Goal: Task Accomplishment & Management: Complete application form

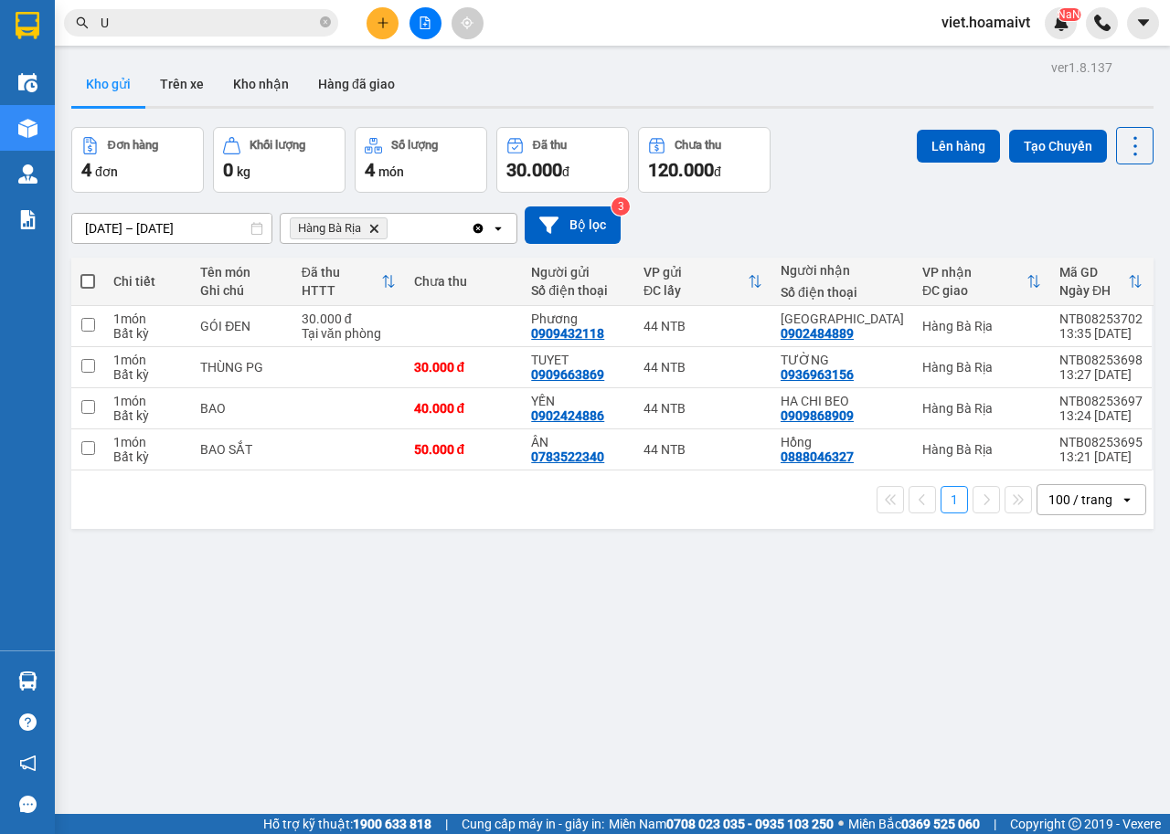
click at [374, 233] on icon "Delete" at bounding box center [373, 228] width 11 height 11
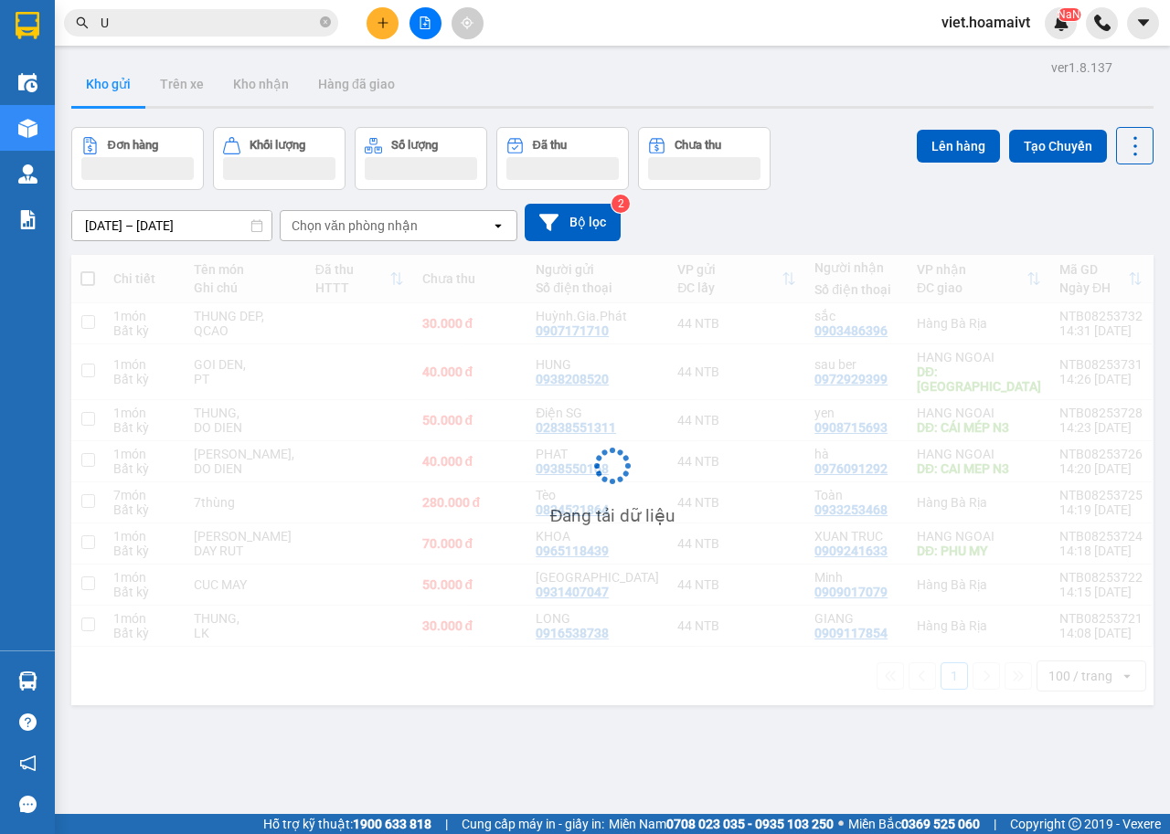
click at [887, 202] on div "[DATE] – [DATE] Press the down arrow key to interact with the calendar and sele…" at bounding box center [612, 222] width 1082 height 65
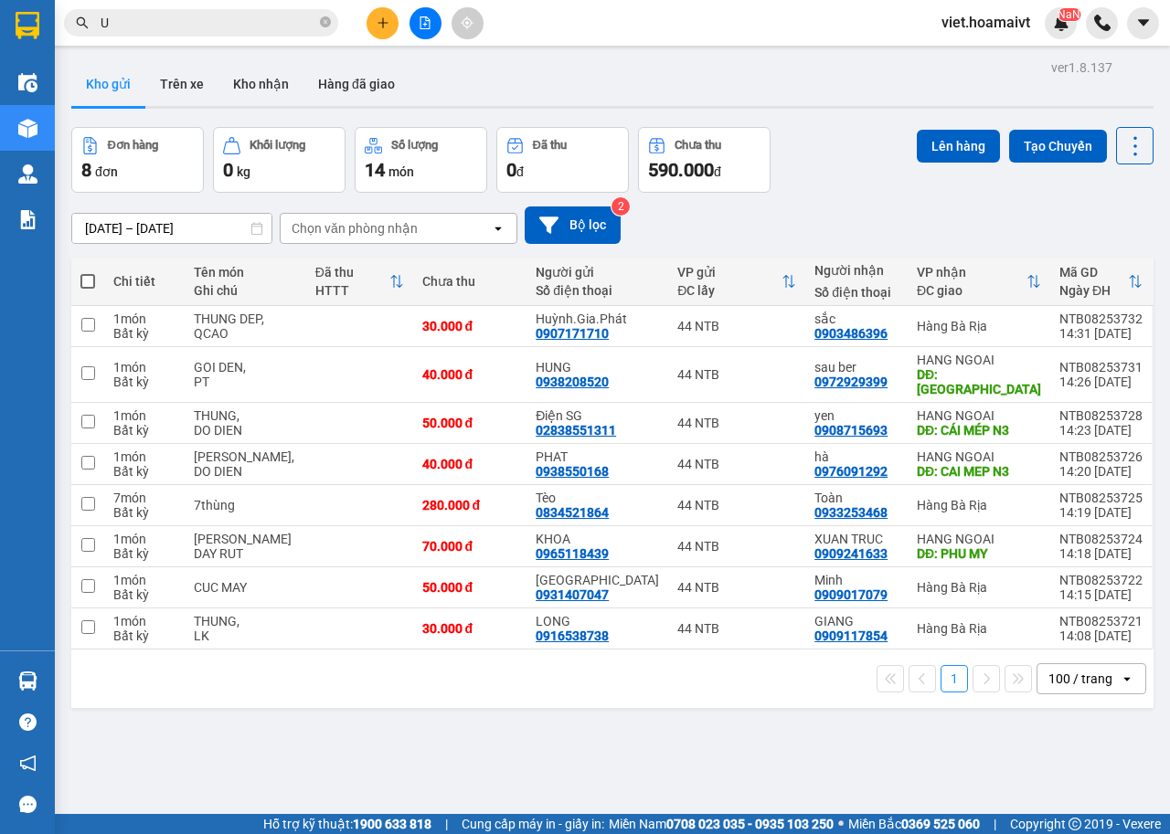
click at [887, 202] on div "[DATE] – [DATE] Press the down arrow key to interact with the calendar and sele…" at bounding box center [612, 225] width 1082 height 65
click at [621, 744] on div "ver 1.8.137 Kho gửi Trên xe Kho nhận Hàng đã giao Đơn hàng 8 đơn Khối lượng 0 k…" at bounding box center [612, 472] width 1097 height 834
click at [864, 176] on div "Đơn hàng 8 đơn Khối lượng 0 kg Số lượng 14 món Đã thu 0 đ Chưa thu 590.000 đ Lê…" at bounding box center [612, 160] width 1082 height 66
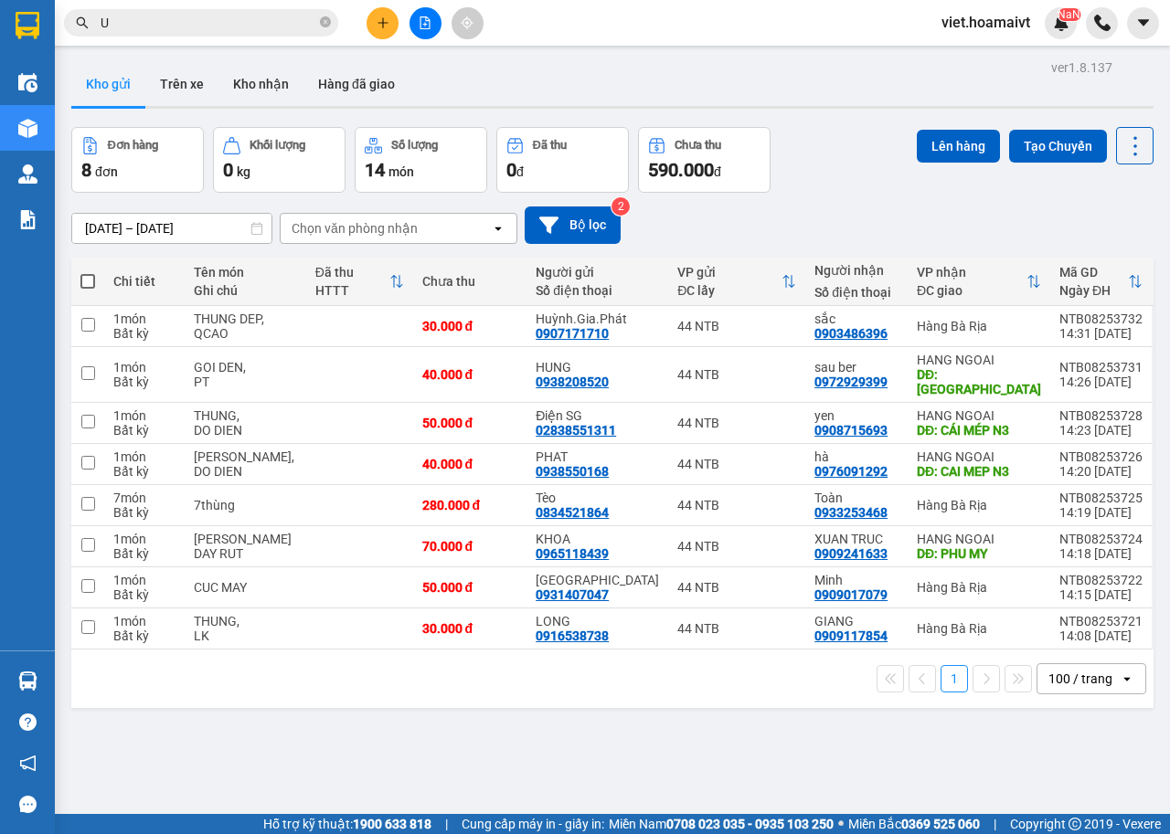
click at [371, 229] on div "Chọn văn phòng nhận" at bounding box center [355, 228] width 126 height 18
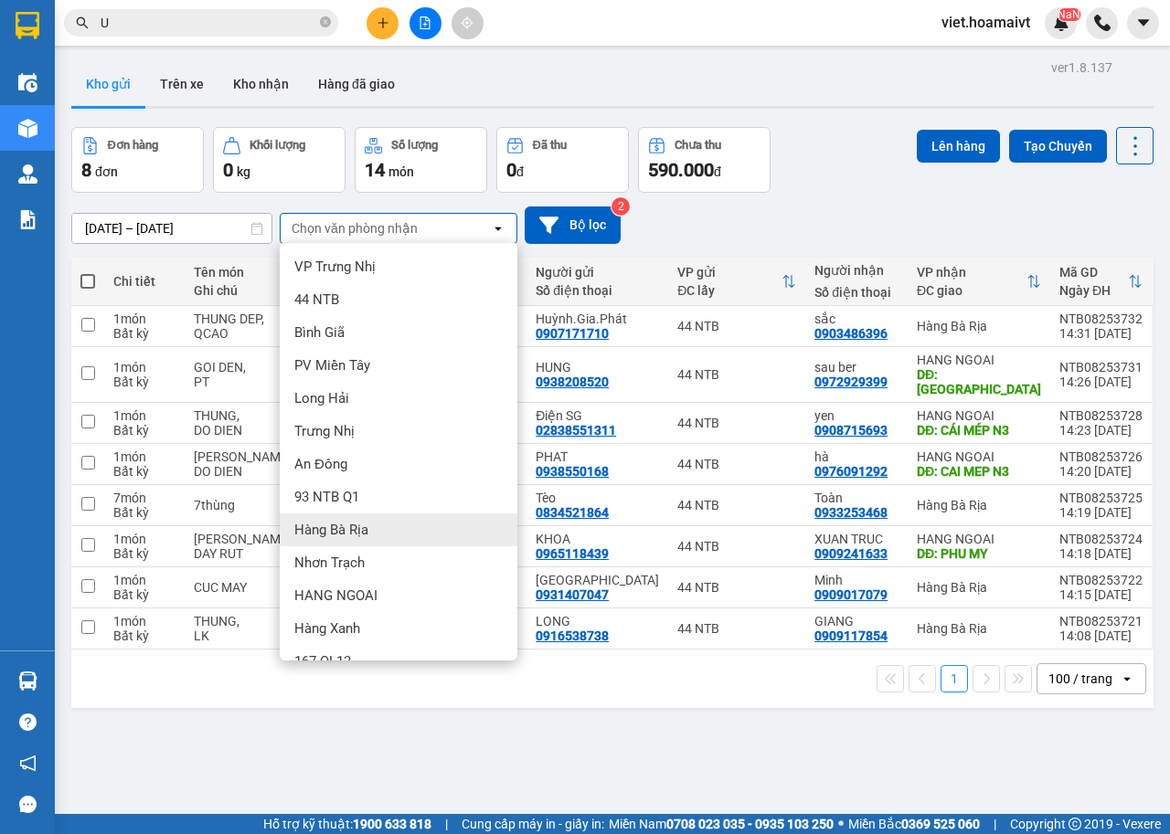
click at [370, 524] on div "Hàng Bà Rịa" at bounding box center [399, 530] width 238 height 33
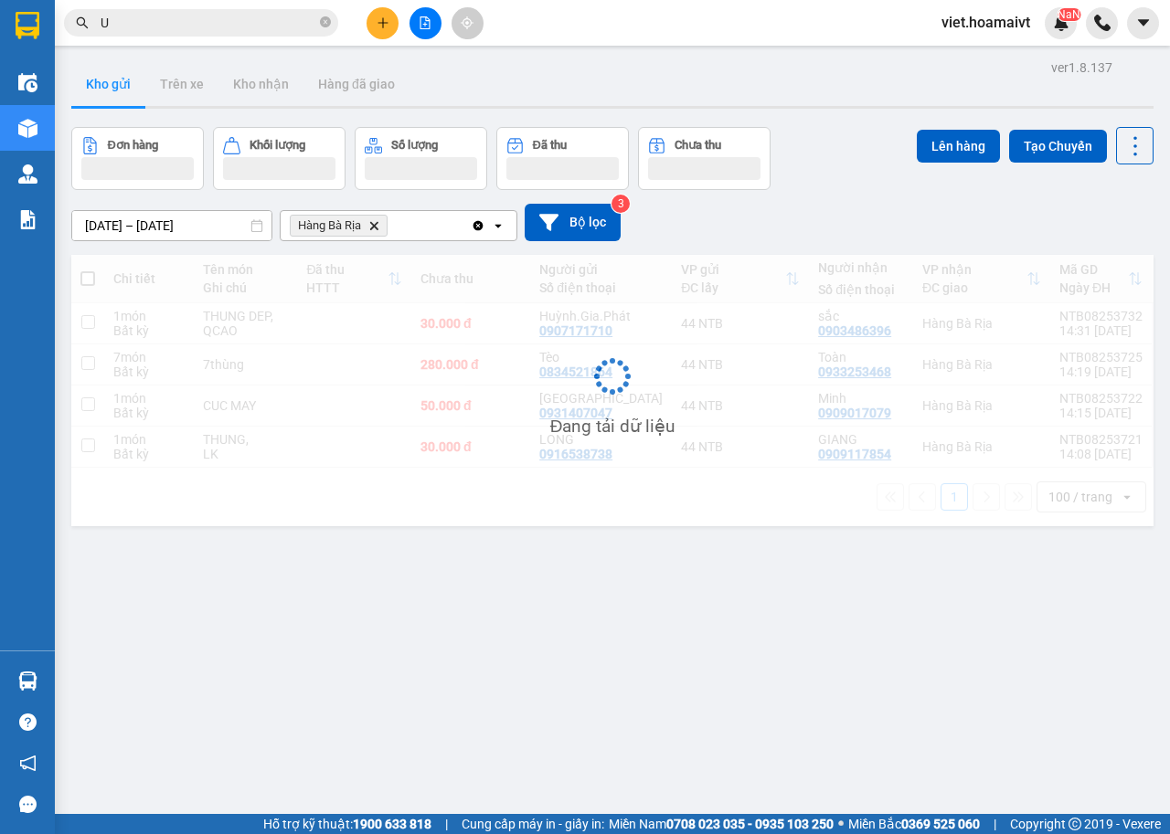
click at [834, 216] on div "11/08/2025 – 12/08/2025 Press the down arrow key to interact with the calendar …" at bounding box center [612, 222] width 1082 height 37
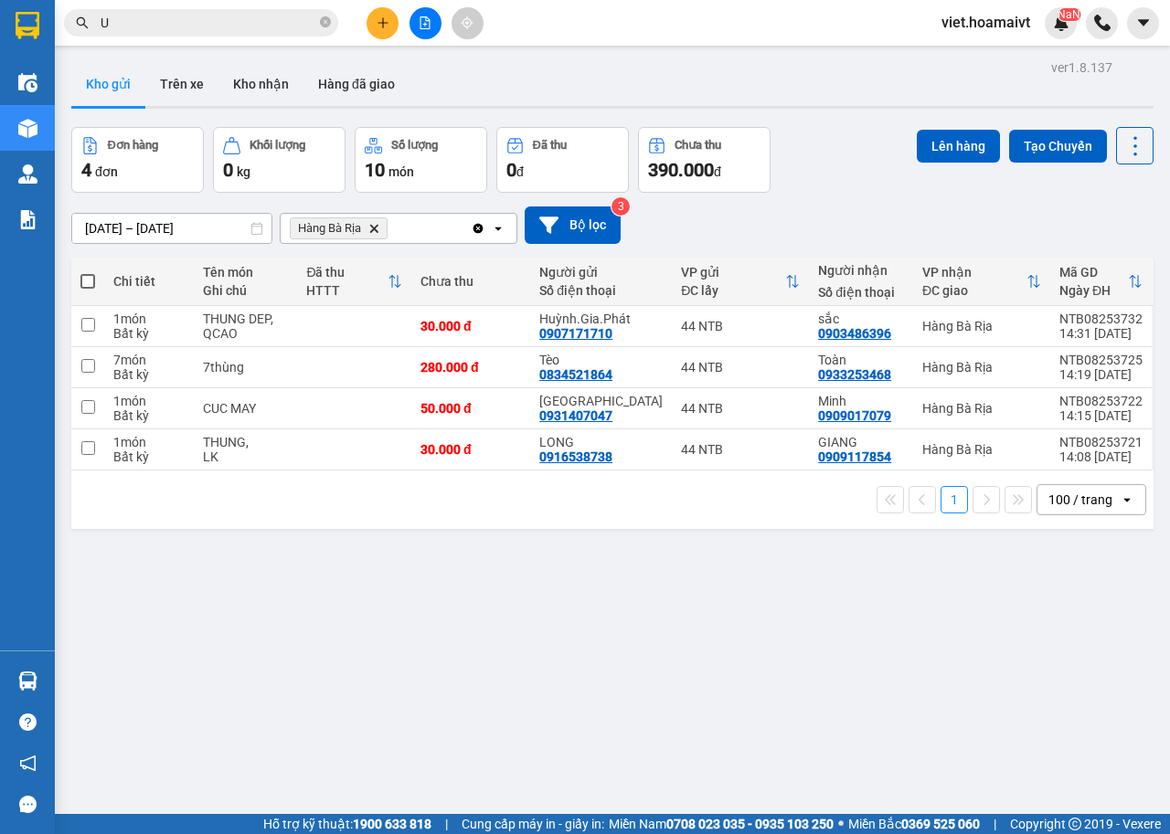
click at [369, 226] on icon "Delete" at bounding box center [373, 228] width 11 height 11
click at [369, 226] on div "Chọn văn phòng nhận" at bounding box center [355, 228] width 126 height 18
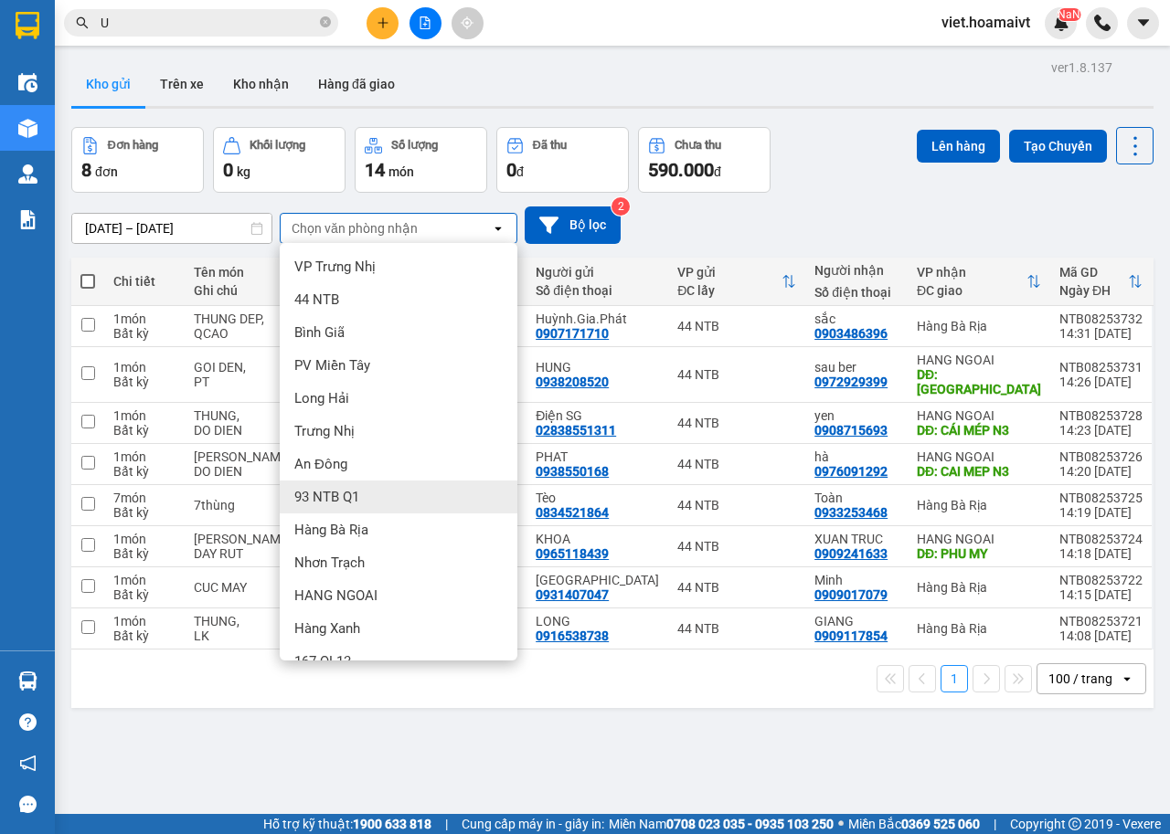
click at [387, 530] on div "Hàng Bà Rịa" at bounding box center [399, 530] width 238 height 33
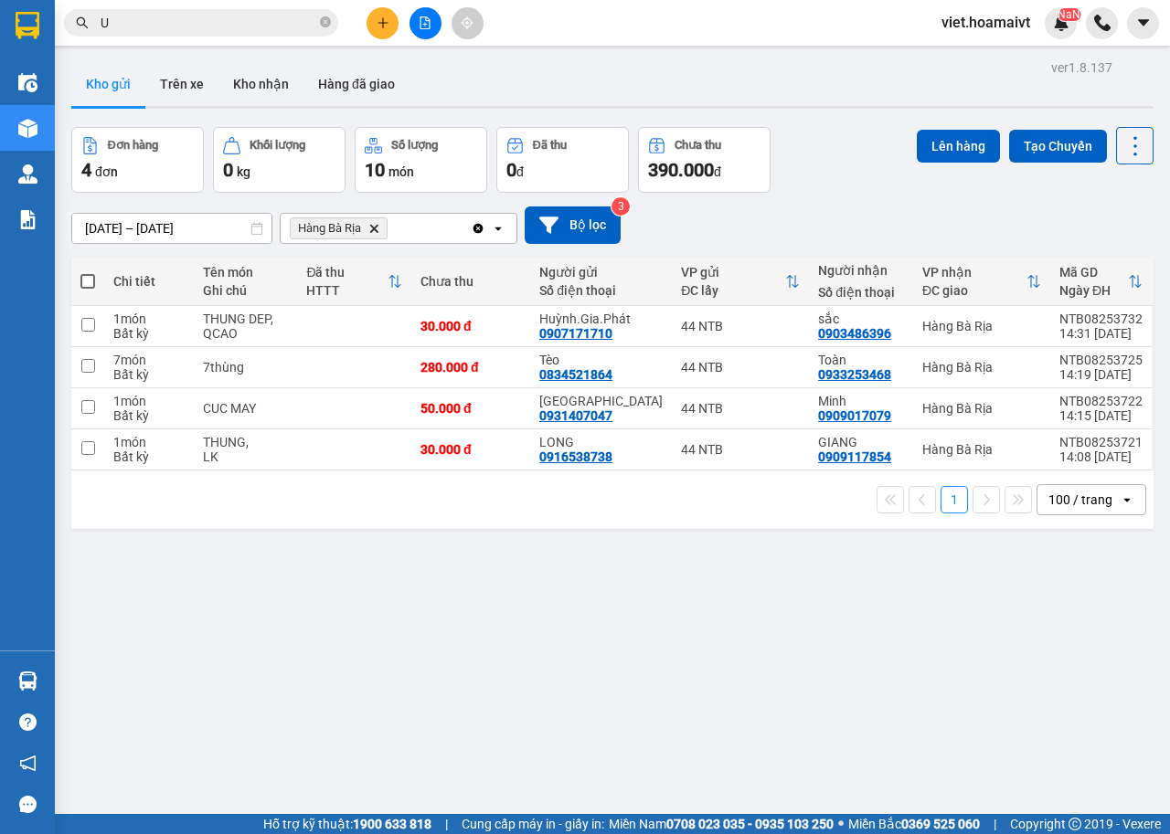
click at [784, 219] on div "11/08/2025 – 12/08/2025 Press the down arrow key to interact with the calendar …" at bounding box center [612, 225] width 1082 height 37
click at [784, 221] on div "11/08/2025 – 12/08/2025 Press the down arrow key to interact with the calendar …" at bounding box center [612, 225] width 1082 height 37
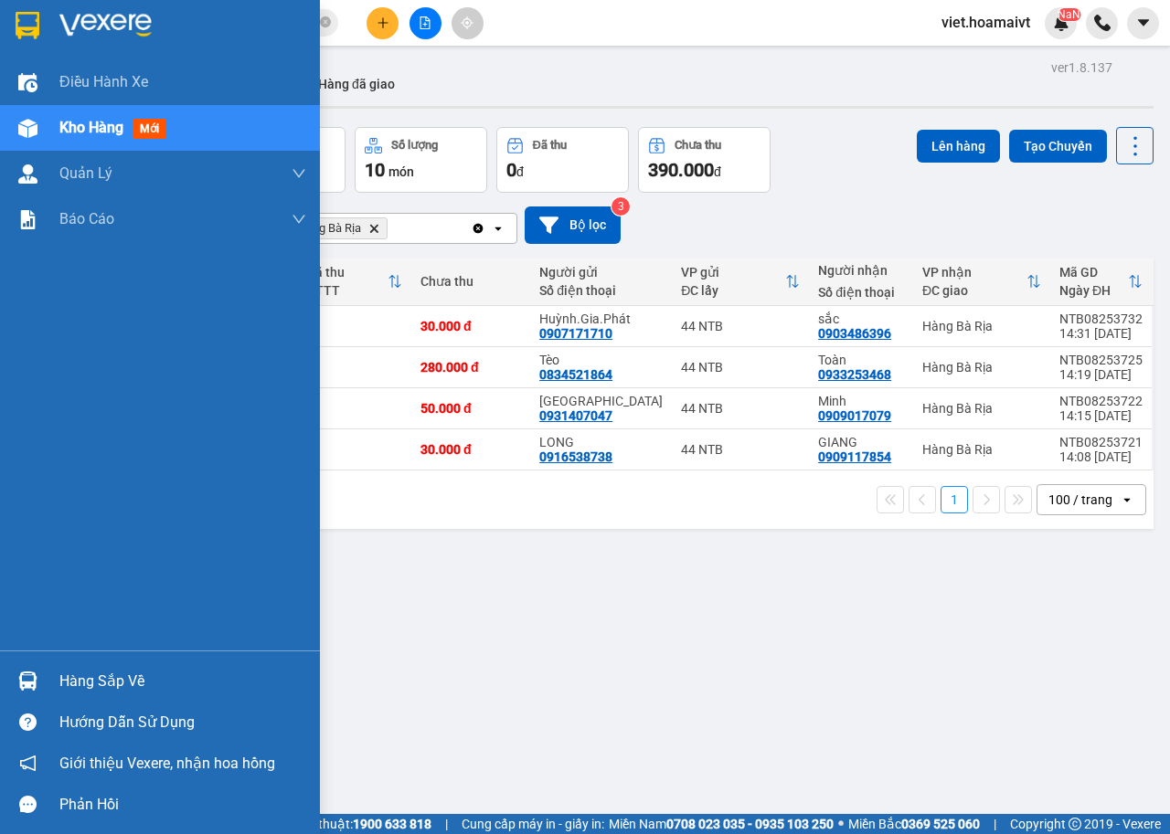
click at [76, 22] on img at bounding box center [105, 25] width 92 height 27
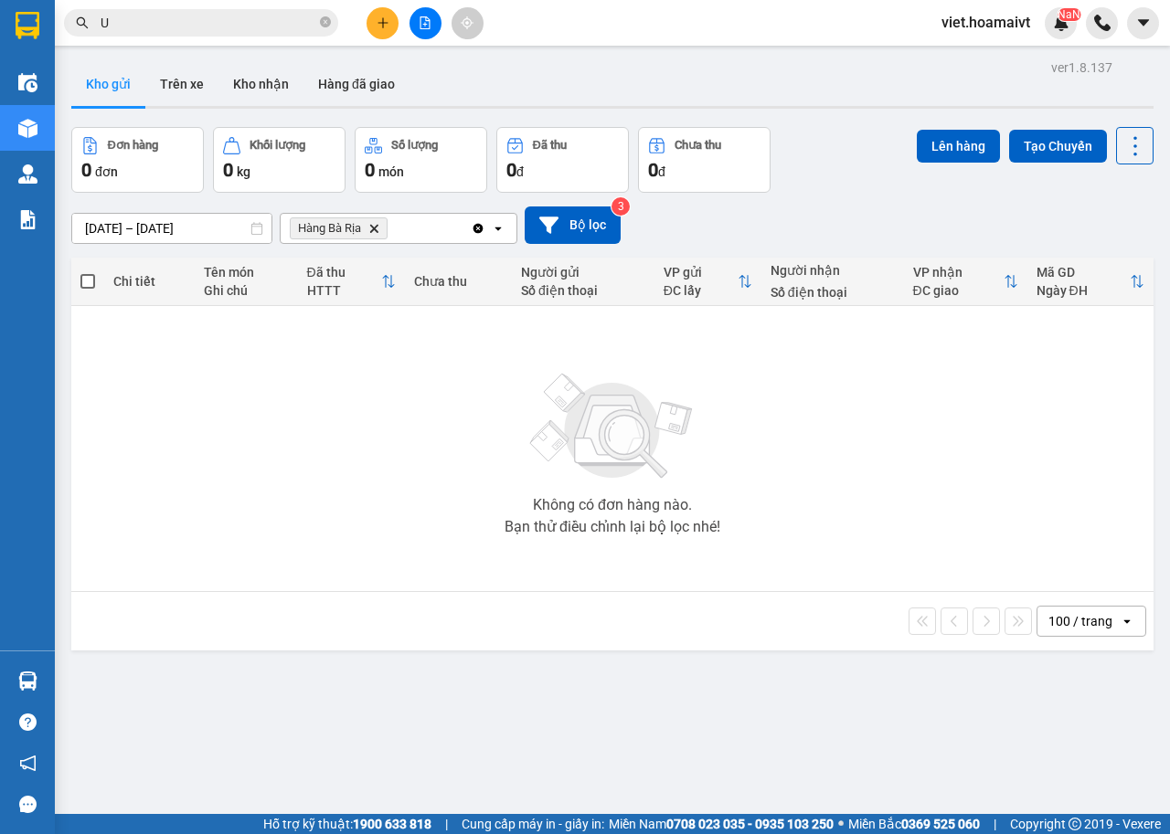
click at [372, 226] on icon "Hàng Bà Rịa, close by backspace" at bounding box center [374, 228] width 8 height 8
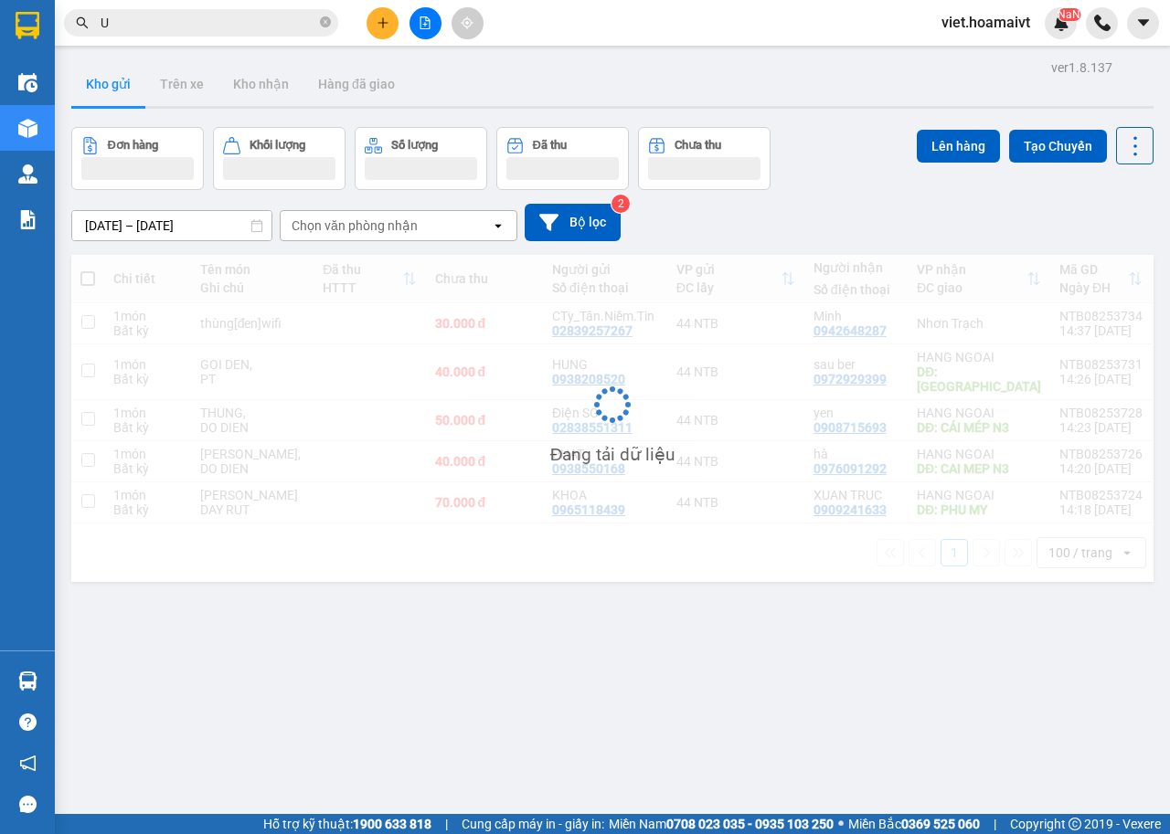
click at [854, 223] on div "[DATE] – [DATE] Press the down arrow key to interact with the calendar and sele…" at bounding box center [612, 222] width 1082 height 37
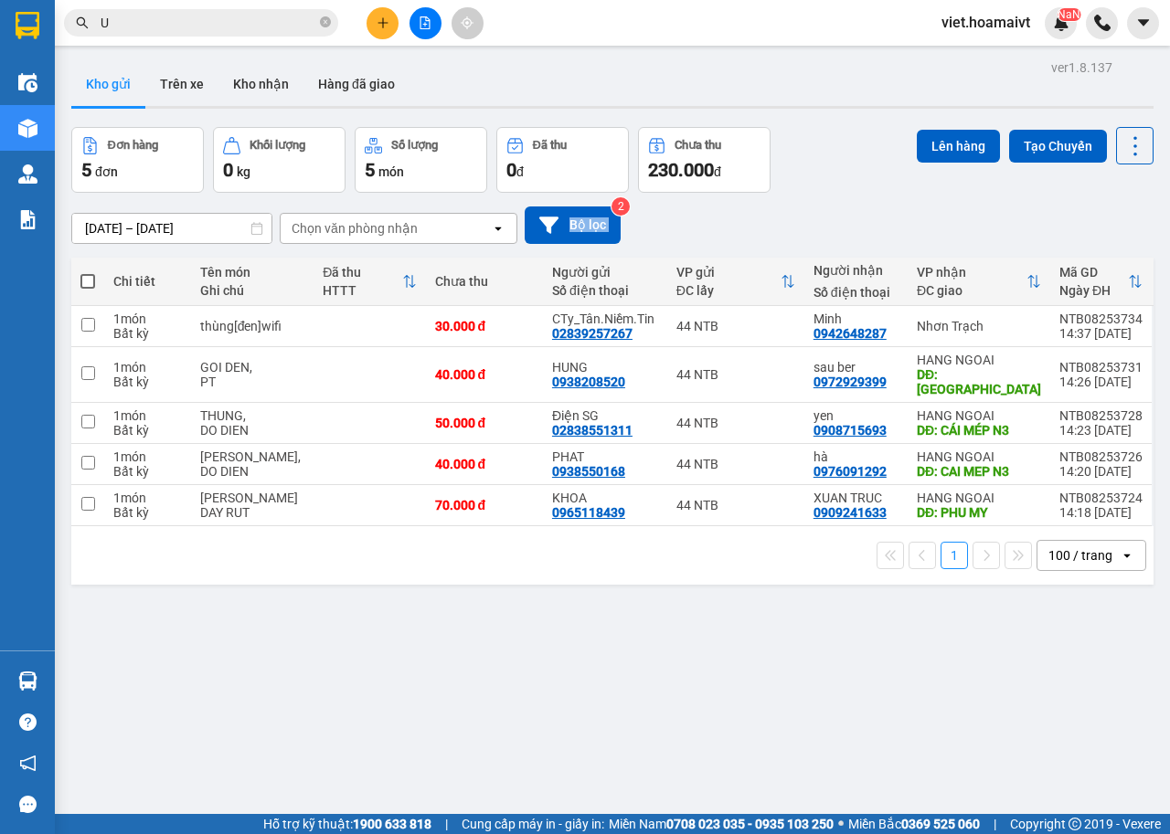
click at [854, 223] on div "[DATE] – [DATE] Press the down arrow key to interact with the calendar and sele…" at bounding box center [612, 225] width 1082 height 37
click at [546, 642] on div "ver 1.8.137 Kho gửi Trên xe Kho nhận Hàng đã giao Đơn hàng 5 đơn Khối lượng 0 k…" at bounding box center [612, 472] width 1097 height 834
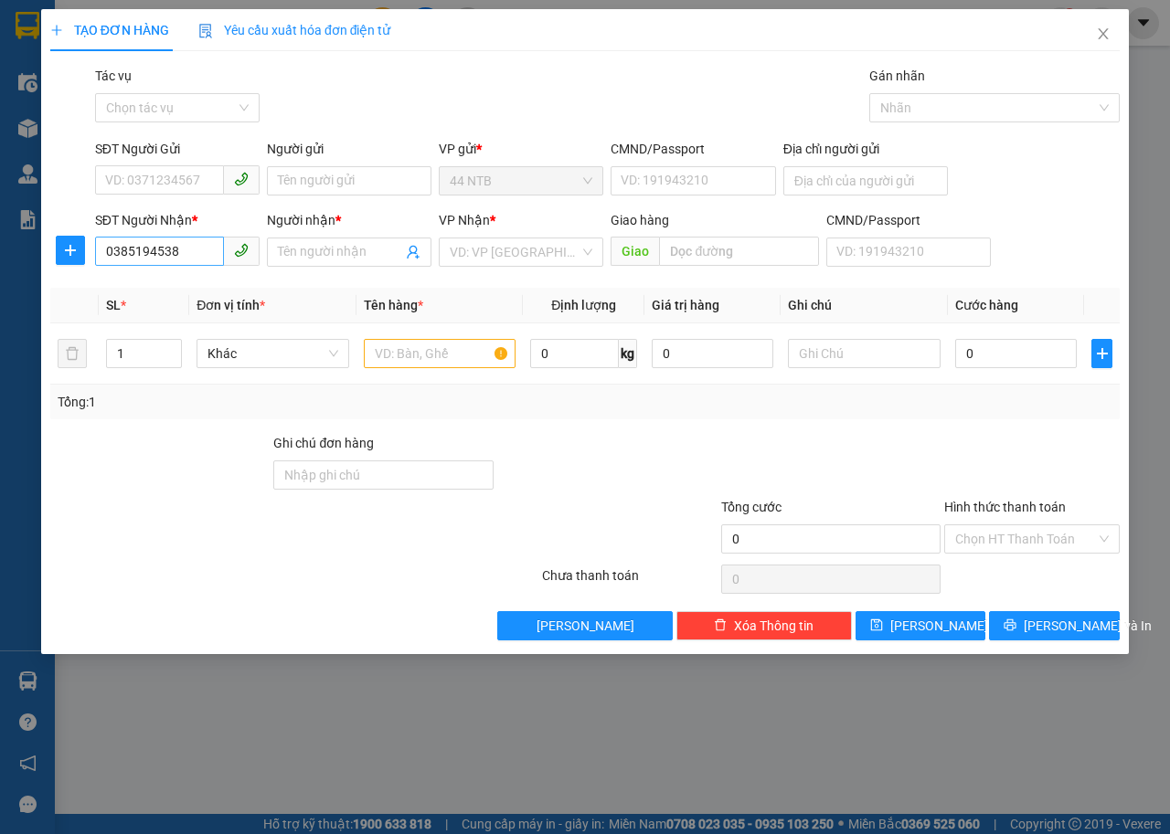
click at [187, 251] on input "0385194538" at bounding box center [159, 251] width 129 height 29
type input "0"
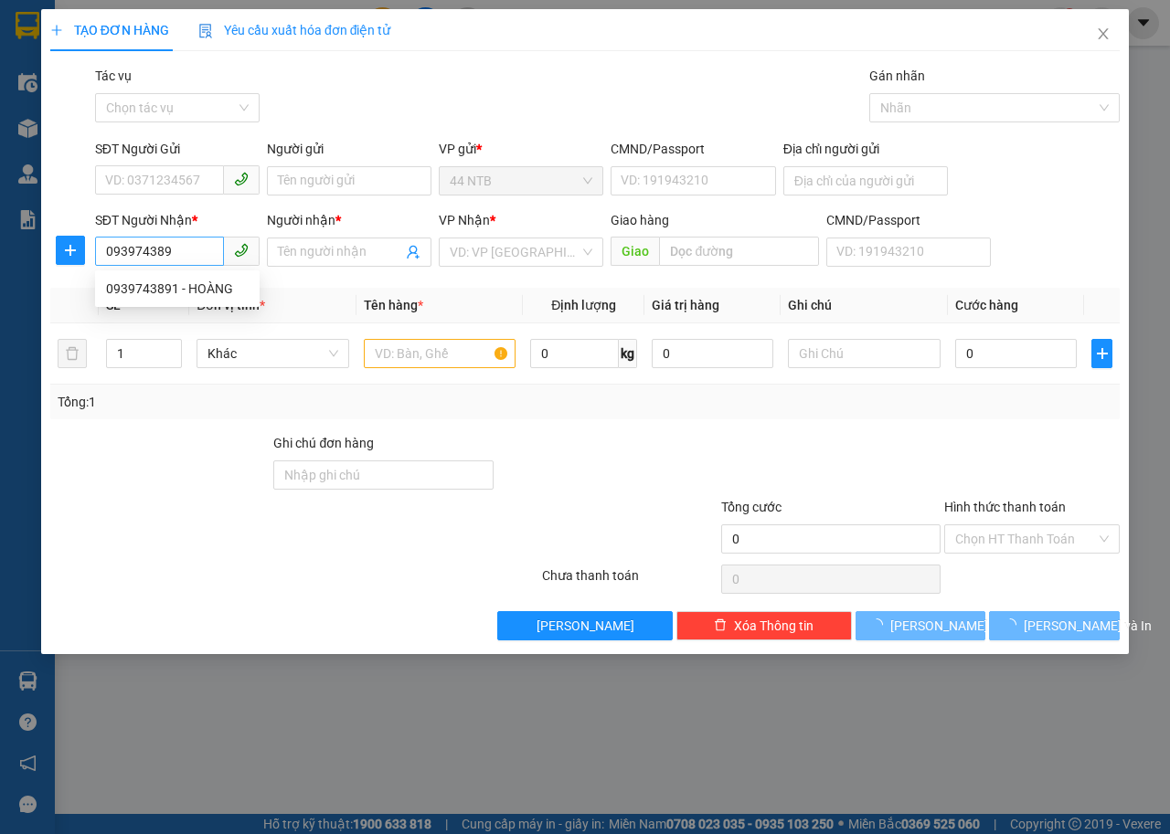
type input "0939743891"
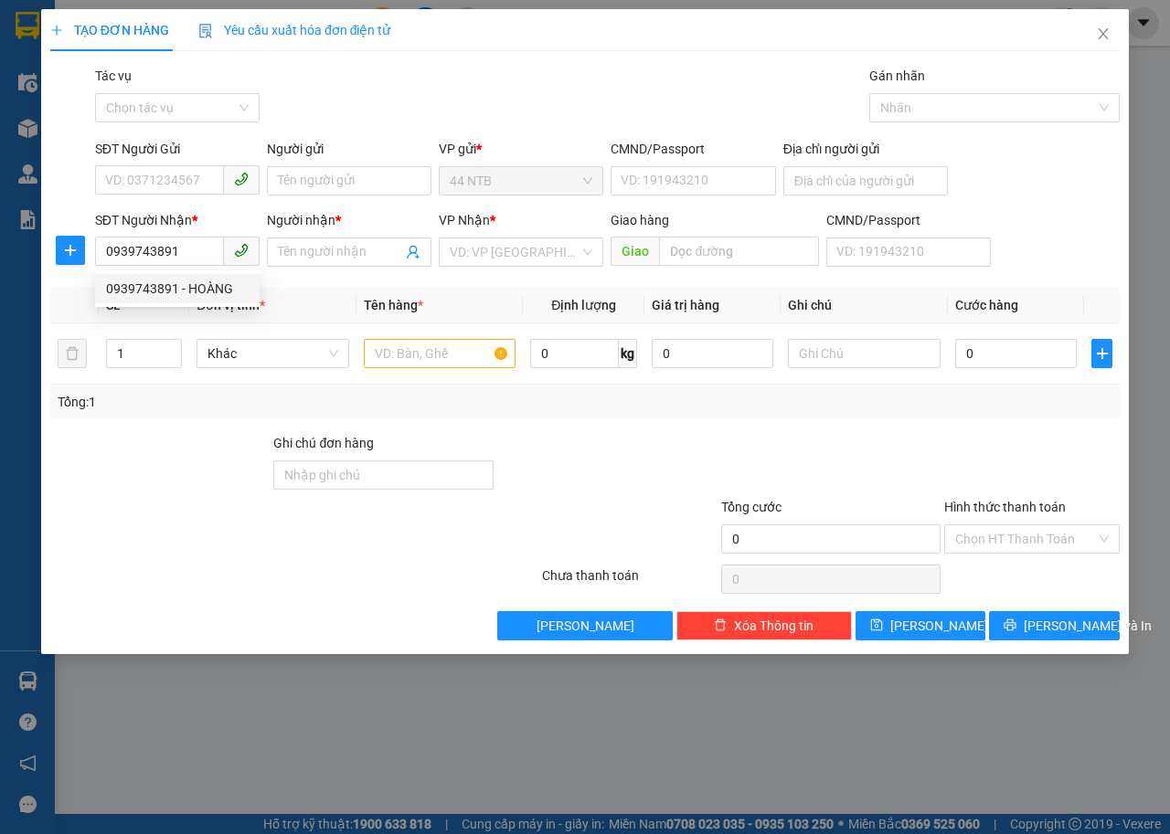
click at [209, 282] on div "0939743891 - HOÀNG" at bounding box center [177, 289] width 143 height 20
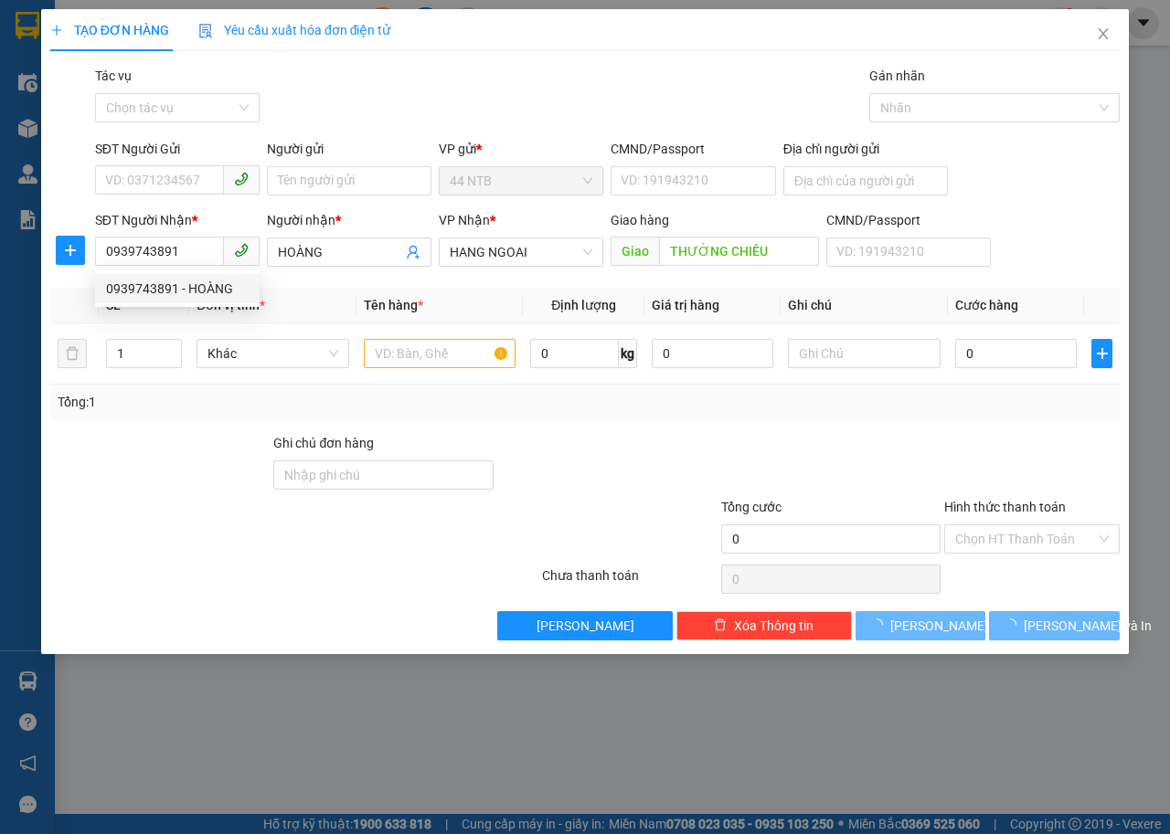
type input "HOÀNG"
type input "THƯỜNG CHIẾU"
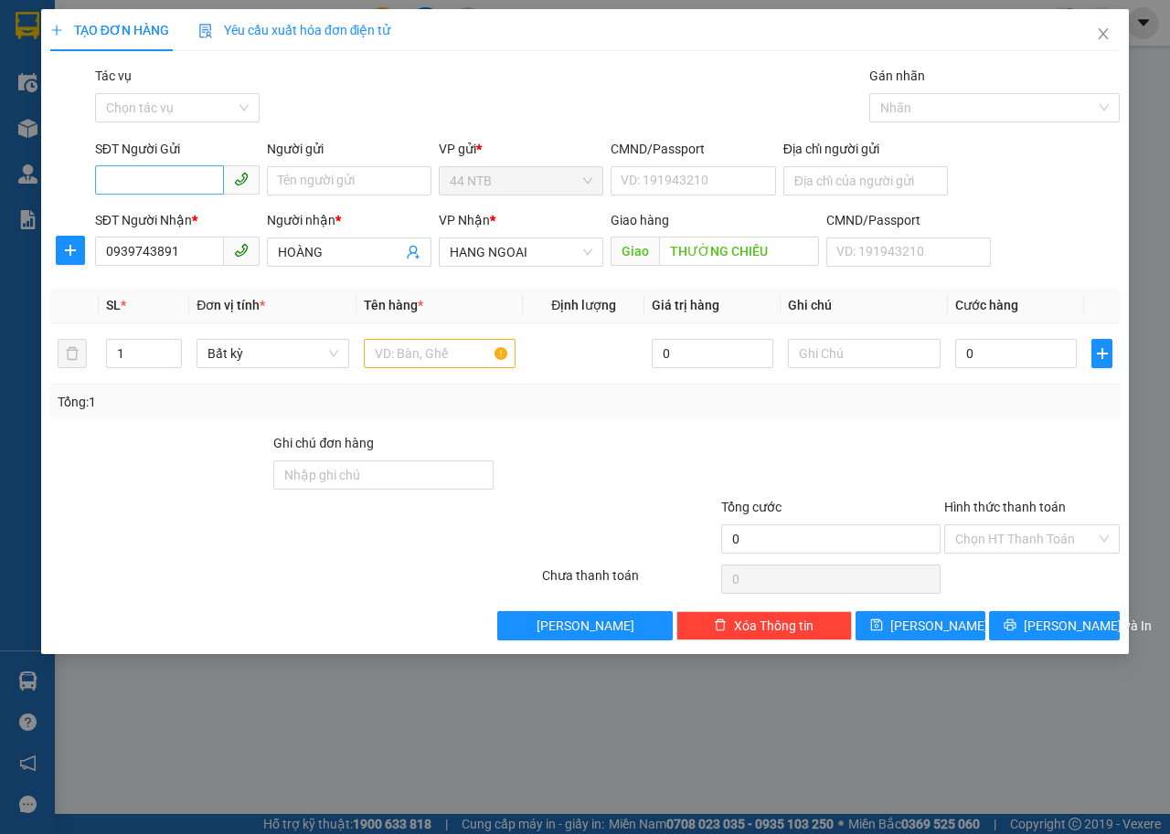
type input "0939743891"
click at [129, 174] on input "SĐT Người Gửi" at bounding box center [159, 179] width 129 height 29
type input "0988269261"
click at [184, 217] on div "0988269261 - NHẬT" at bounding box center [177, 217] width 143 height 20
type input "NHẬT"
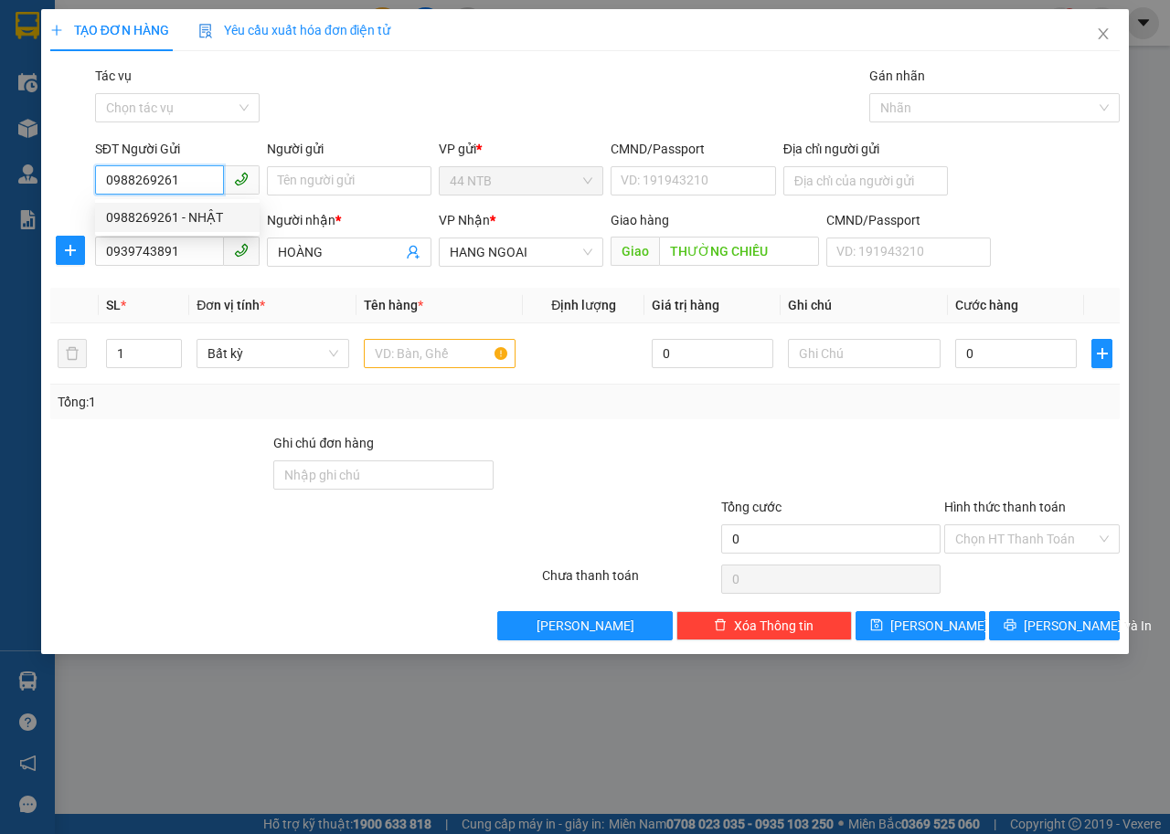
type input "074090002278"
type input "0988269261"
click at [451, 369] on div at bounding box center [440, 353] width 153 height 37
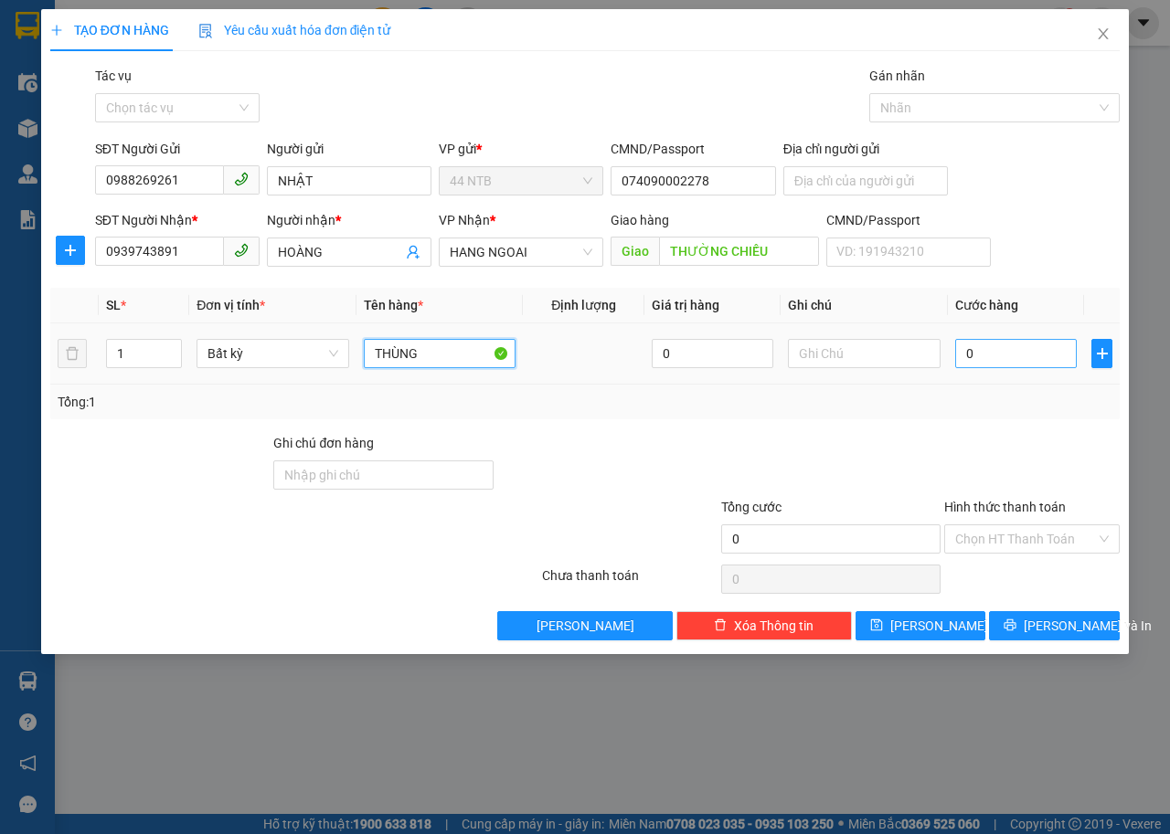
type input "THÙNG"
click at [981, 353] on input "0" at bounding box center [1016, 353] width 122 height 29
type input "4"
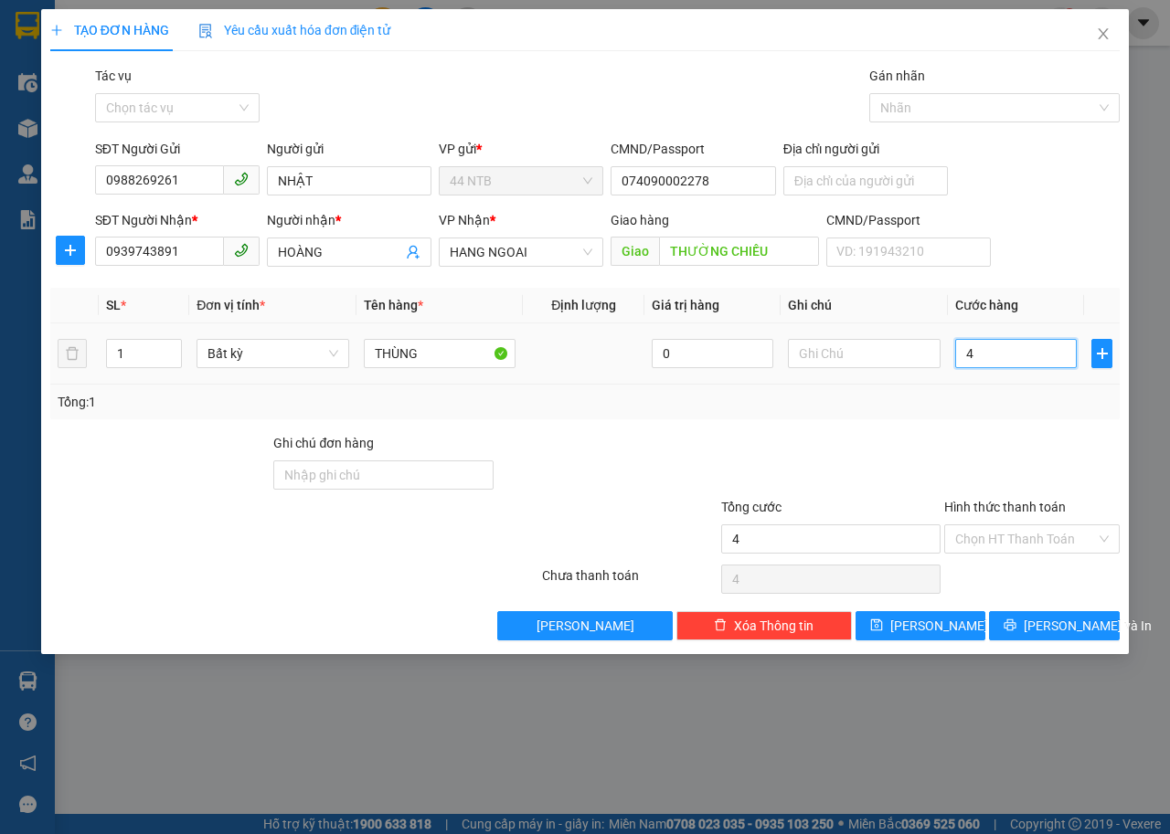
type input "40"
type input "40.000"
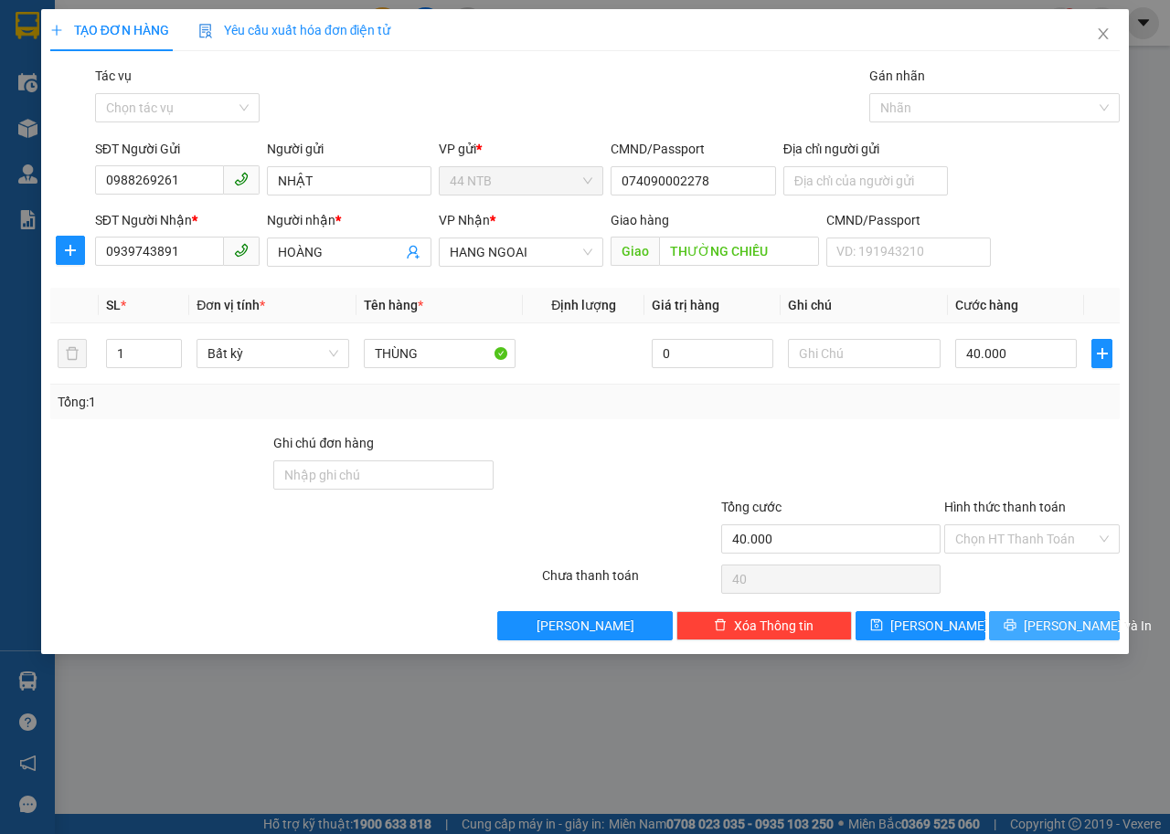
type input "40.000"
click at [1080, 621] on span "[PERSON_NAME] và In" at bounding box center [1088, 626] width 128 height 20
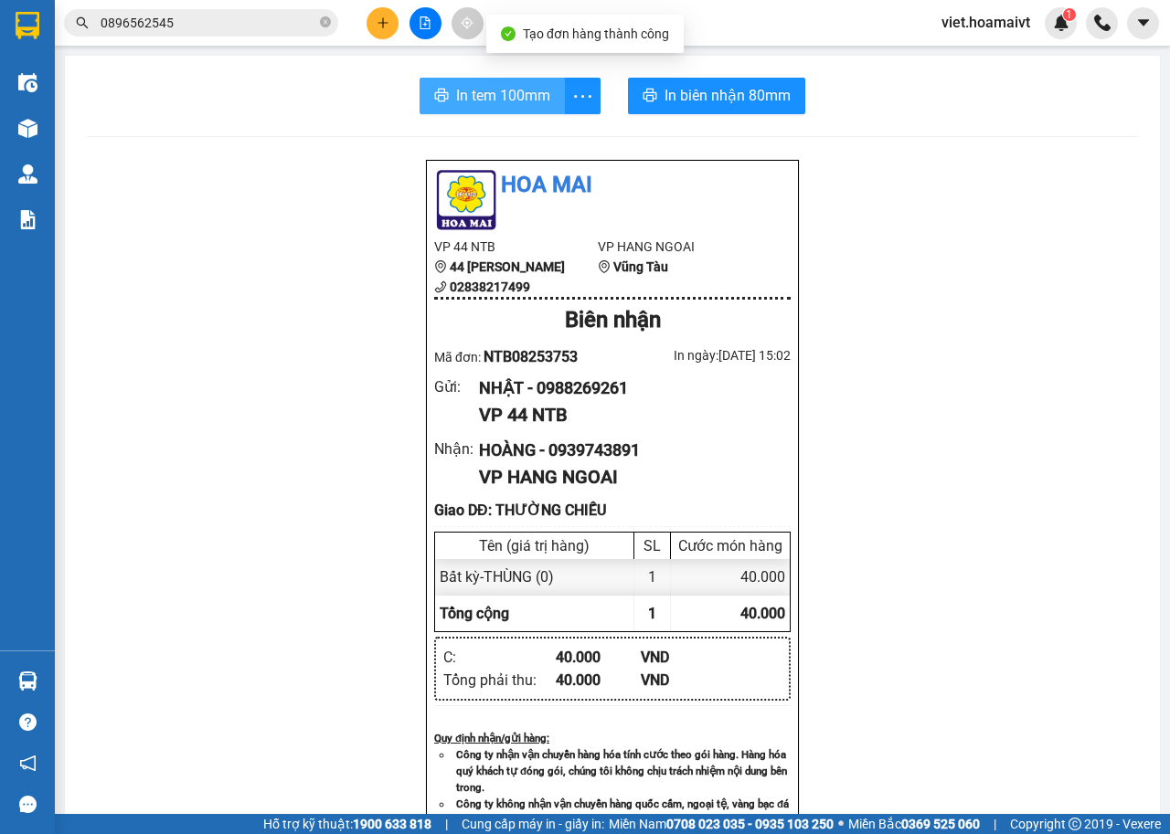
click at [494, 97] on span "In tem 100mm" at bounding box center [503, 95] width 94 height 23
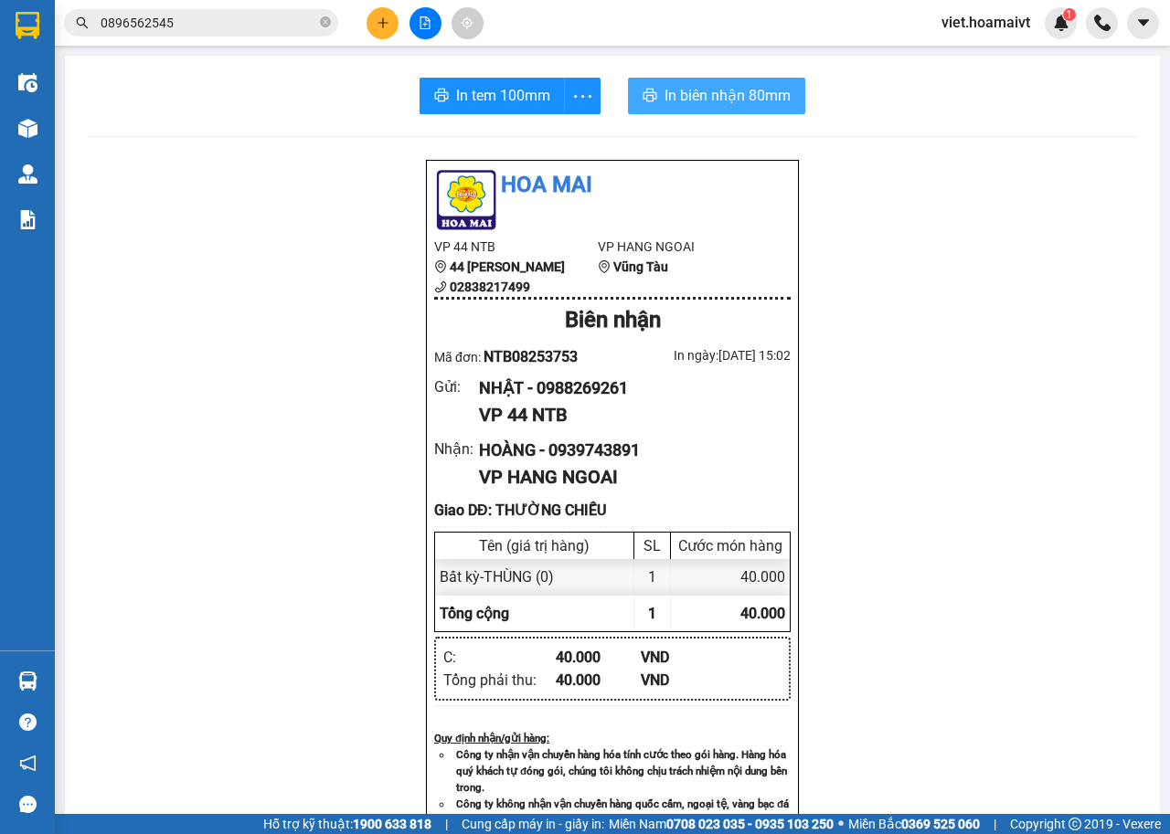
click at [737, 90] on span "In biên nhận 80mm" at bounding box center [727, 95] width 126 height 23
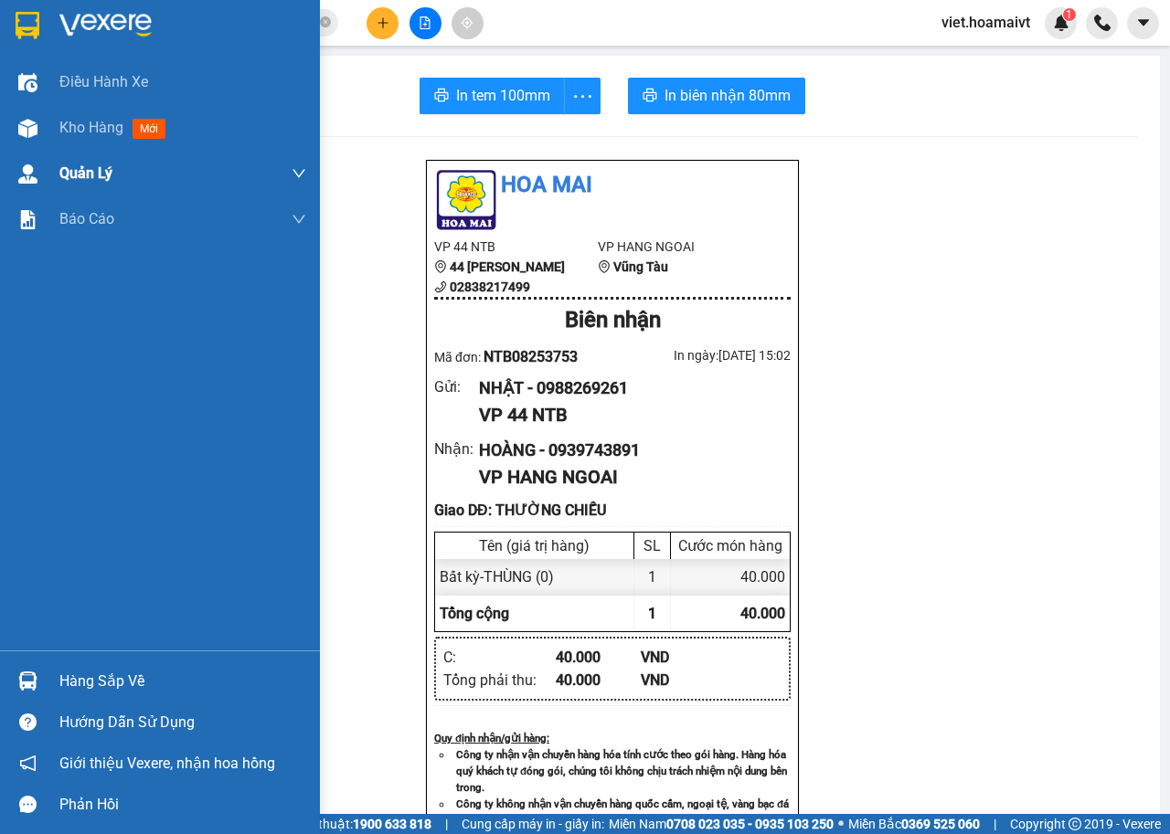
drag, startPoint x: 66, startPoint y: 122, endPoint x: 292, endPoint y: 154, distance: 228.0
click at [67, 122] on span "Kho hàng" at bounding box center [91, 127] width 64 height 17
click at [80, 115] on div "Kho hàng mới" at bounding box center [182, 128] width 247 height 46
click at [89, 122] on span "Kho hàng" at bounding box center [91, 127] width 64 height 17
click at [108, 128] on span "Kho hàng" at bounding box center [91, 127] width 64 height 17
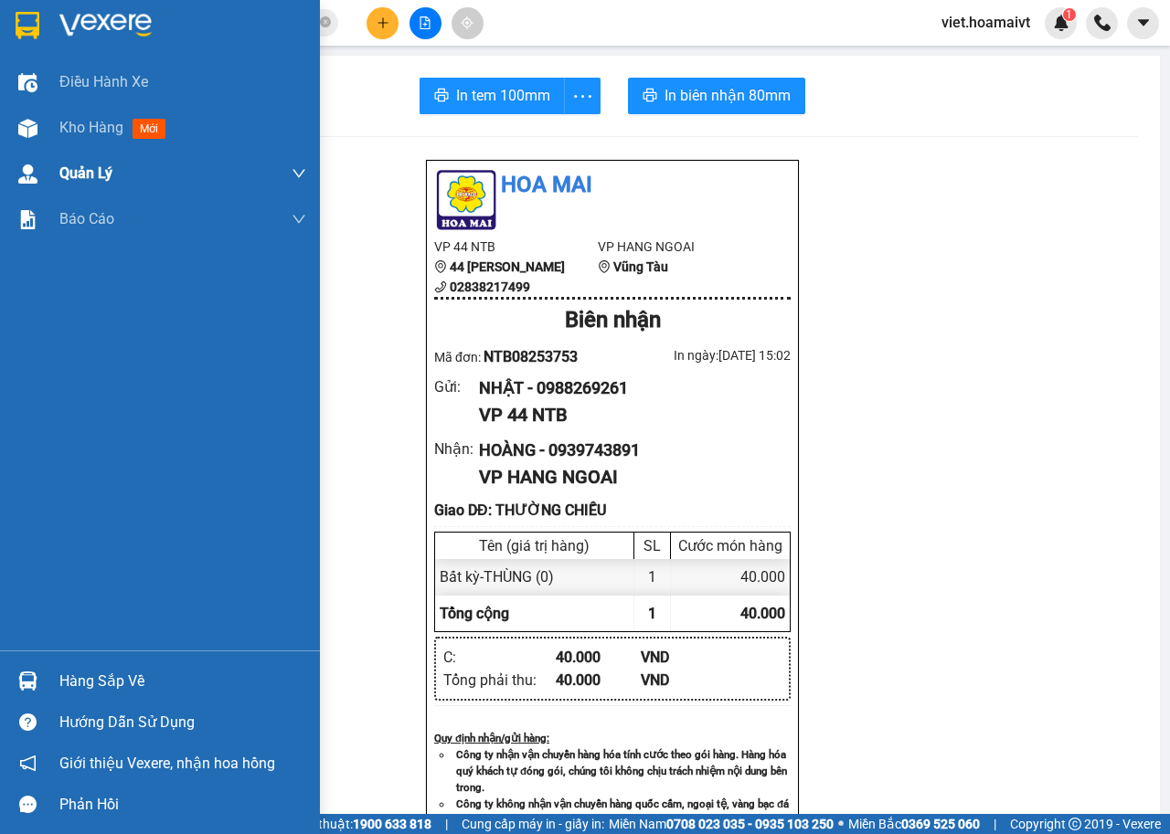
click at [108, 128] on span "Kho hàng" at bounding box center [91, 127] width 64 height 17
click at [89, 134] on span "Kho hàng" at bounding box center [91, 127] width 64 height 17
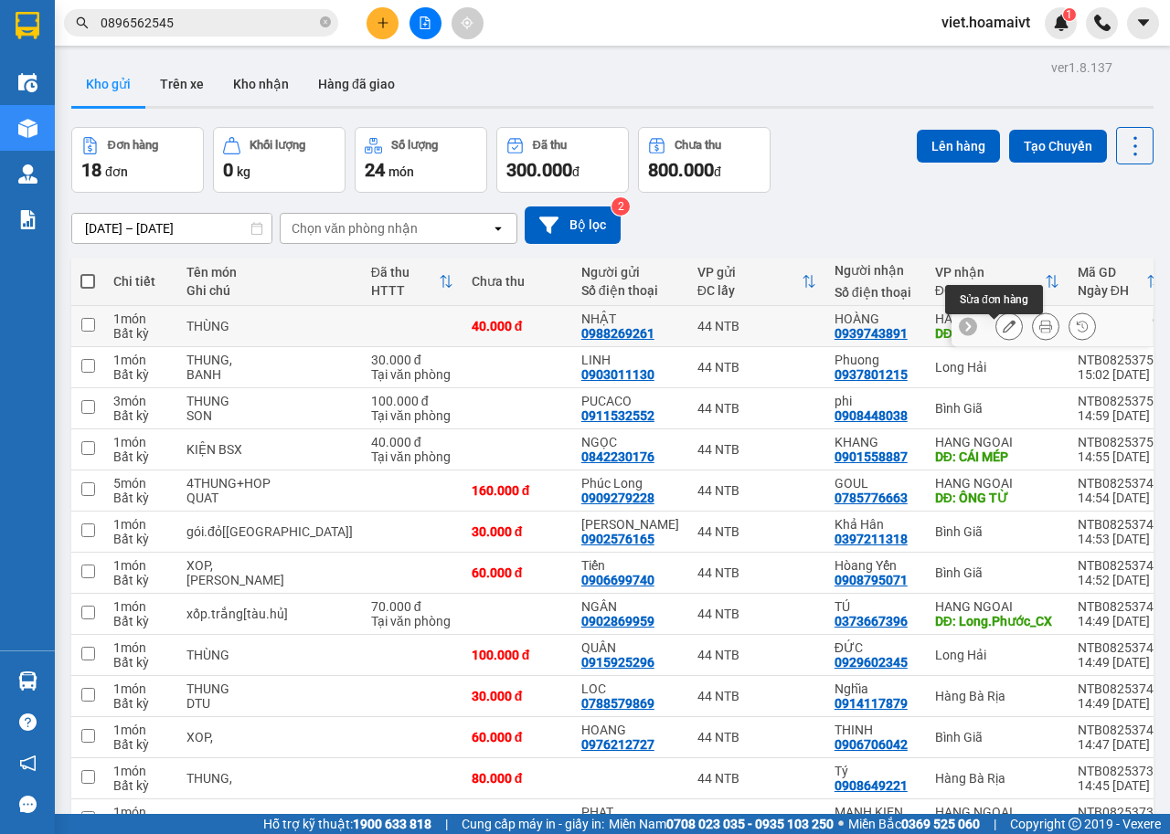
click at [1003, 331] on icon at bounding box center [1009, 326] width 13 height 13
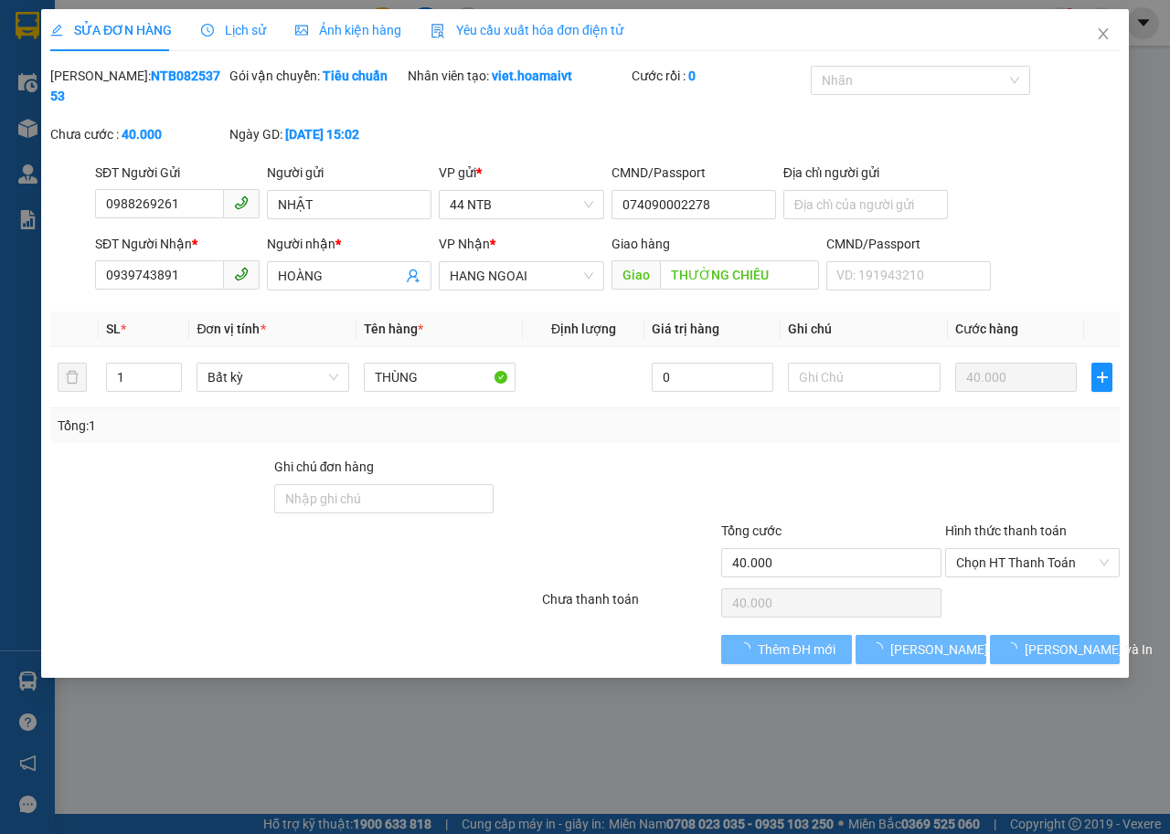
type input "0988269261"
type input "NHẬT"
type input "074090002278"
type input "0939743891"
type input "HOÀNG"
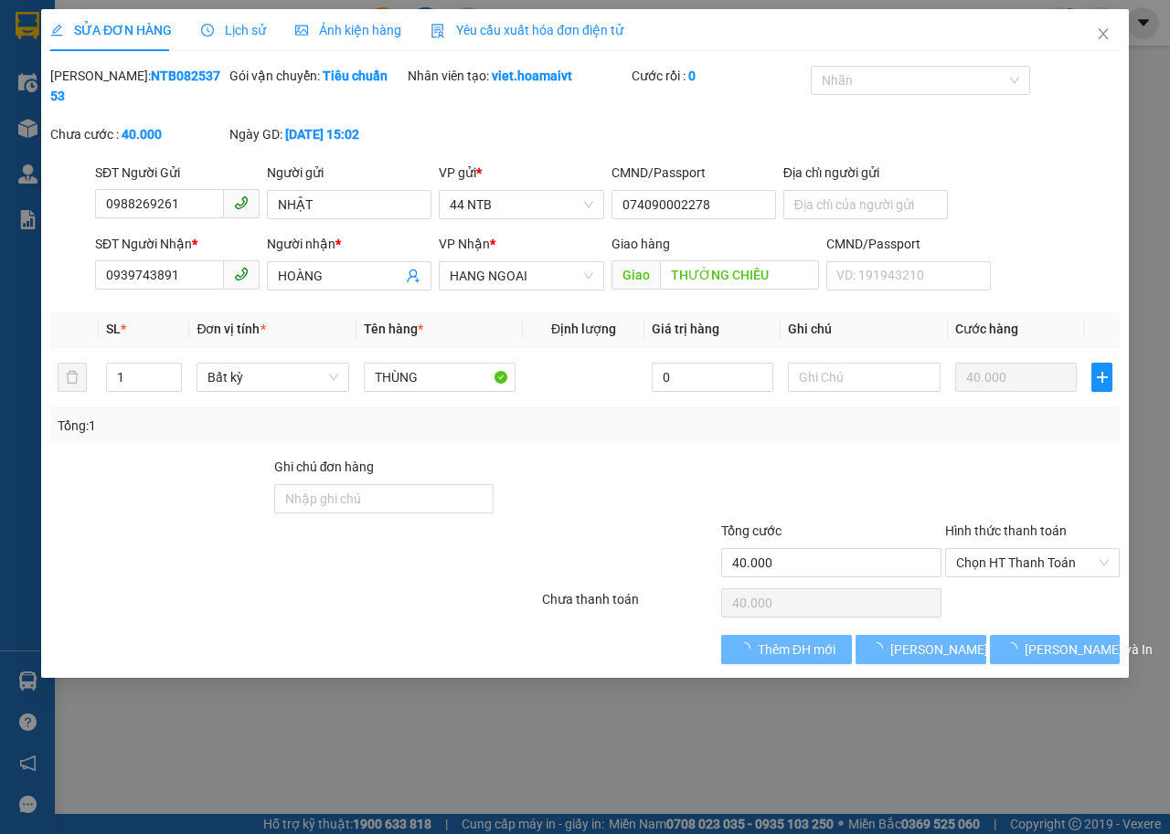
type input "THƯỜNG CHIẾU"
type input "40.000"
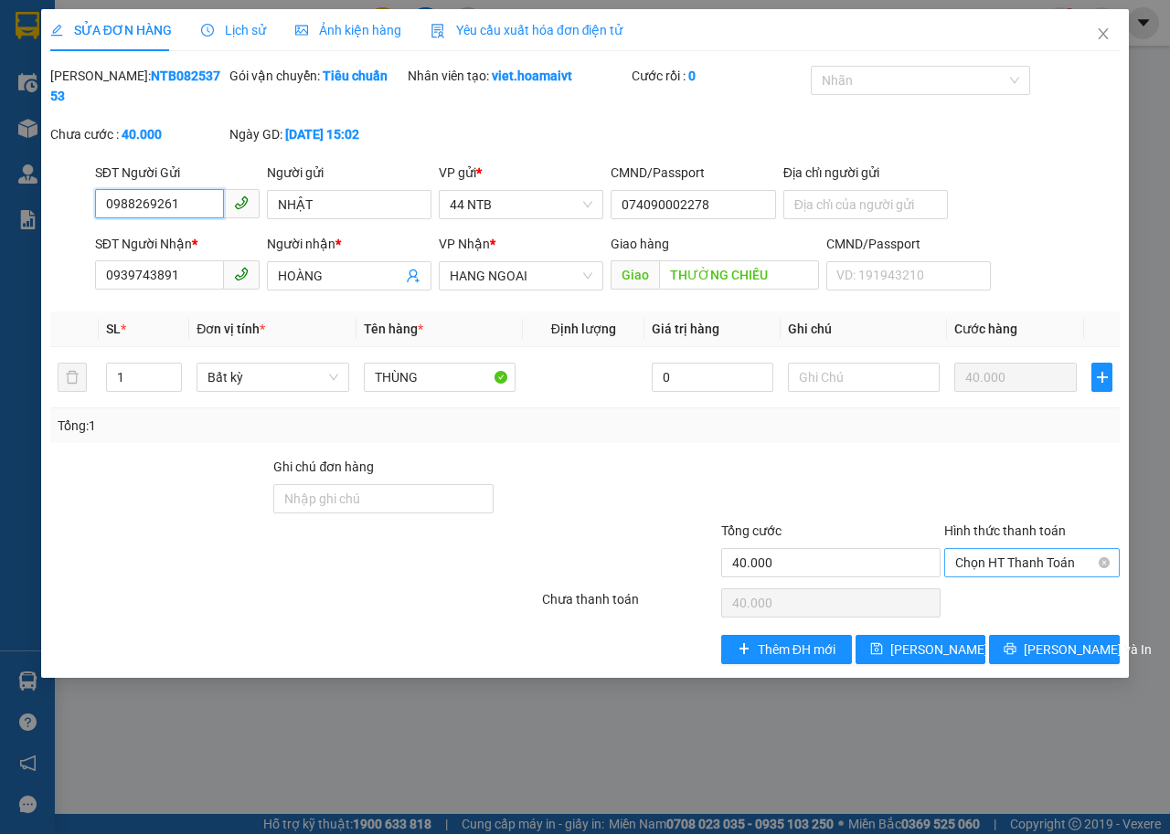
click at [1098, 557] on span "Chọn HT Thanh Toán" at bounding box center [1032, 562] width 154 height 27
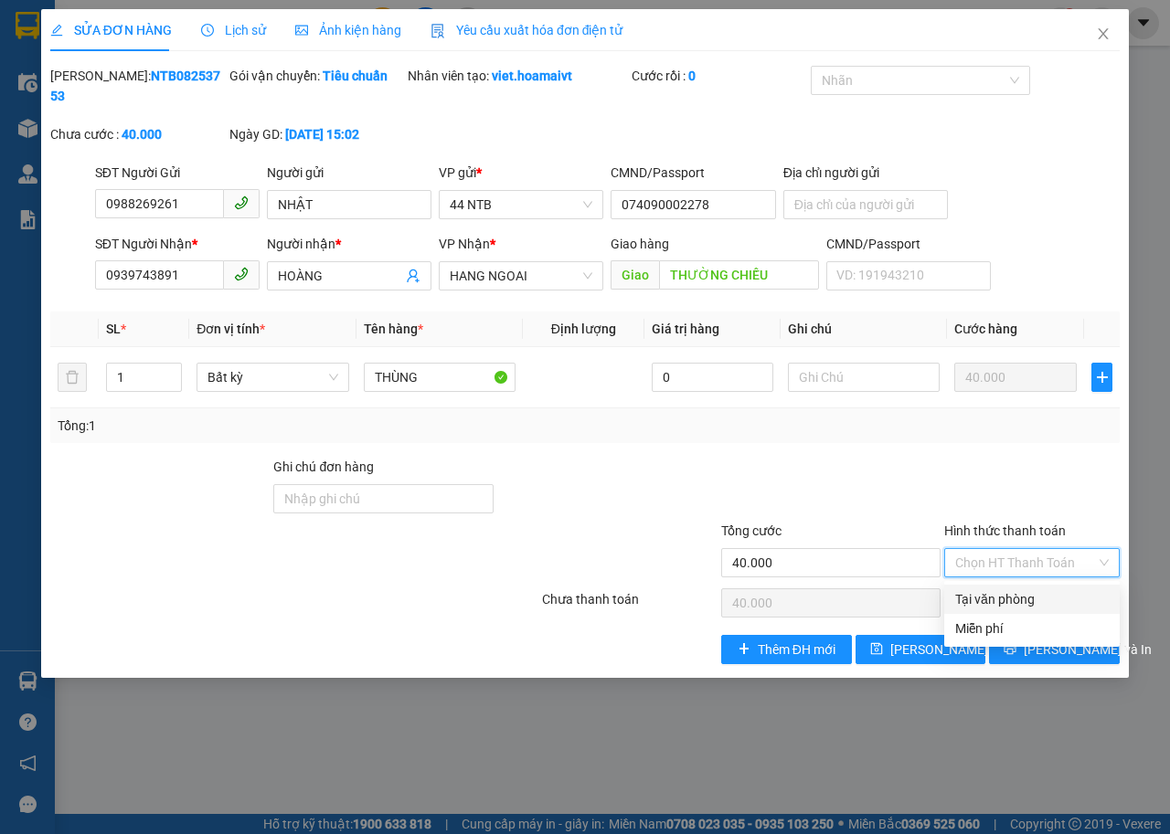
drag, startPoint x: 1034, startPoint y: 601, endPoint x: 1043, endPoint y: 599, distance: 9.5
click at [1035, 602] on div "Tại văn phòng" at bounding box center [1032, 599] width 154 height 20
type input "0"
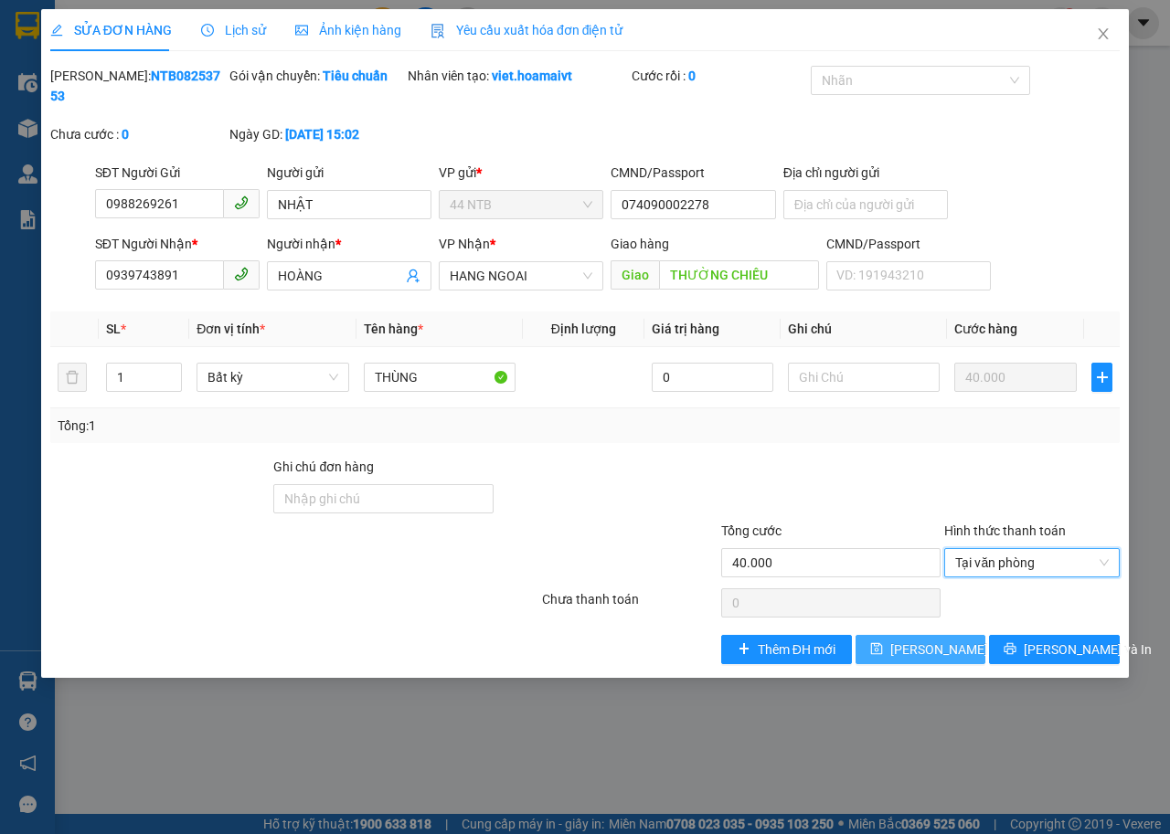
click at [940, 655] on span "Lưu thay đổi" at bounding box center [963, 650] width 146 height 20
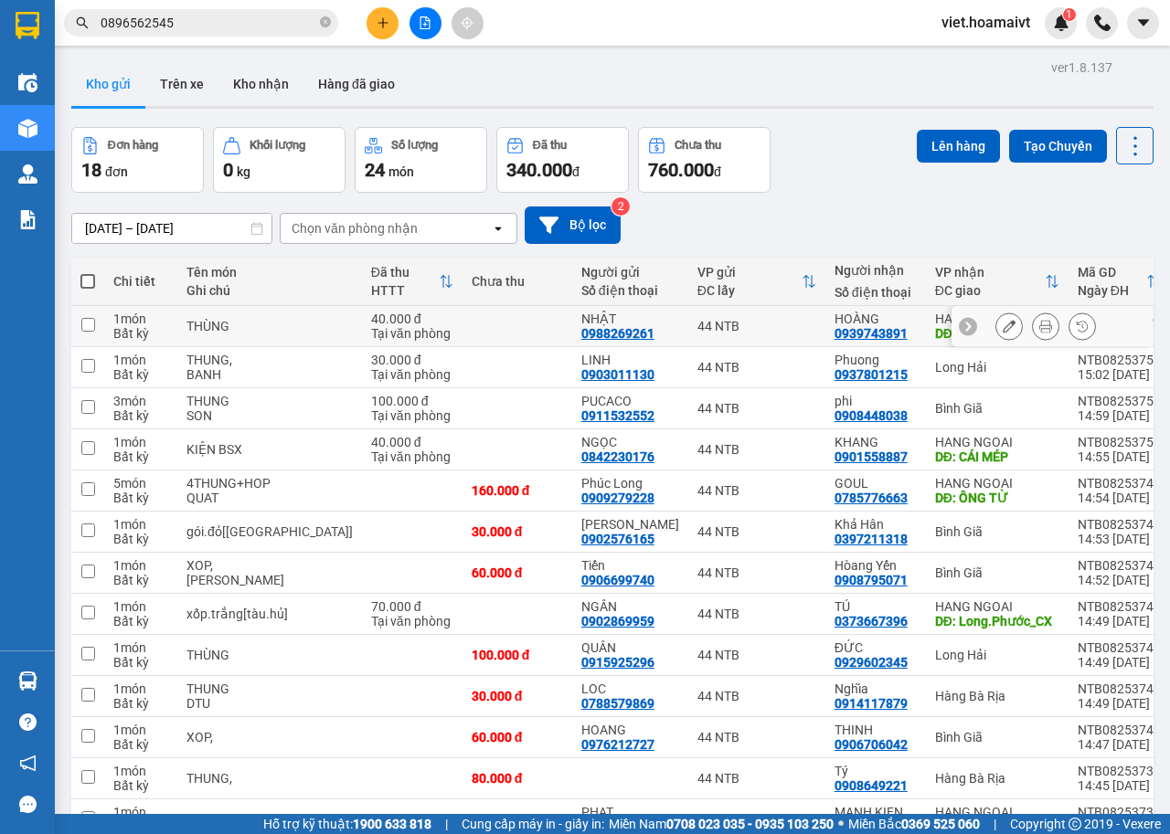
click at [1039, 333] on icon at bounding box center [1045, 326] width 13 height 13
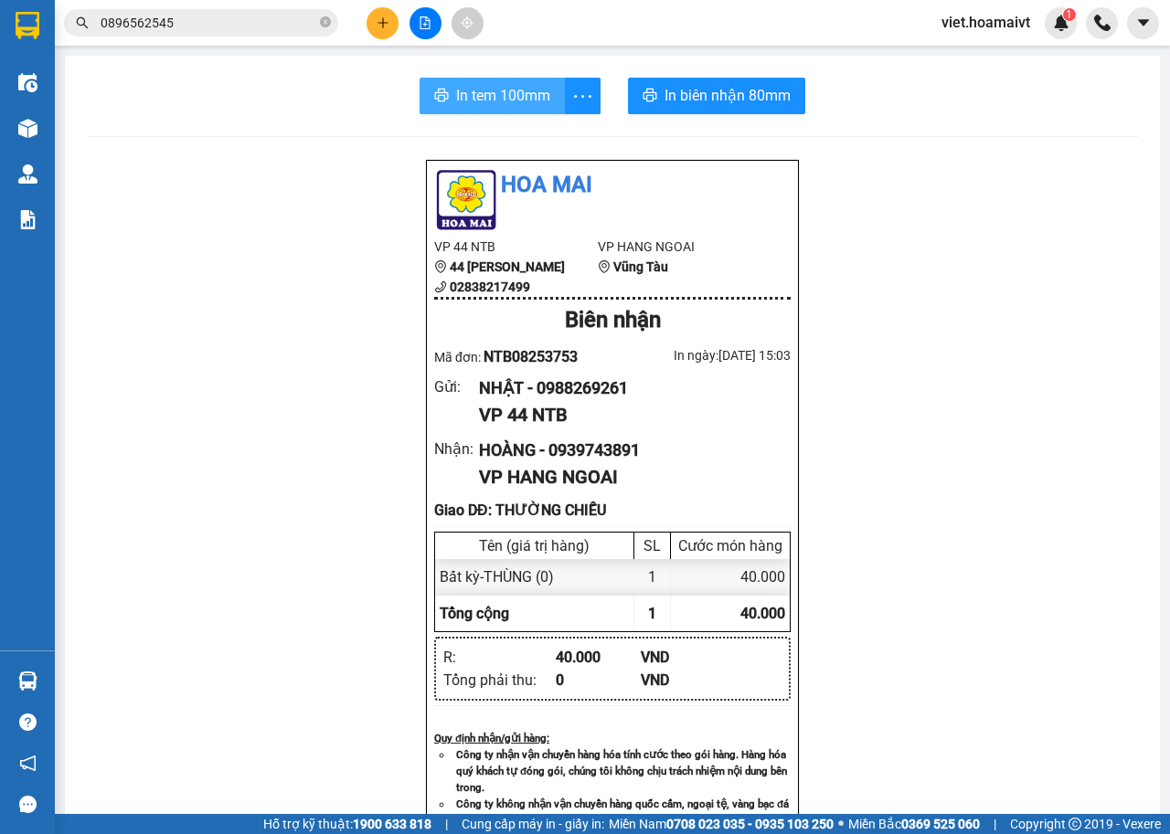
drag, startPoint x: 496, startPoint y: 96, endPoint x: 1080, endPoint y: 442, distance: 679.0
click at [499, 97] on span "In tem 100mm" at bounding box center [503, 95] width 94 height 23
click at [508, 91] on span "In tem 100mm" at bounding box center [503, 95] width 94 height 23
drag, startPoint x: 325, startPoint y: 17, endPoint x: 289, endPoint y: 32, distance: 39.4
click at [325, 17] on icon "close-circle" at bounding box center [325, 21] width 11 height 11
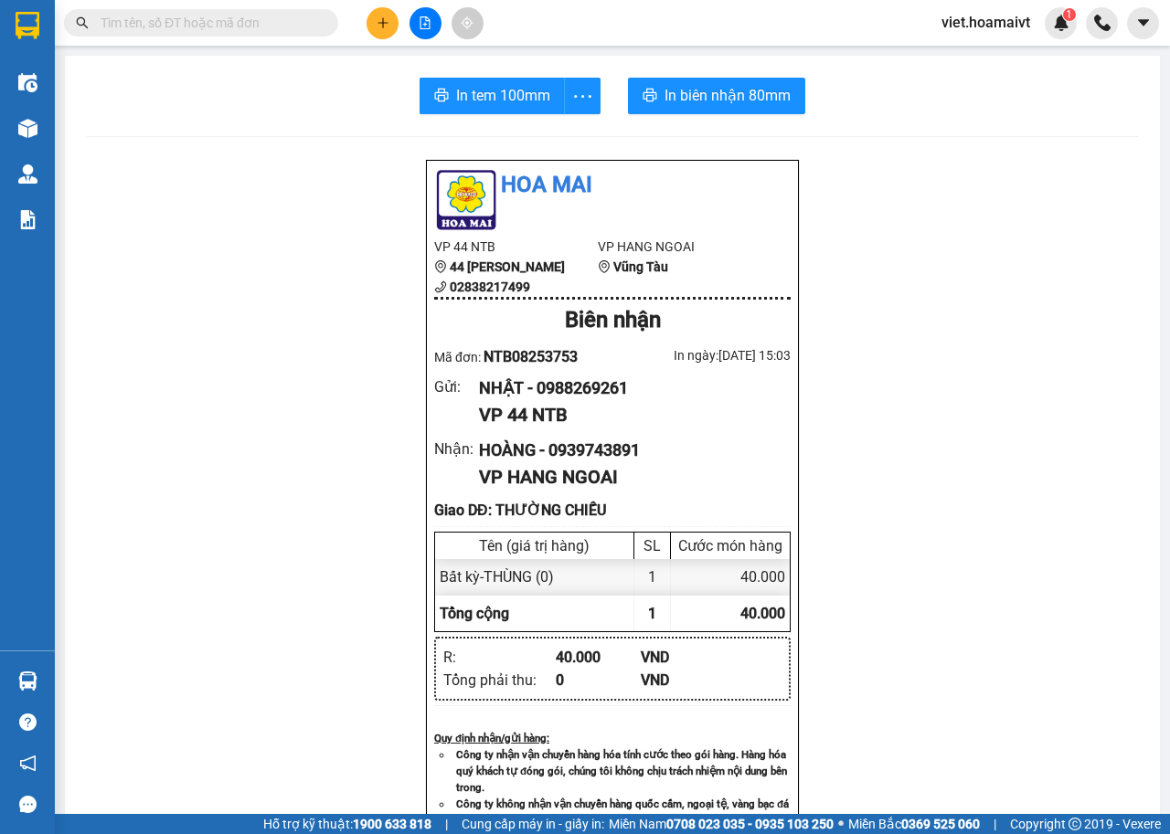
click at [269, 24] on input "text" at bounding box center [209, 23] width 216 height 20
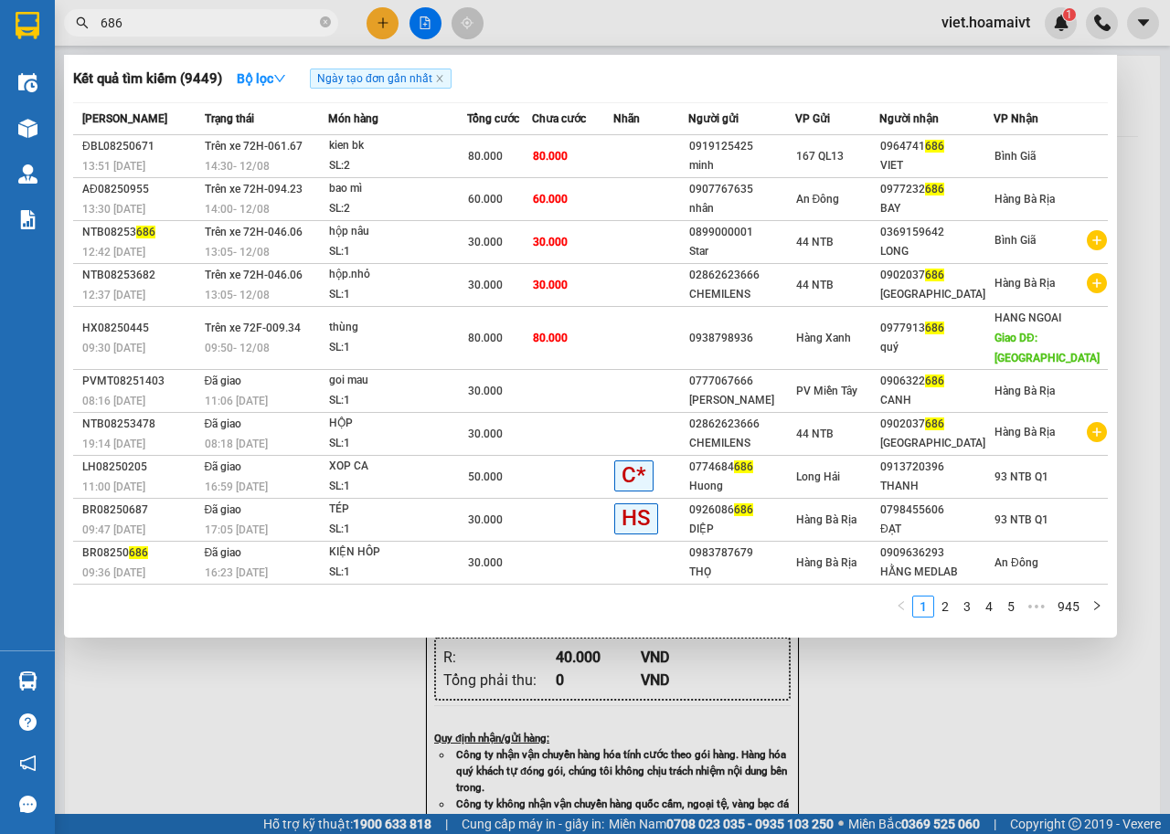
type input "686"
click at [393, 22] on div at bounding box center [585, 417] width 1170 height 834
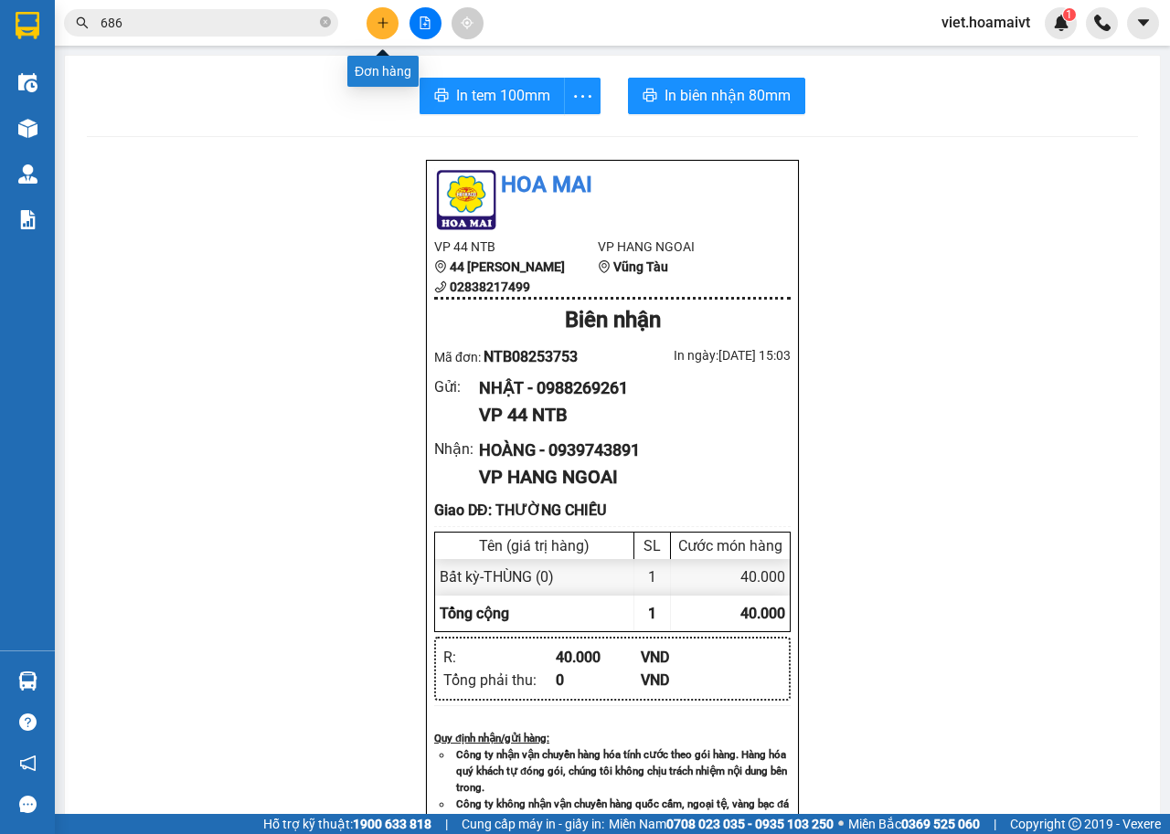
click at [389, 25] on button at bounding box center [382, 23] width 32 height 32
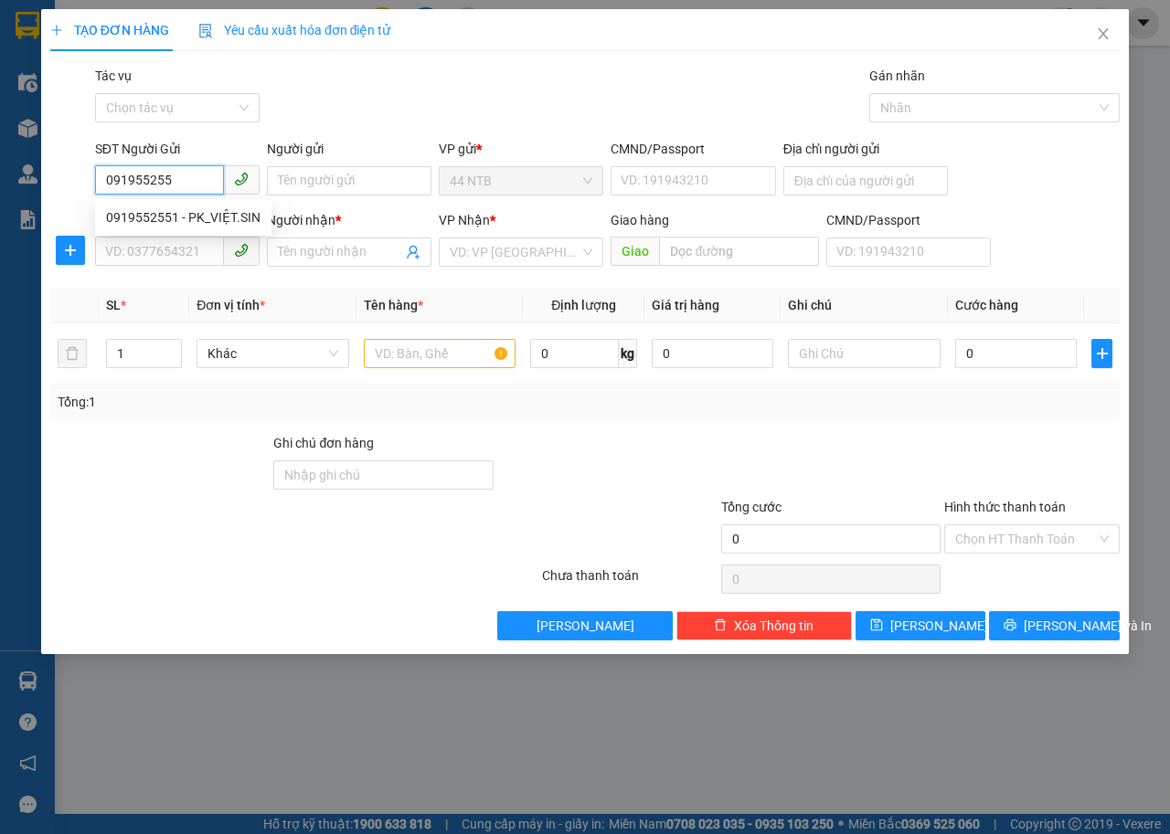
type input "0919552551"
click at [192, 214] on div "0919552551 - PK_VIỆT.SIN" at bounding box center [183, 217] width 154 height 20
type input "PK_VIỆT.SIN"
type input "7A/120_Thành.Thái_Q10"
type input "0933371331"
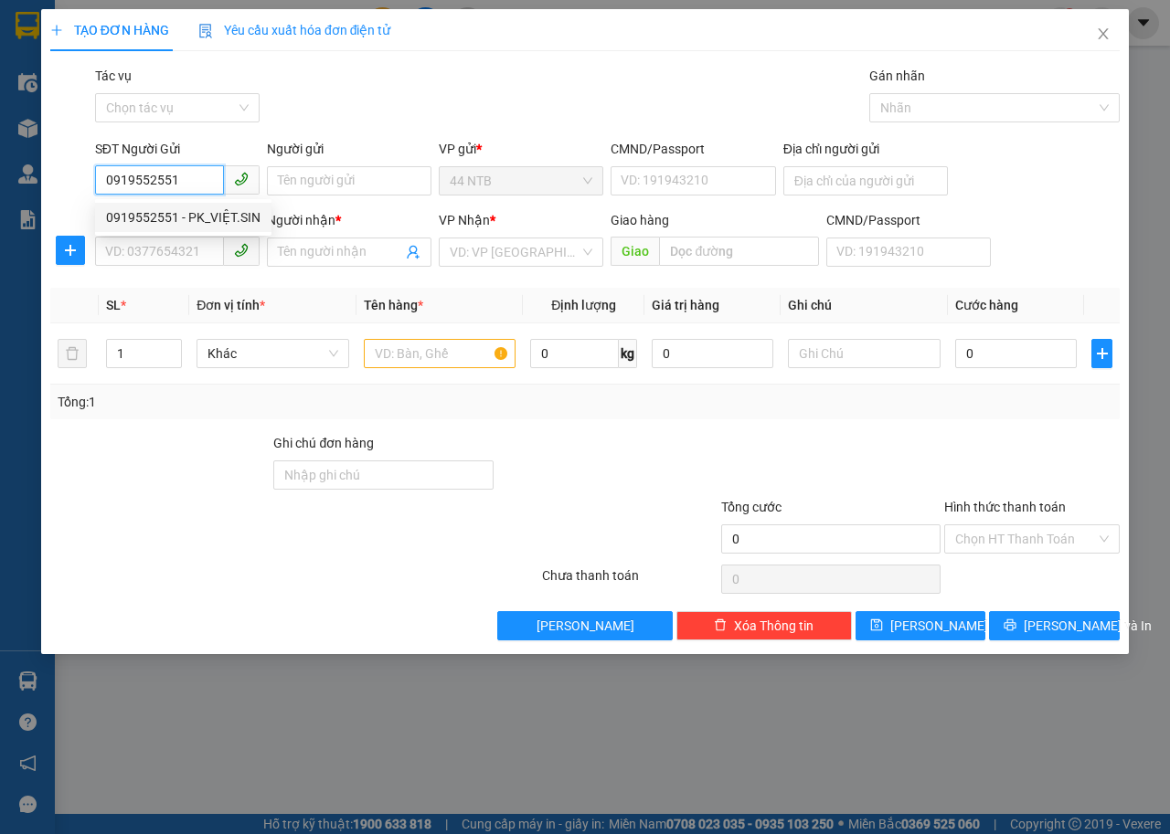
type input "TƯƠI"
type input "Hội.Bài_đình"
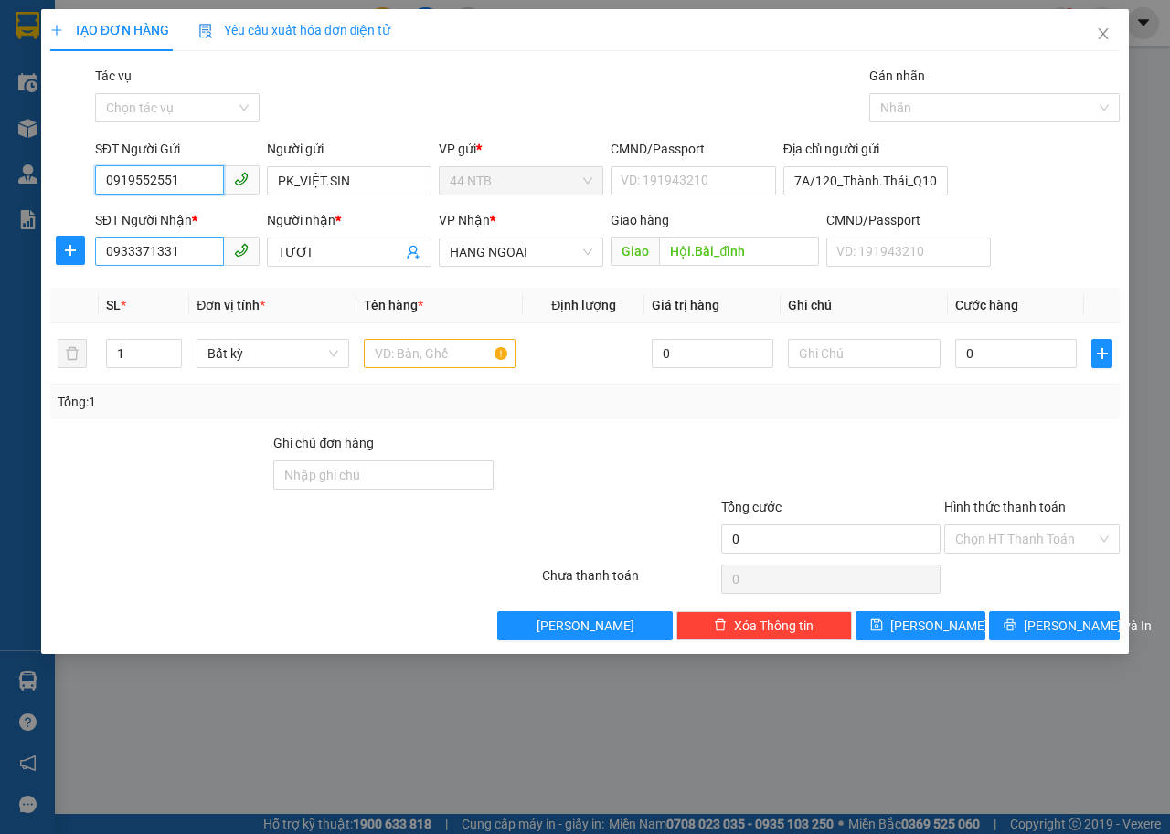
type input "0919552551"
click at [210, 250] on input "0933371331" at bounding box center [159, 251] width 129 height 29
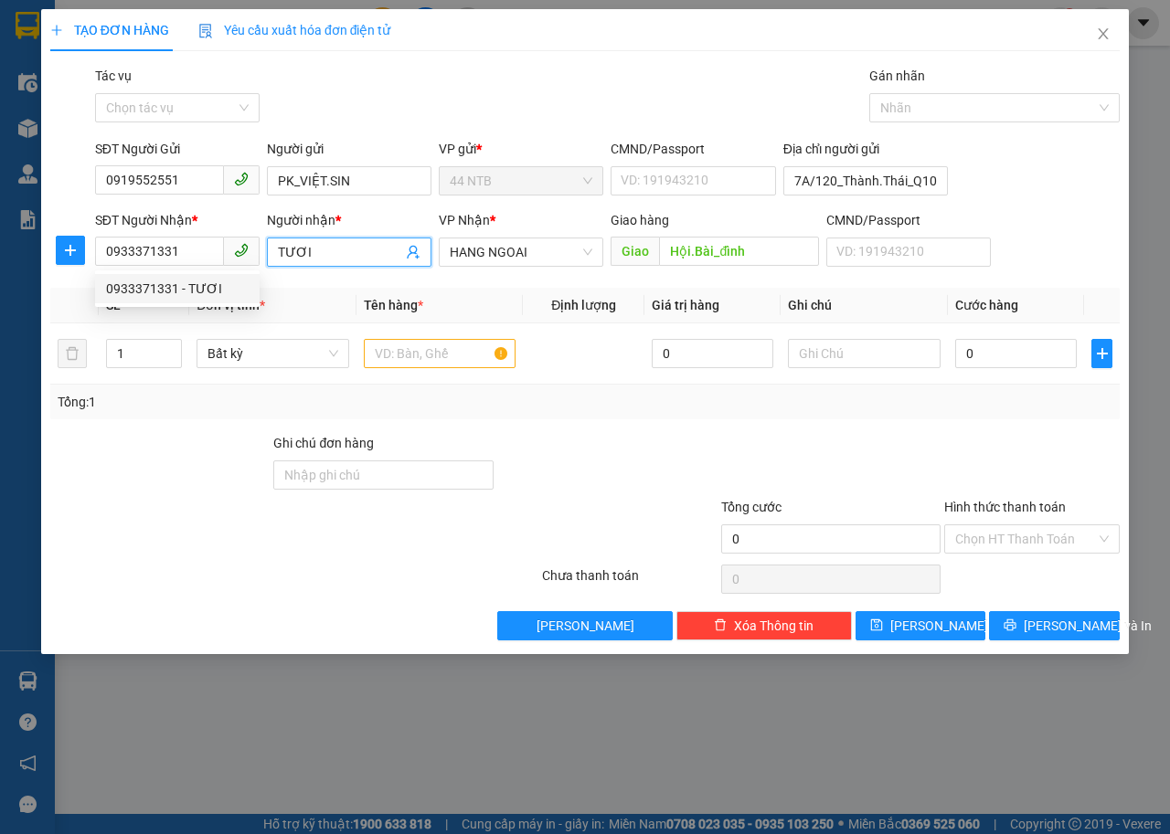
click at [328, 247] on input "TƯƠI" at bounding box center [340, 252] width 124 height 20
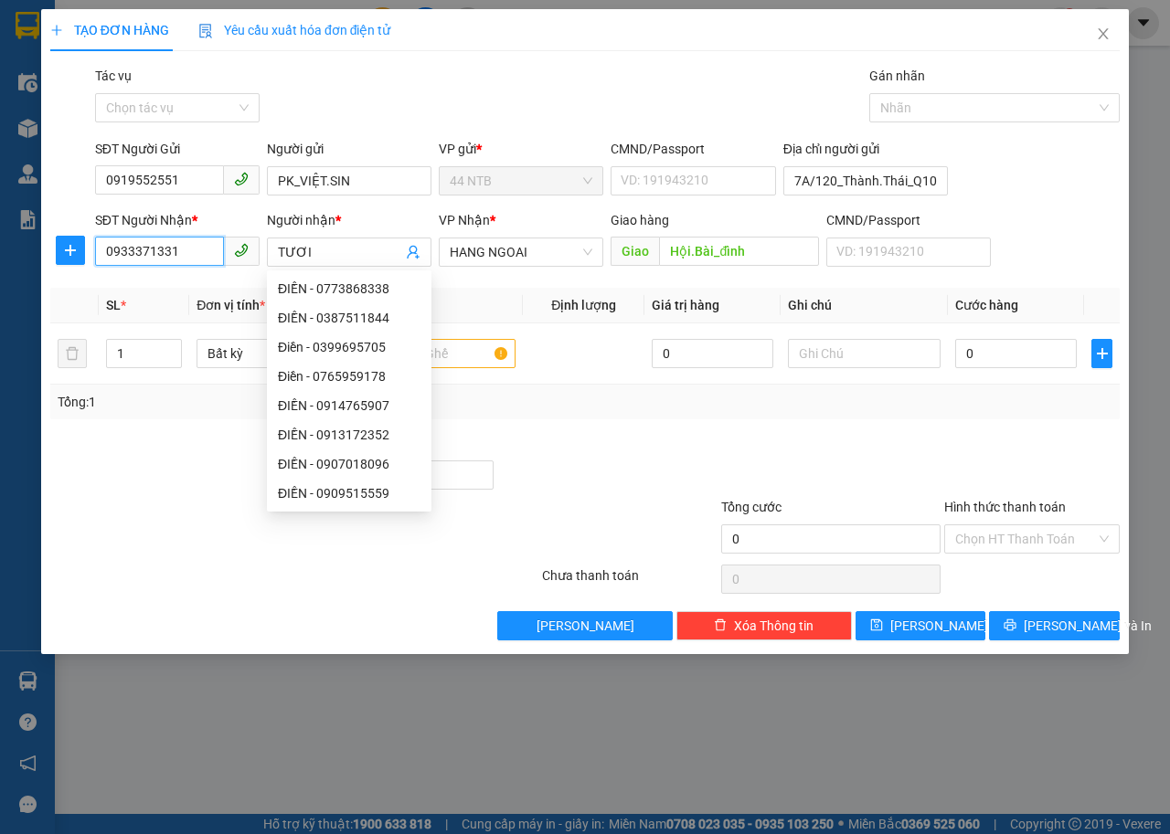
click at [191, 249] on input "0933371331" at bounding box center [159, 251] width 129 height 29
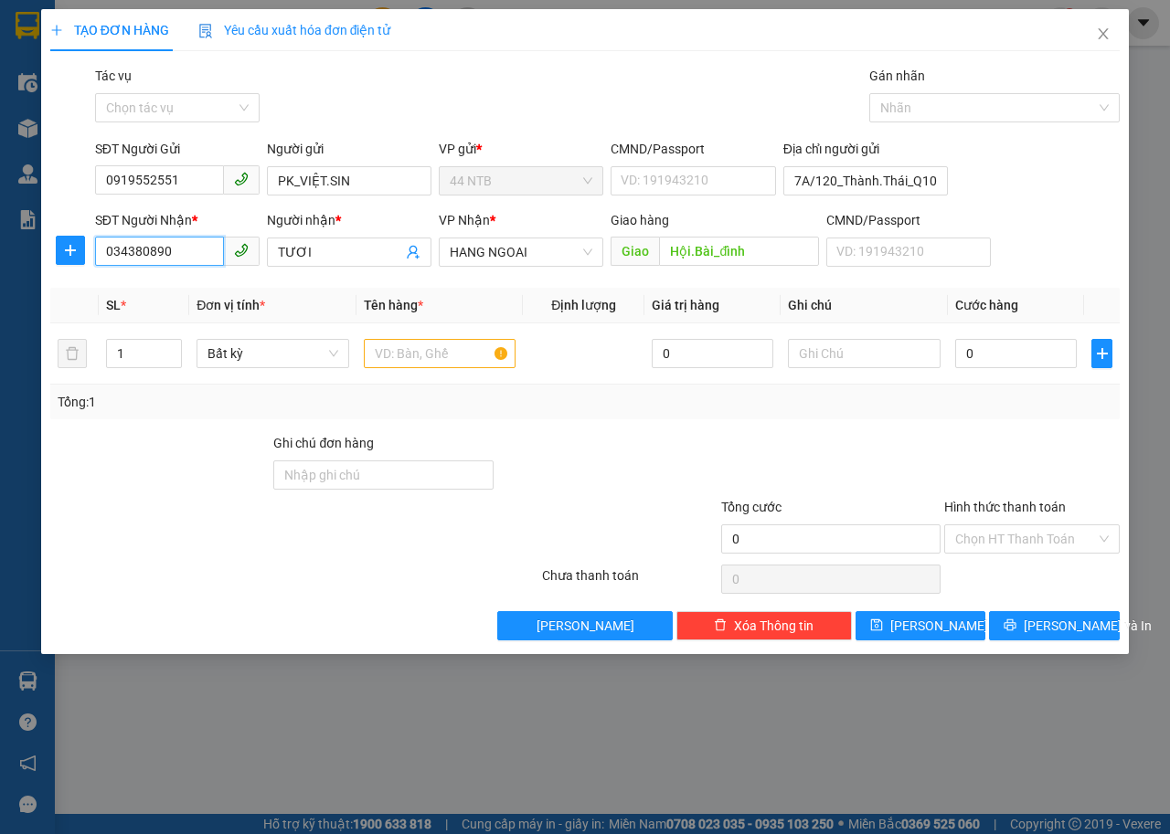
type input "0343808909"
click at [206, 283] on div "0343808909 - TƯ" at bounding box center [177, 289] width 143 height 20
type input "TƯ"
type input "HỘI BÀI"
type input "0343808909"
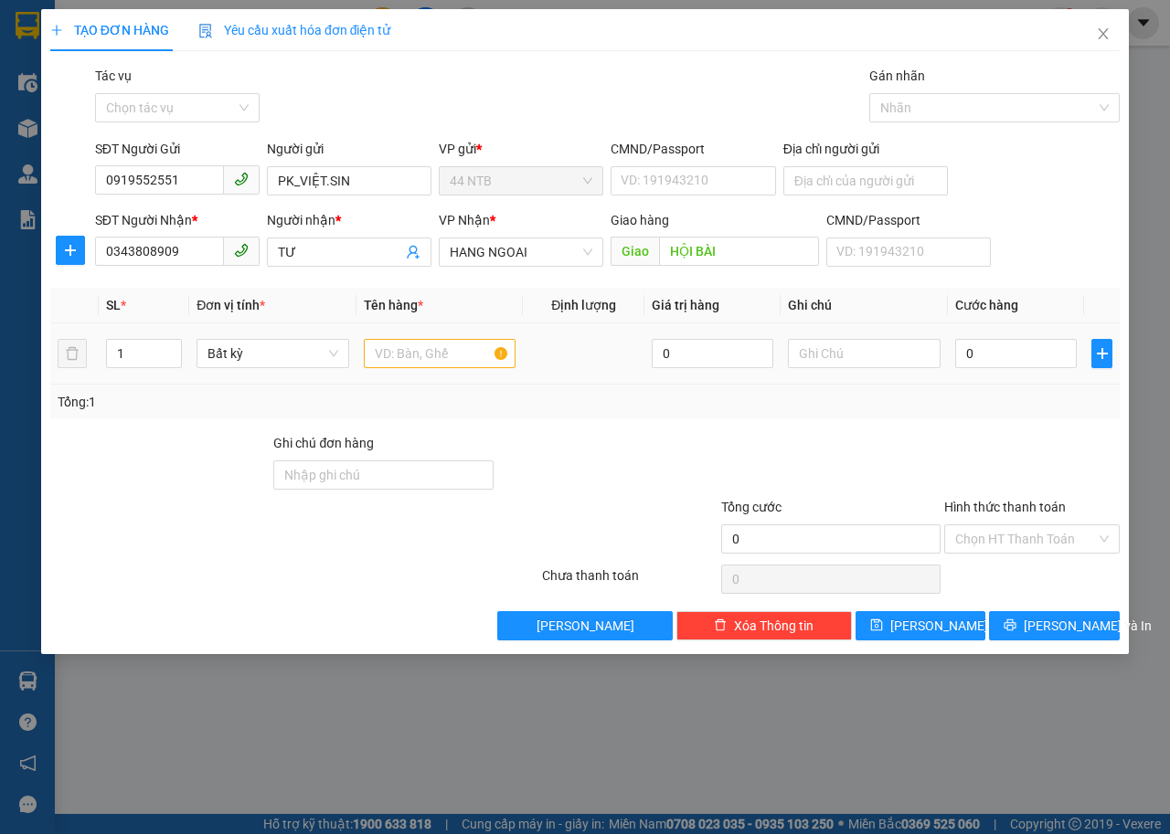
click at [411, 338] on div at bounding box center [440, 353] width 153 height 37
click at [416, 351] on input "text" at bounding box center [440, 353] width 153 height 29
type input "THÙNG"
click at [1027, 355] on input "0" at bounding box center [1016, 353] width 122 height 29
type input "4"
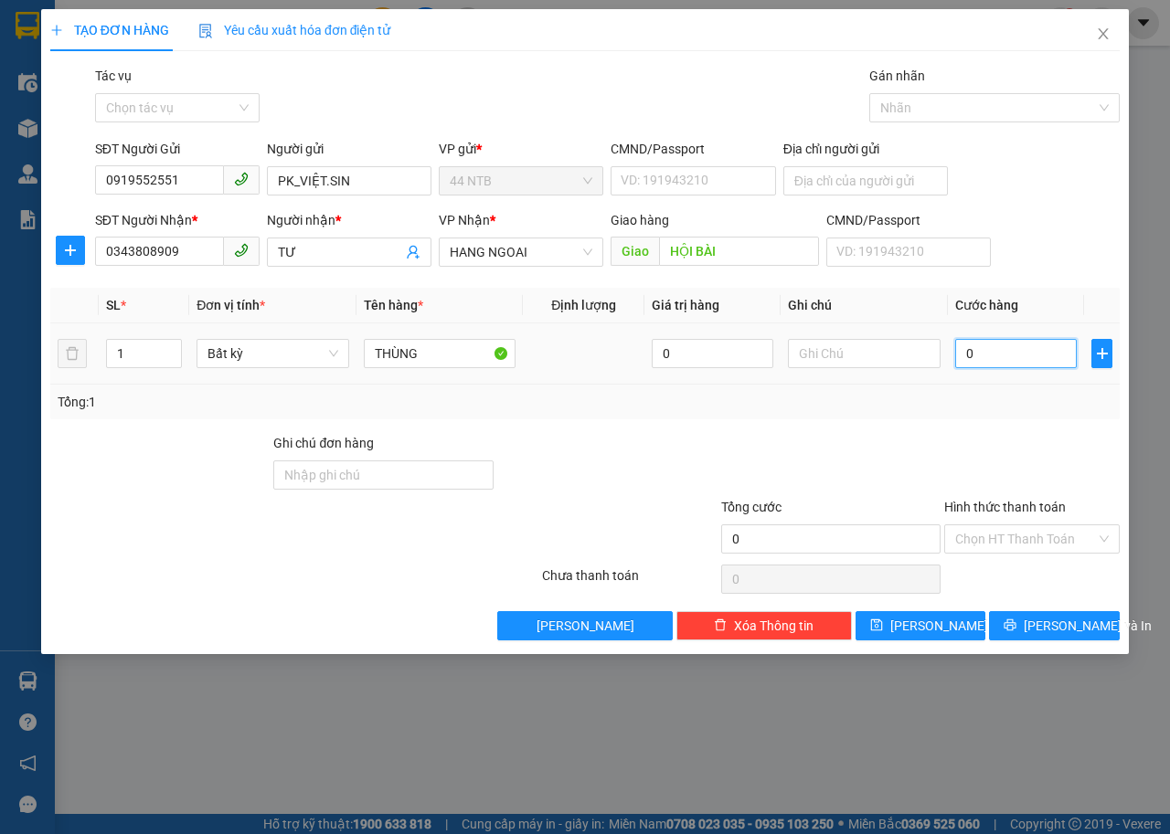
type input "4"
type input "40"
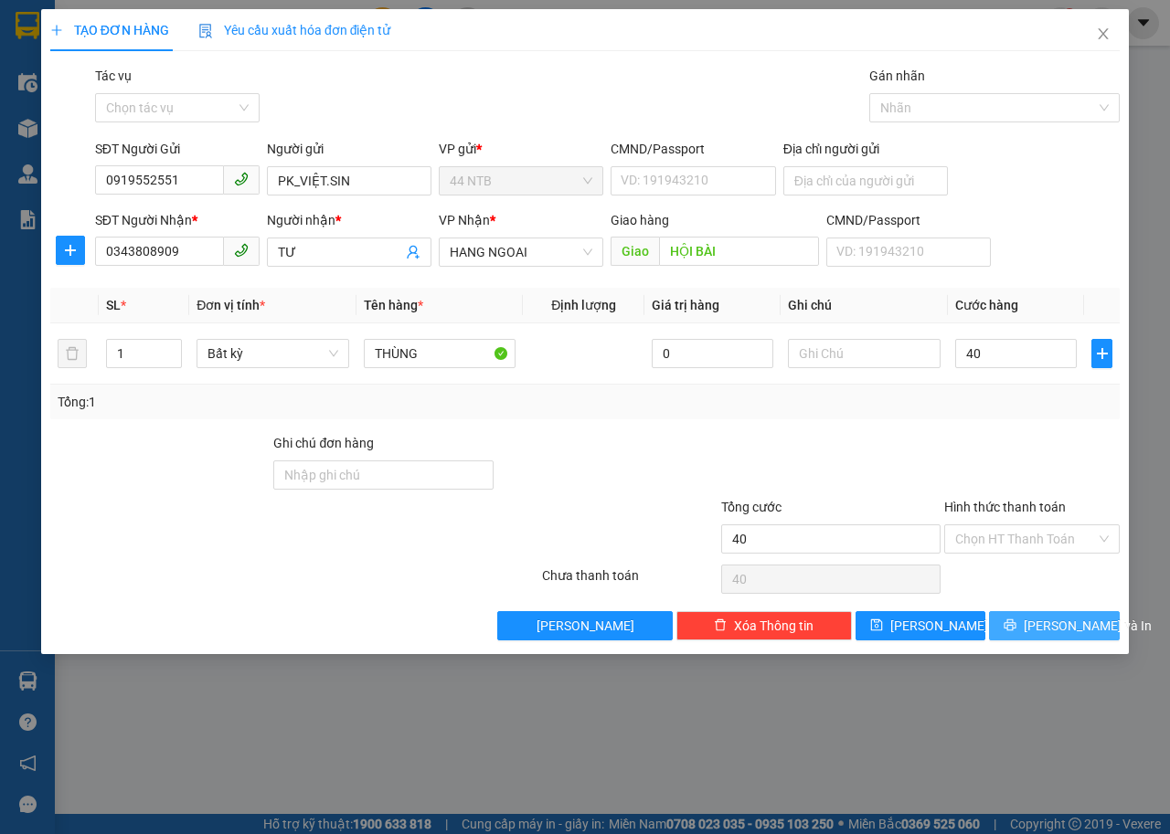
type input "40.000"
click at [1046, 619] on span "[PERSON_NAME] và In" at bounding box center [1088, 626] width 128 height 20
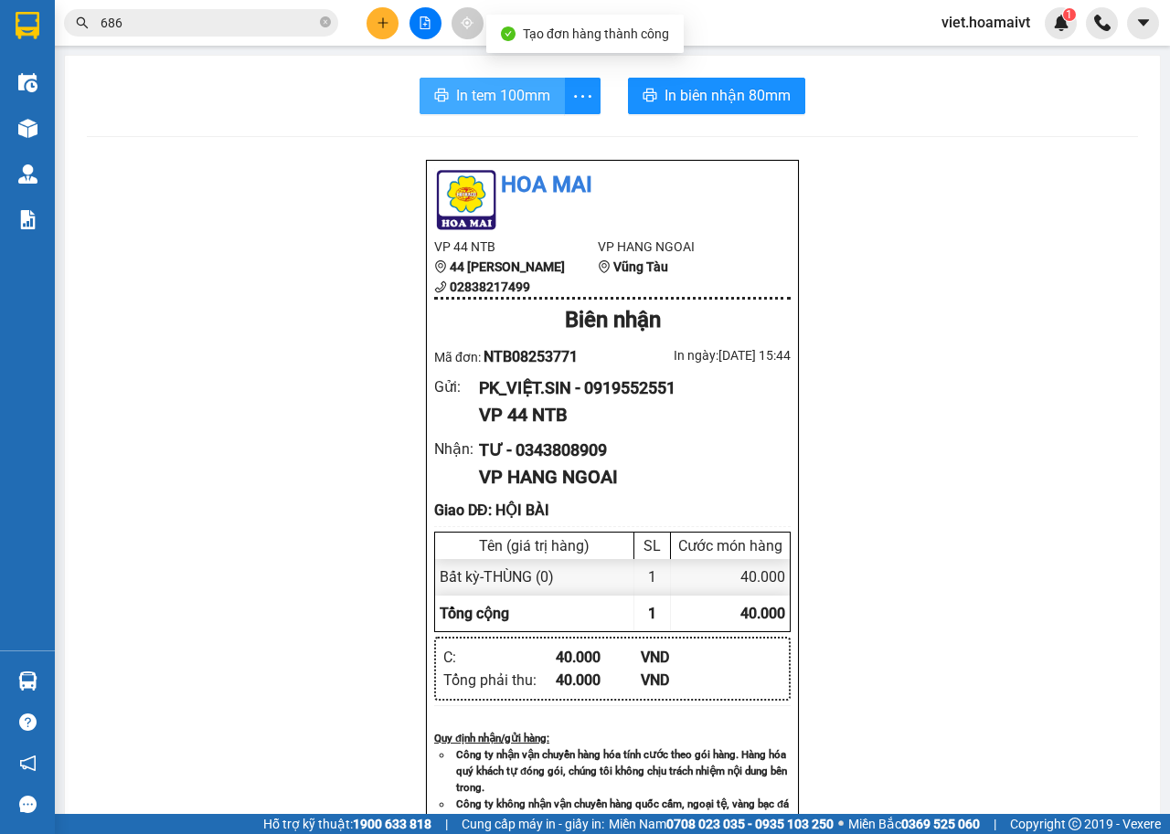
click at [476, 97] on span "In tem 100mm" at bounding box center [503, 95] width 94 height 23
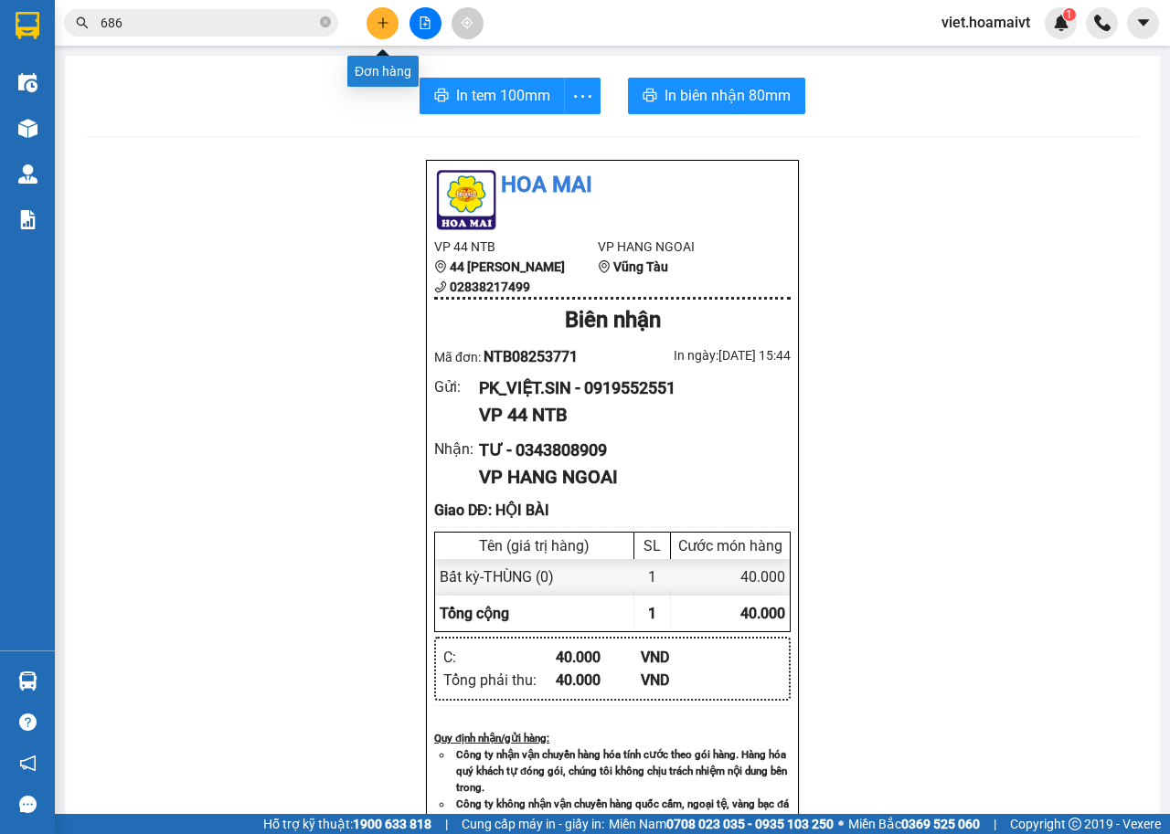
drag, startPoint x: 381, startPoint y: 17, endPoint x: 372, endPoint y: 23, distance: 10.7
click at [372, 23] on button at bounding box center [382, 23] width 32 height 32
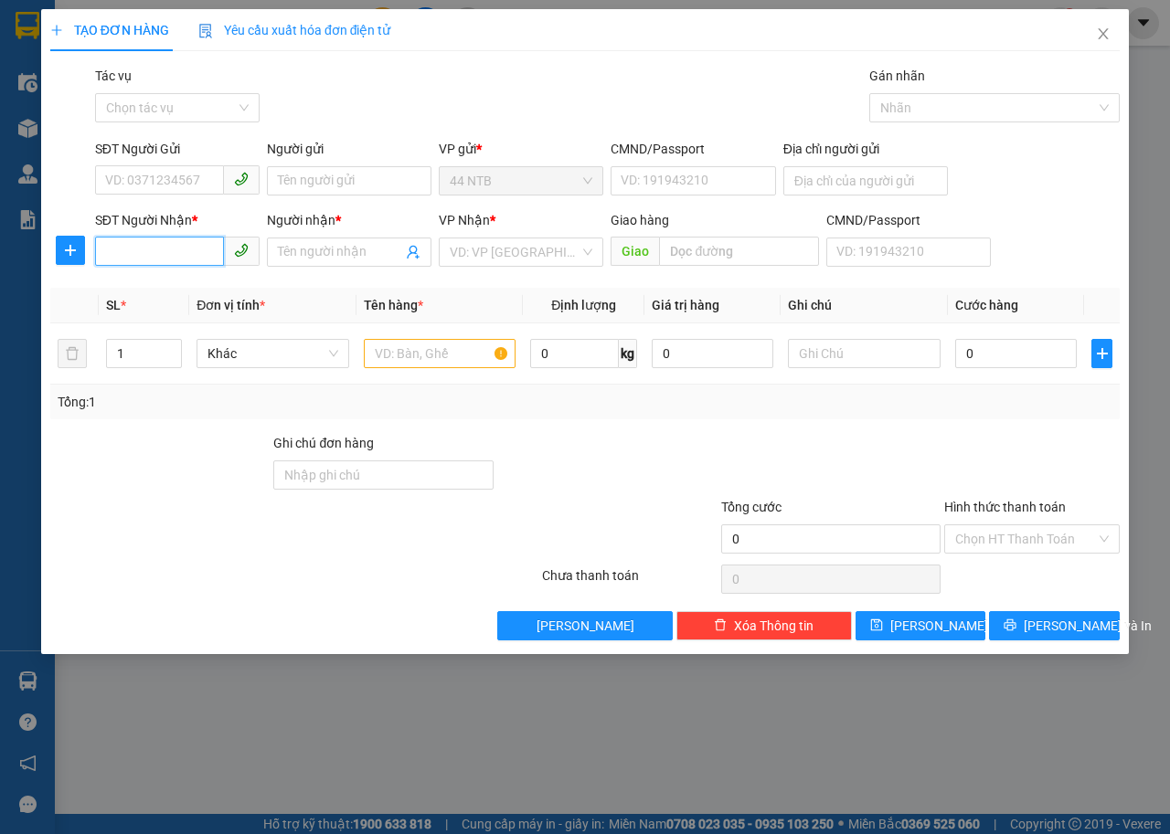
click at [171, 251] on input "SĐT Người Nhận *" at bounding box center [159, 251] width 129 height 29
type input "0971746722"
click at [150, 191] on input "SĐT Người Gửi" at bounding box center [159, 179] width 129 height 29
type input "0876460668"
click at [342, 186] on input "Người gửi" at bounding box center [349, 180] width 165 height 29
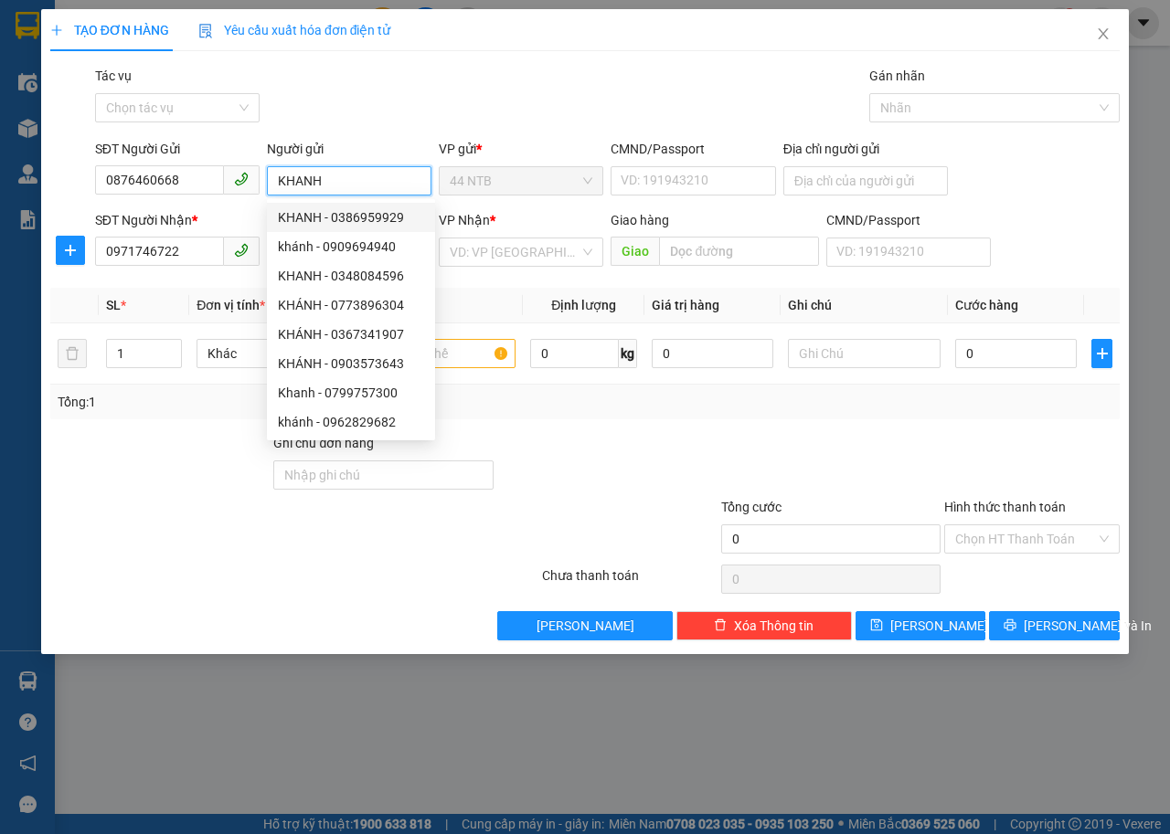
type input "KHANH"
click at [423, 61] on div "TẠO ĐƠN HÀNG Yêu cầu xuất hóa đơn điện tử Transit Pickup Surcharge Ids Transit …" at bounding box center [584, 325] width 1069 height 632
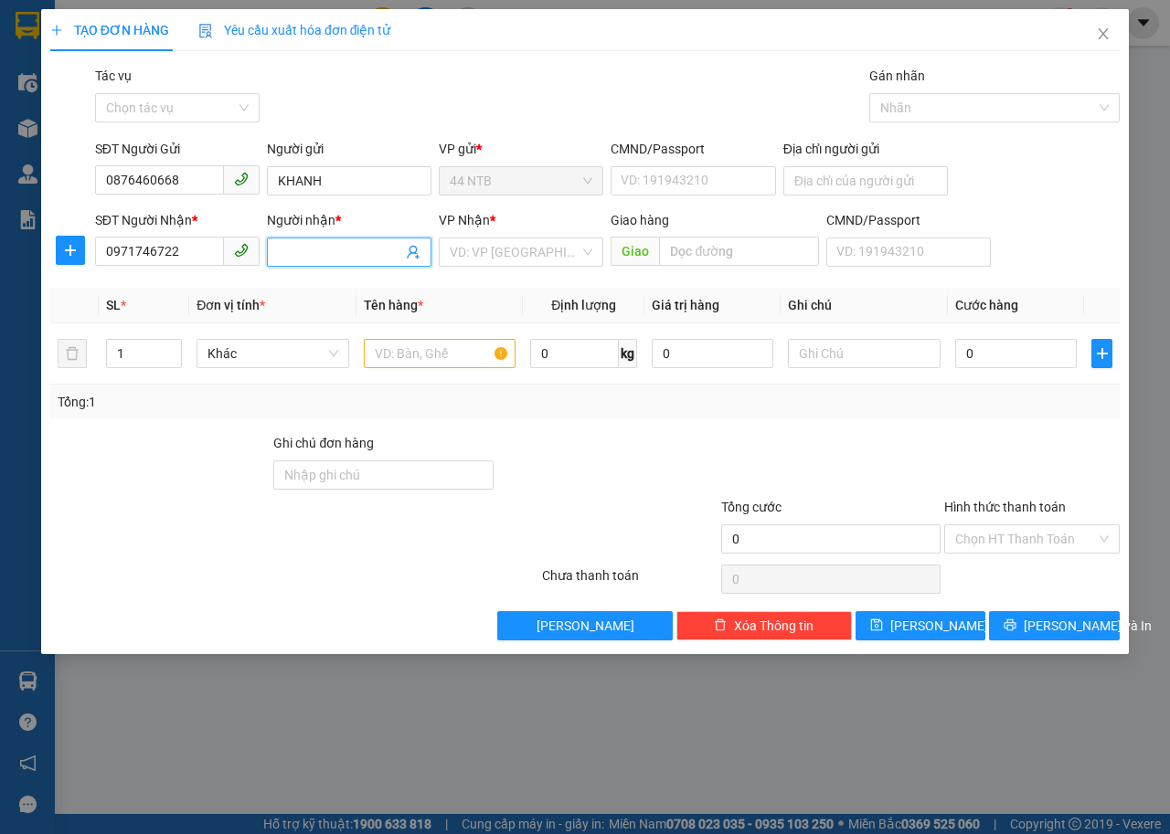
drag, startPoint x: 324, startPoint y: 249, endPoint x: 318, endPoint y: 261, distance: 13.9
click at [324, 250] on input "Người nhận *" at bounding box center [340, 252] width 124 height 20
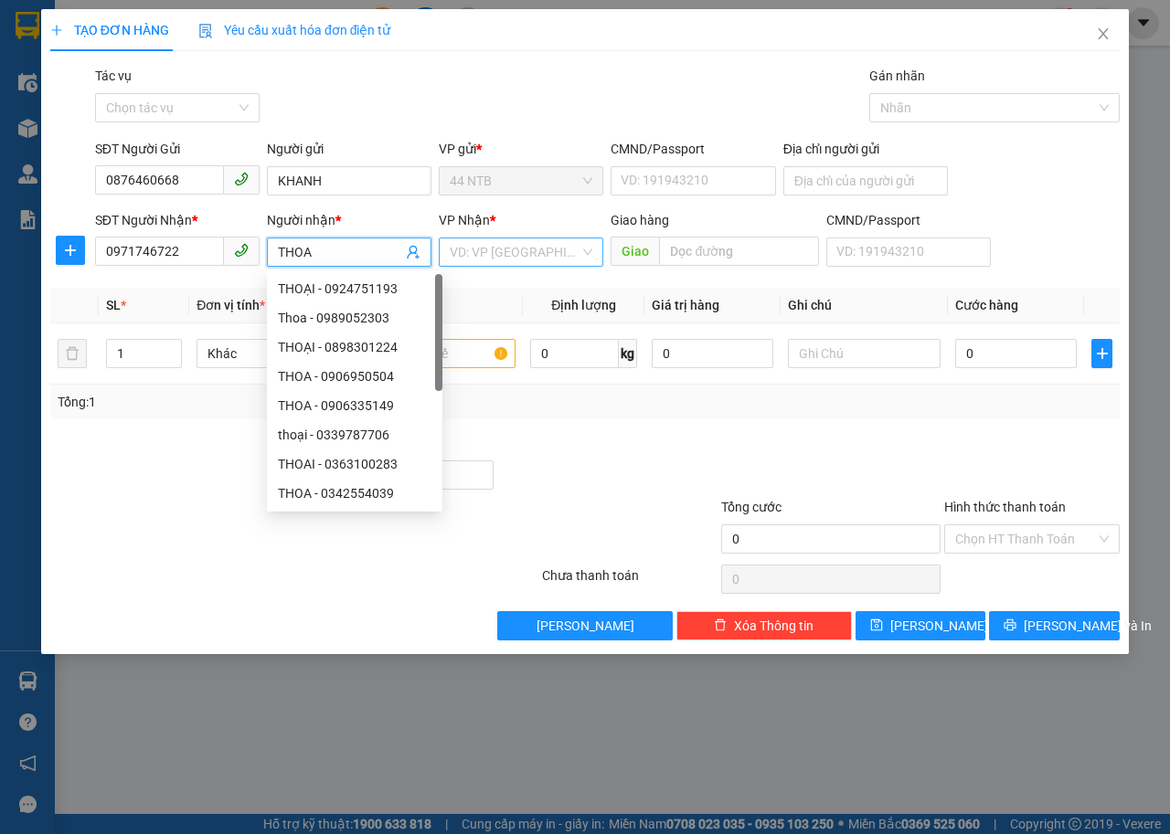
type input "THOA"
click at [577, 250] on input "search" at bounding box center [515, 252] width 130 height 27
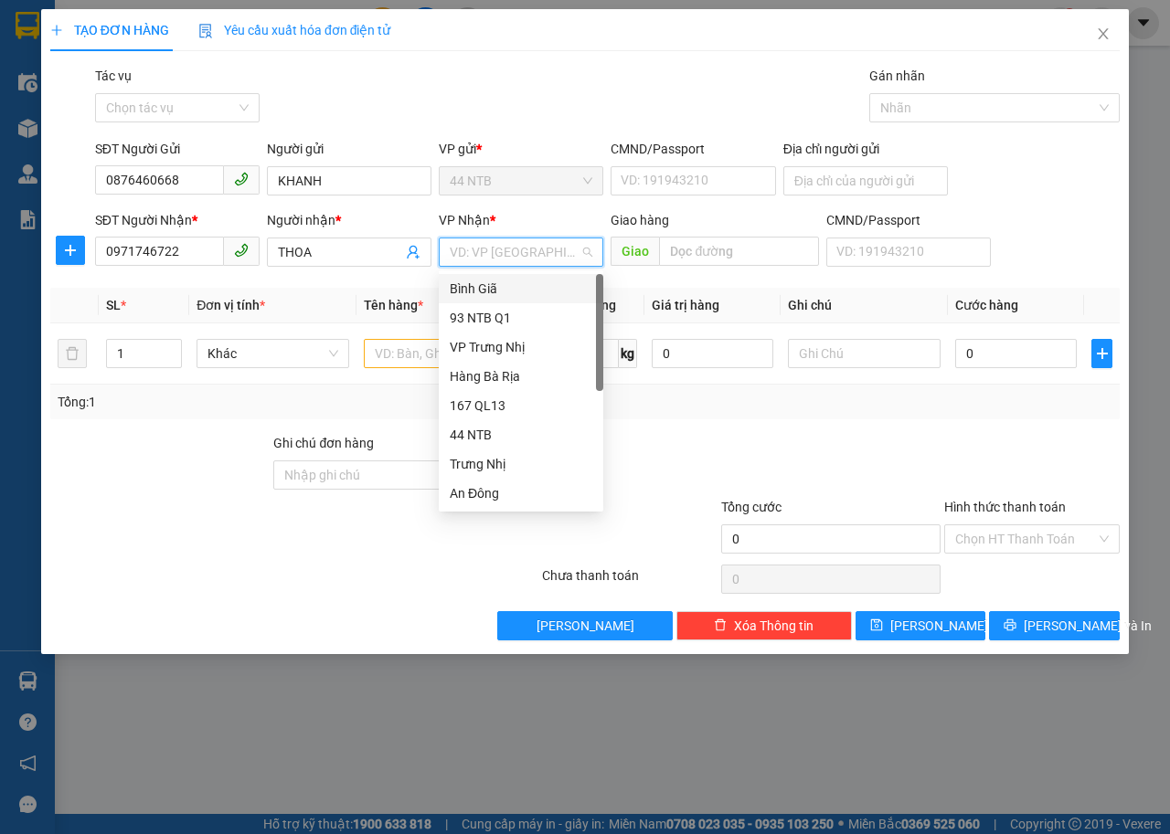
click at [511, 286] on div "Bình Giã" at bounding box center [521, 289] width 143 height 20
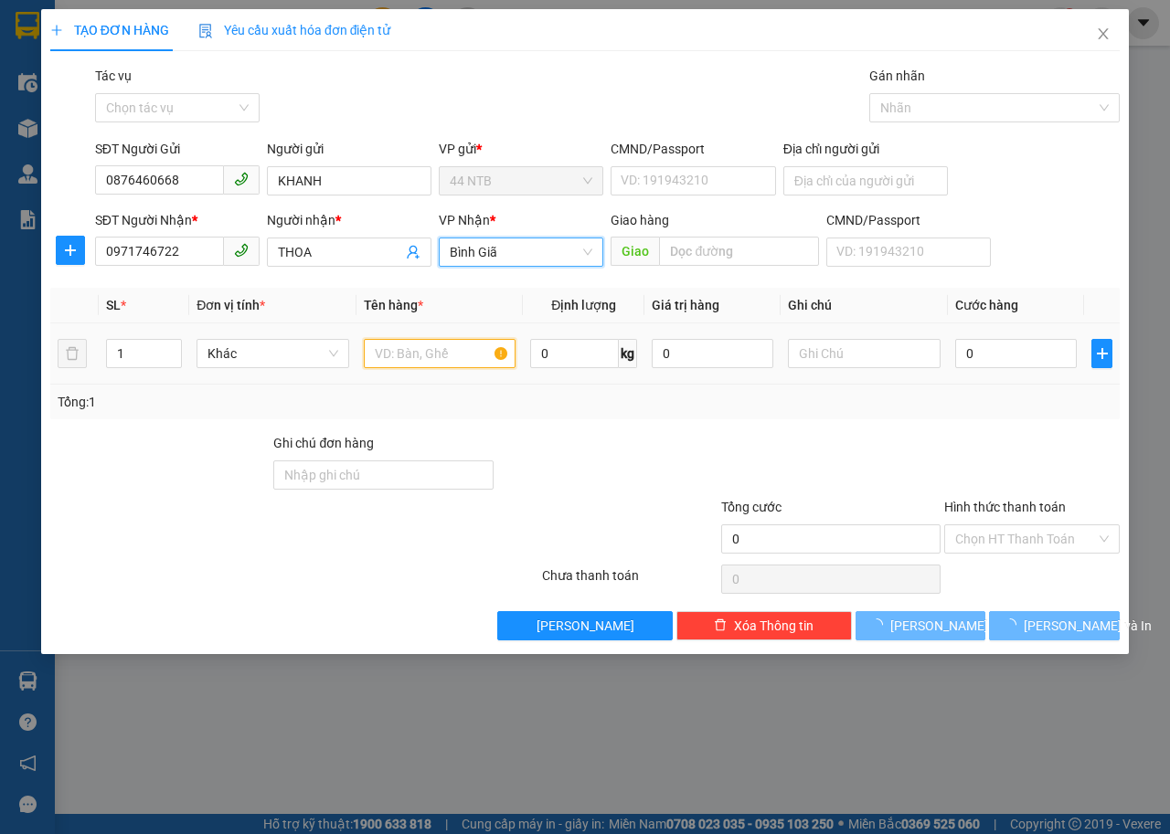
click at [425, 358] on input "text" at bounding box center [440, 353] width 153 height 29
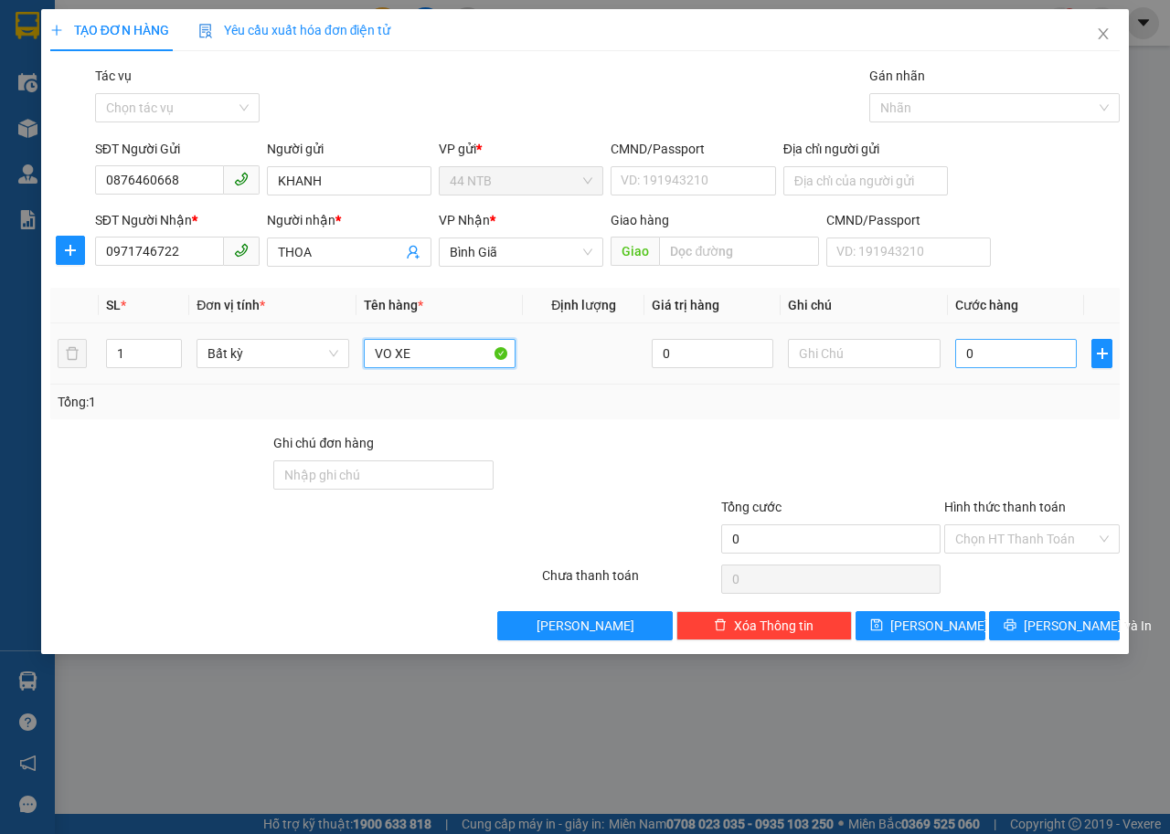
type input "VO XE"
click at [1046, 363] on input "0" at bounding box center [1016, 353] width 122 height 29
type input "8"
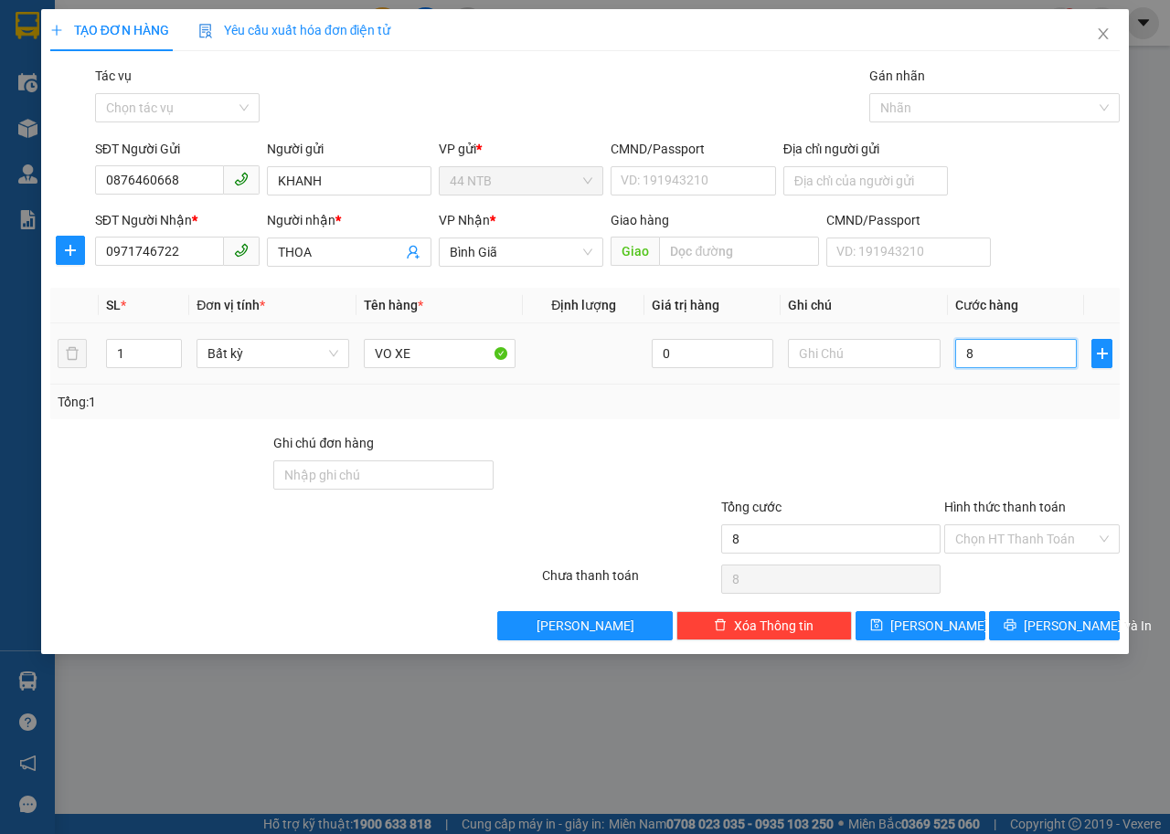
type input "80"
type input "80.000"
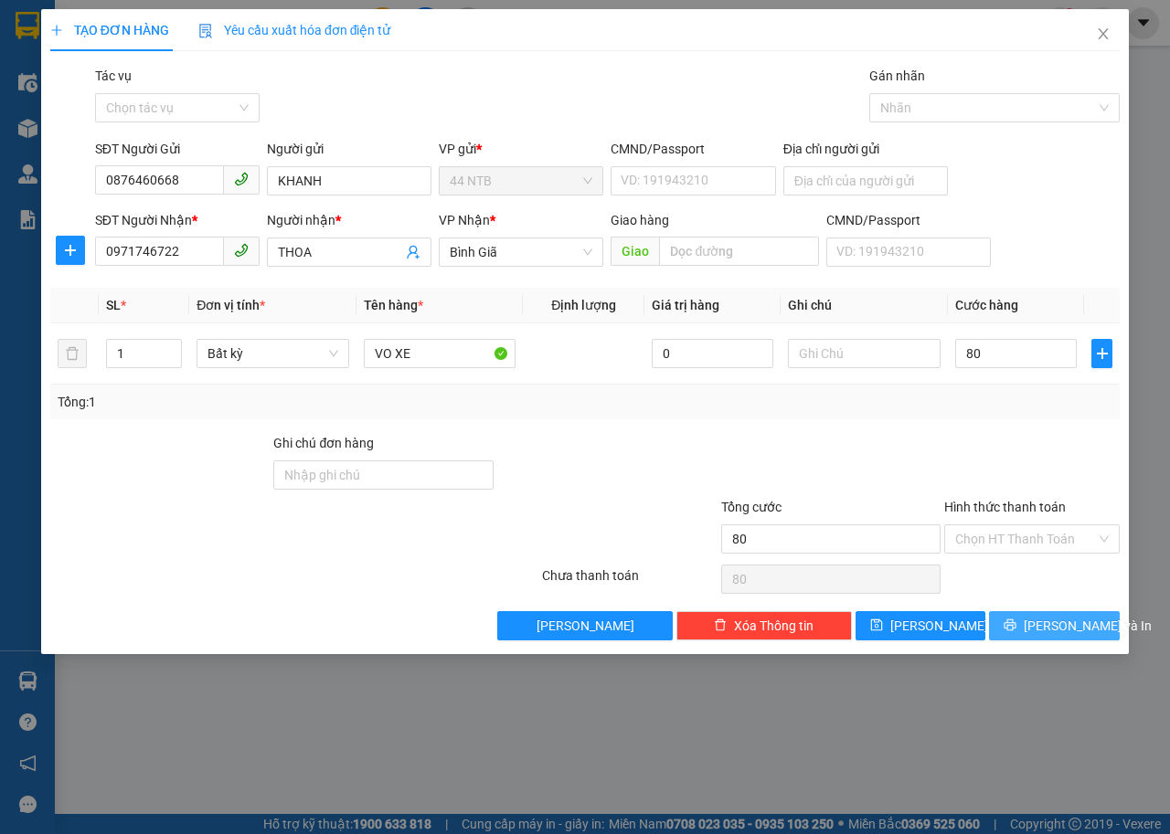
type input "80.000"
drag, startPoint x: 1057, startPoint y: 618, endPoint x: 843, endPoint y: 574, distance: 219.2
click at [1057, 618] on span "[PERSON_NAME] và In" at bounding box center [1088, 626] width 128 height 20
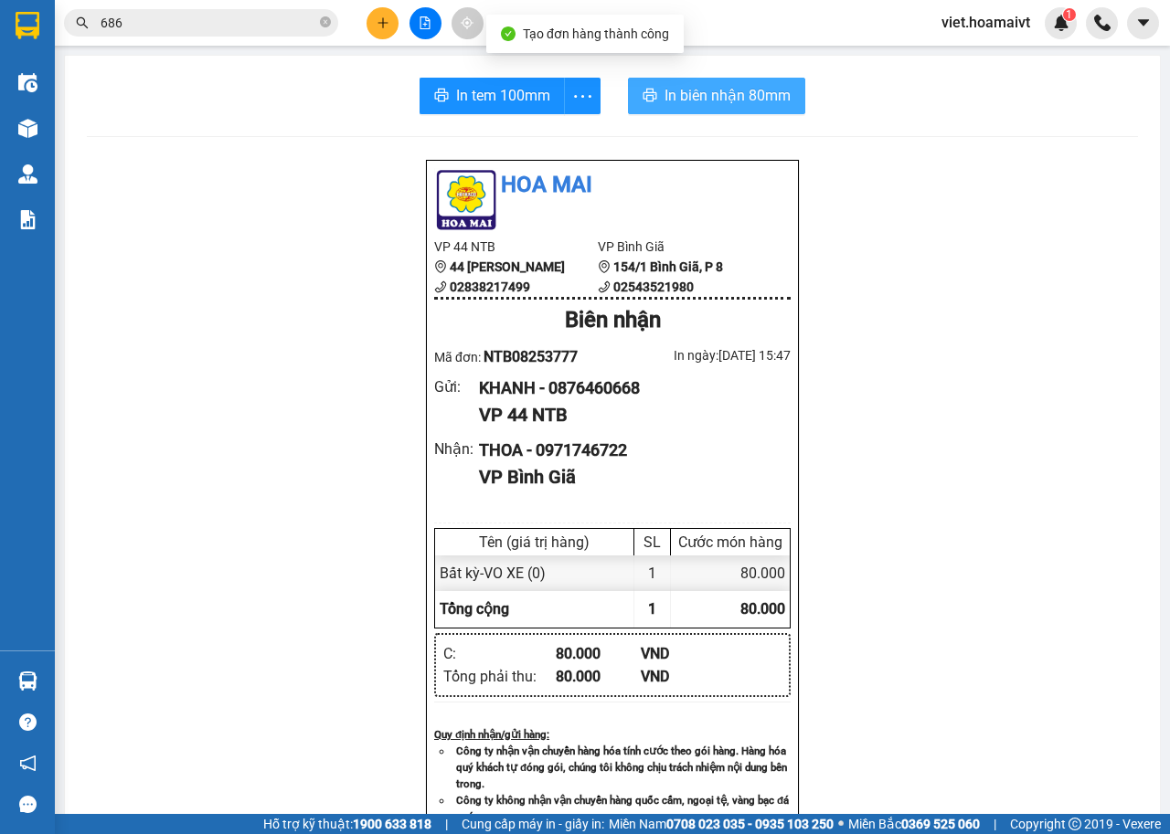
click at [720, 97] on span "In biên nhận 80mm" at bounding box center [727, 95] width 126 height 23
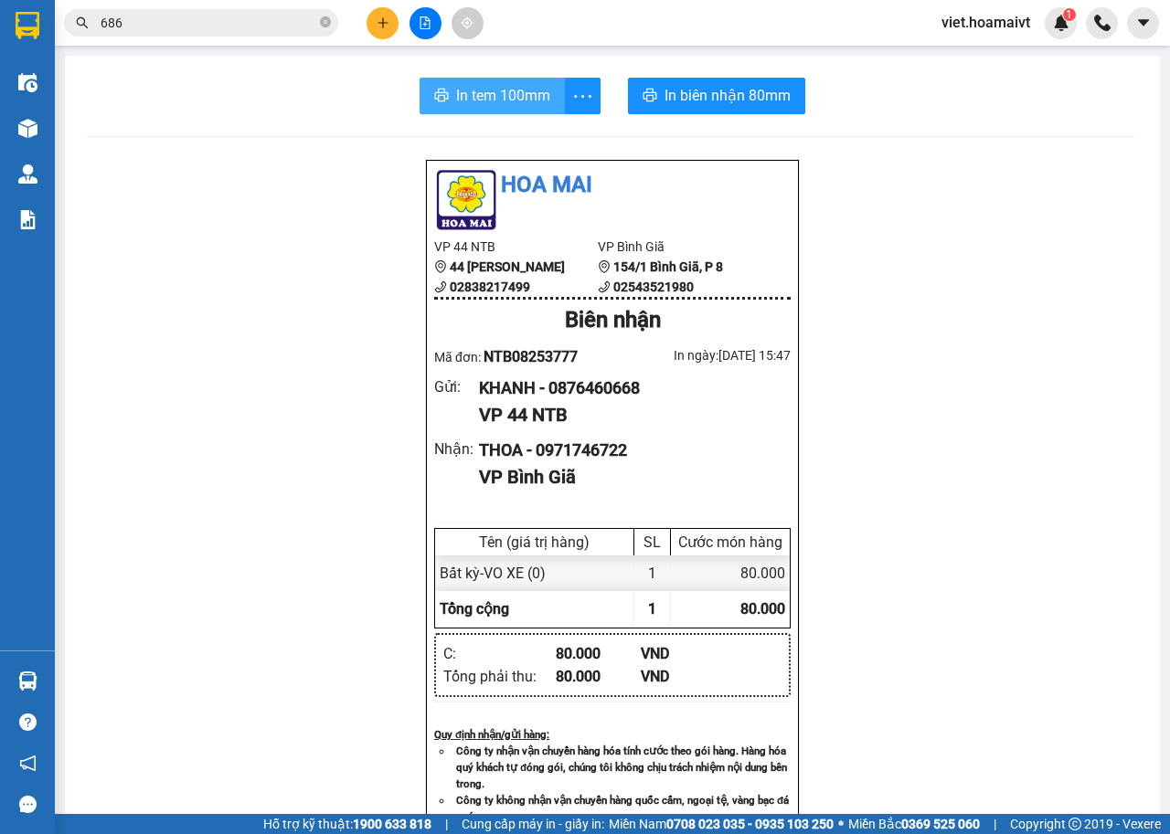
click at [481, 101] on span "In tem 100mm" at bounding box center [503, 95] width 94 height 23
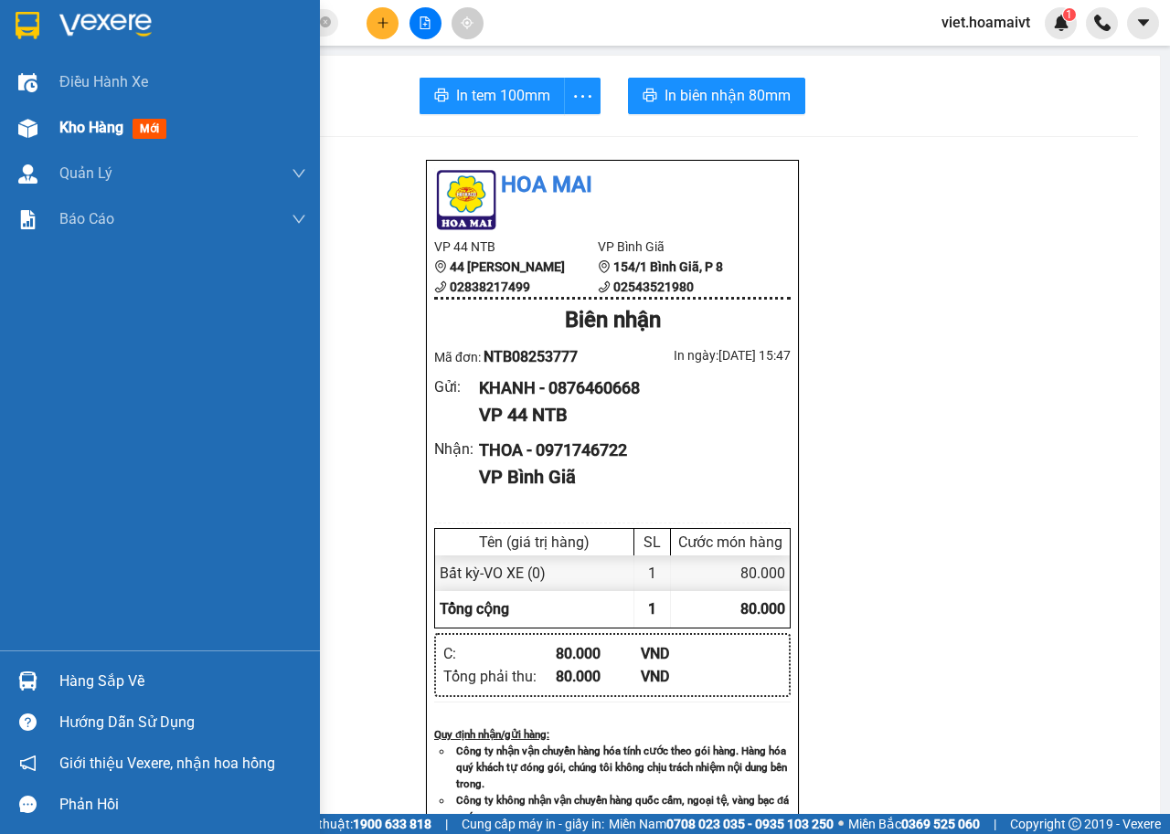
click at [99, 117] on div "Kho hàng mới" at bounding box center [116, 127] width 114 height 23
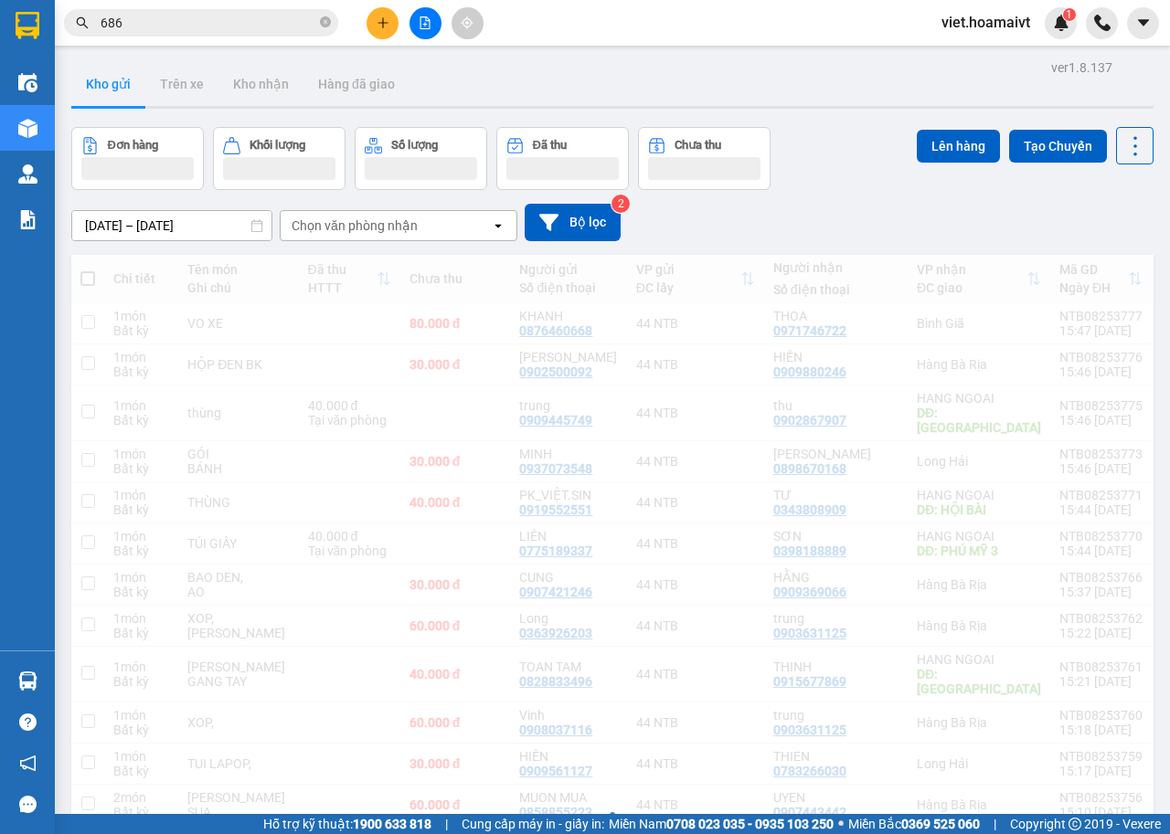
click at [368, 228] on div "Chọn văn phòng nhận" at bounding box center [355, 226] width 126 height 18
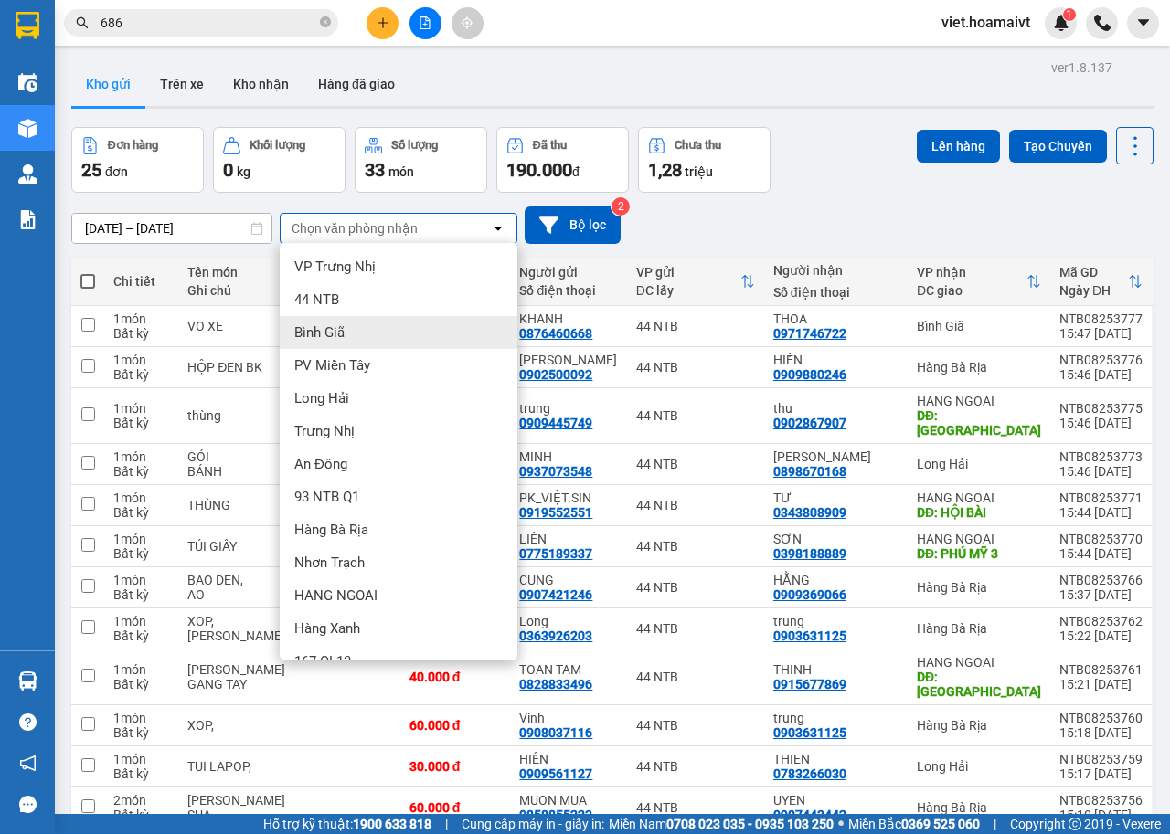
click at [355, 327] on div "Bình Giã" at bounding box center [399, 332] width 238 height 33
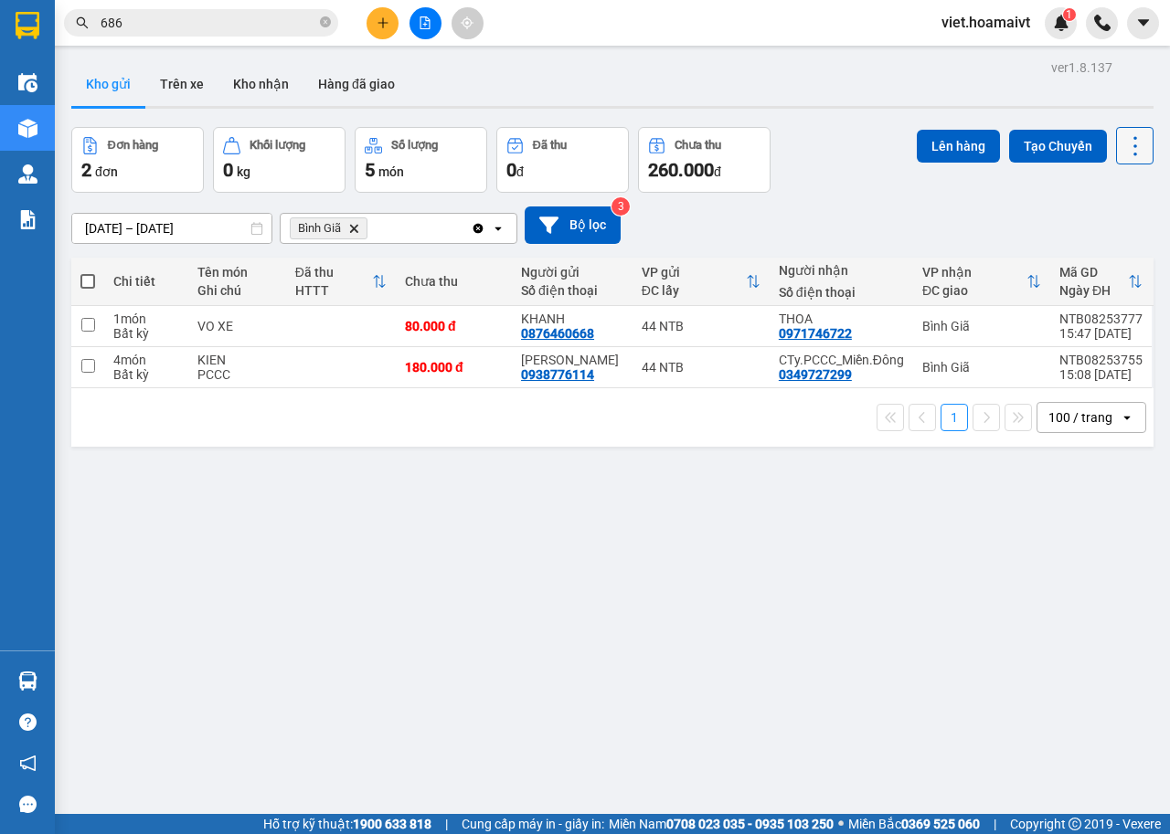
click at [1122, 143] on icon at bounding box center [1135, 146] width 26 height 26
click at [1085, 258] on span "Làm mới" at bounding box center [1093, 261] width 50 height 18
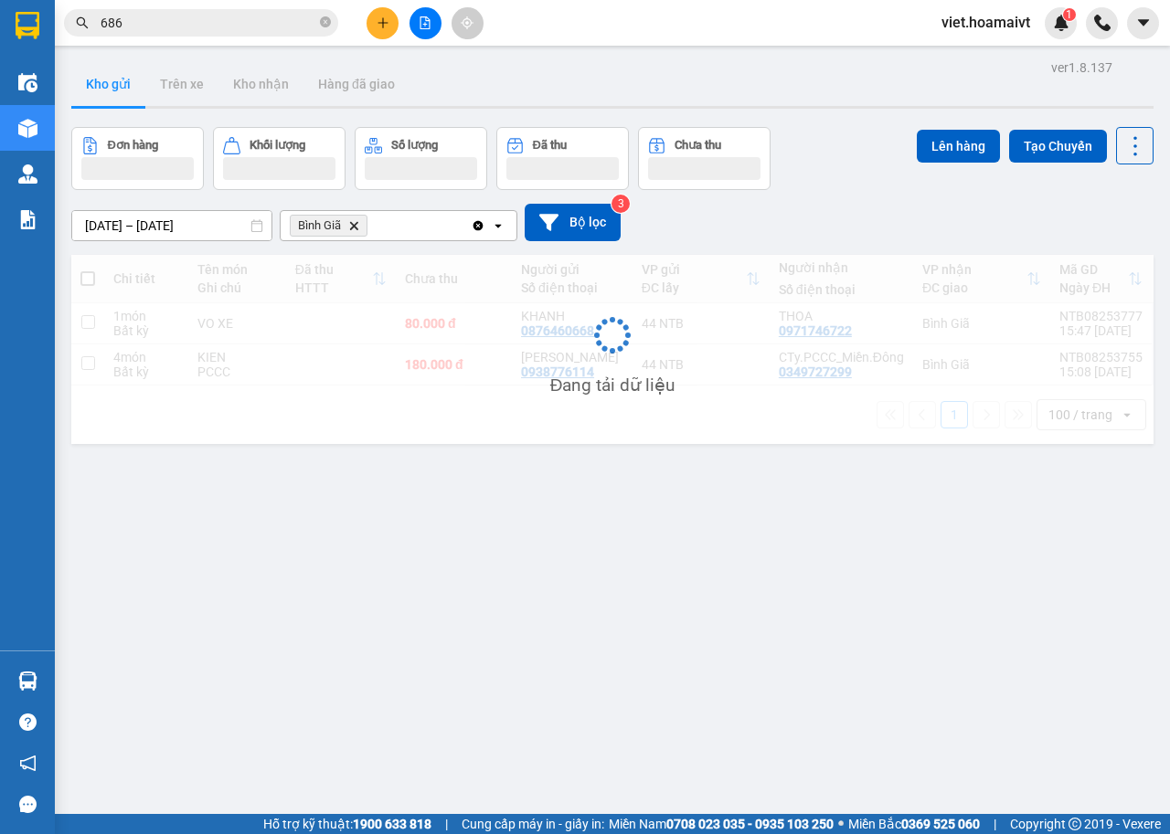
click at [877, 186] on div "Đơn hàng Khối lượng Số lượng Đã thu Chưa thu Lên hàng Tạo Chuyến" at bounding box center [612, 158] width 1082 height 63
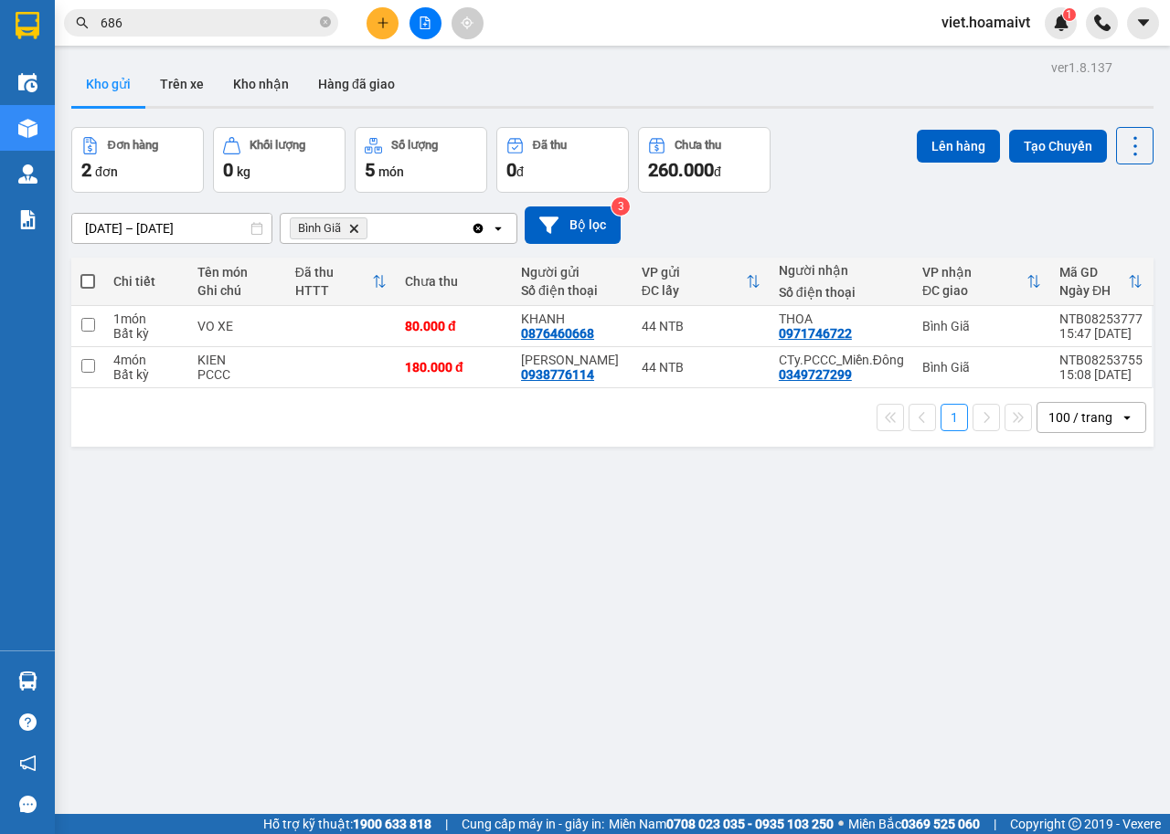
click at [653, 557] on div "ver 1.8.137 Kho gửi Trên xe Kho nhận Hàng đã giao Đơn hàng 2 đơn Khối lượng 0 k…" at bounding box center [612, 472] width 1097 height 834
click at [379, 20] on icon "plus" at bounding box center [383, 22] width 13 height 13
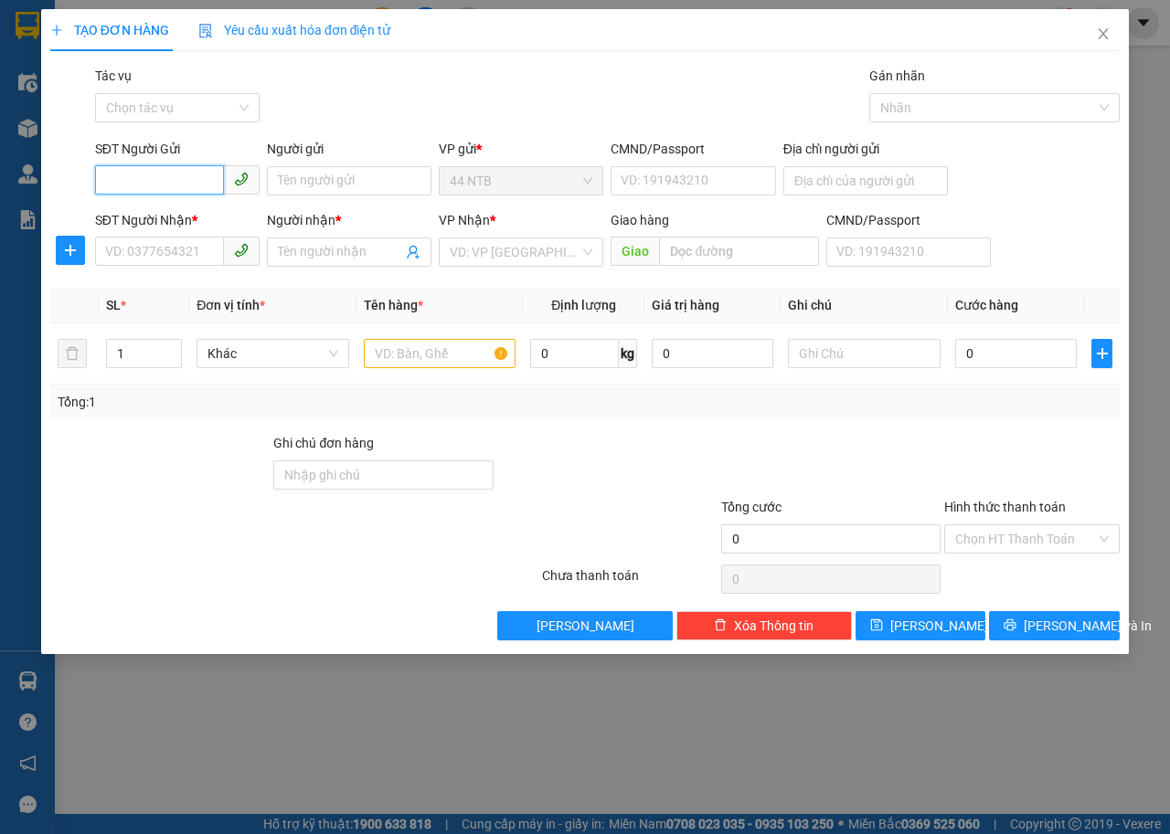
click at [157, 185] on input "SĐT Người Gửi" at bounding box center [159, 179] width 129 height 29
type input "0829884477"
click at [200, 218] on div "0829884477 - GOLF" at bounding box center [177, 217] width 143 height 20
type input "GOLF"
type input "21 NGUYỄN HỮU CẢNH"
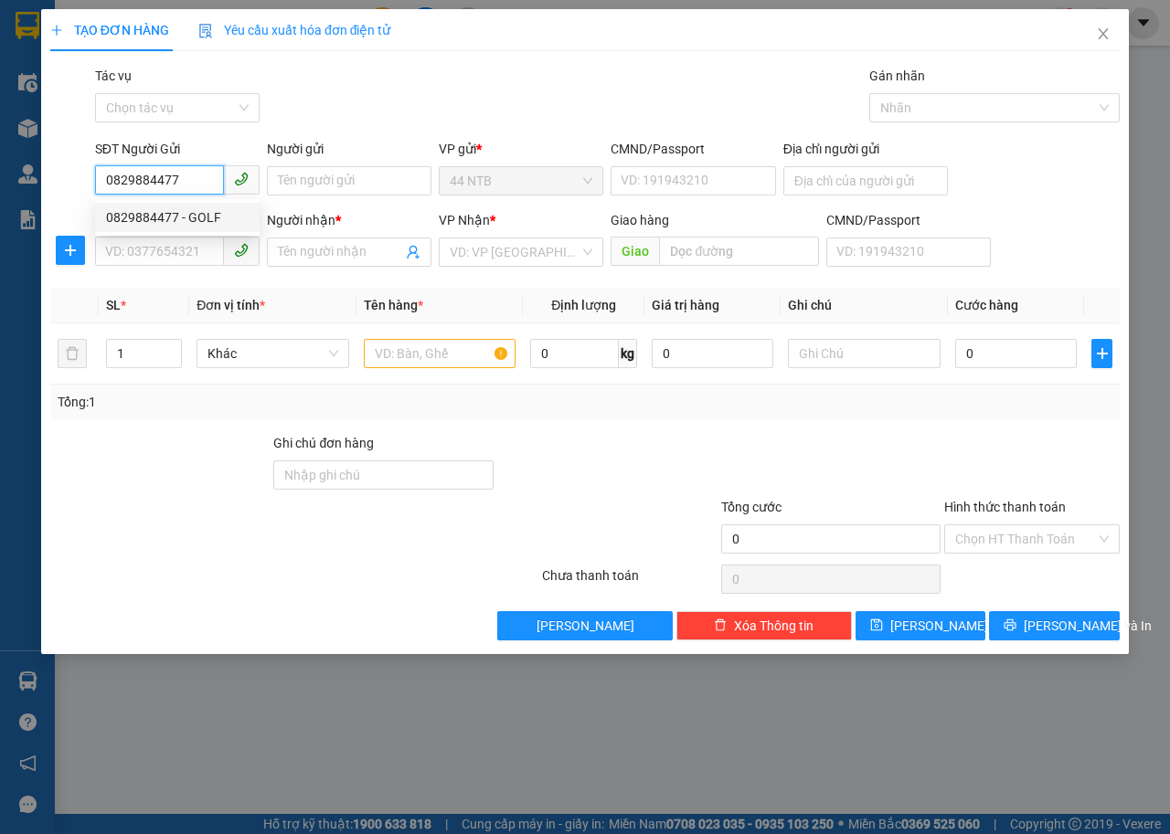
type input "0775549712"
type input "CHÂU Á"
type input "0829884477"
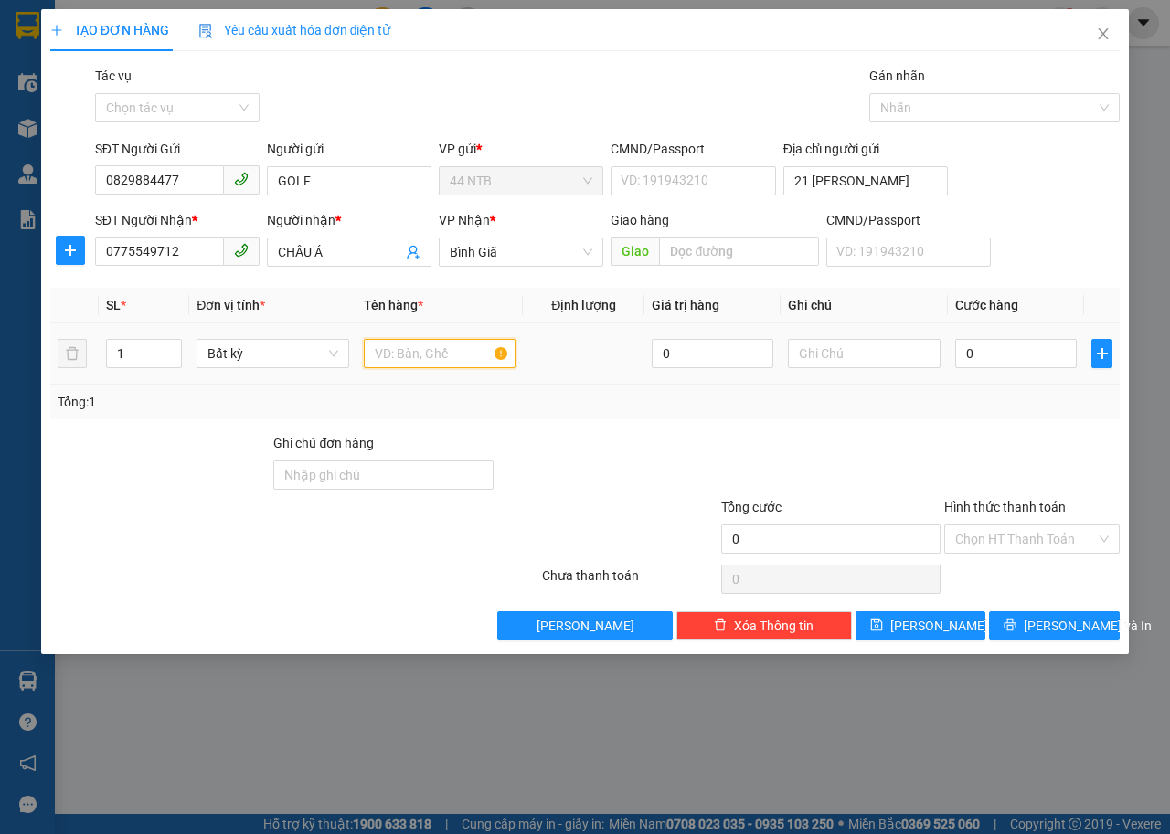
click at [415, 362] on input "text" at bounding box center [440, 353] width 153 height 29
type input "THÙNG"
click at [1045, 352] on input "0" at bounding box center [1016, 353] width 122 height 29
type input "3"
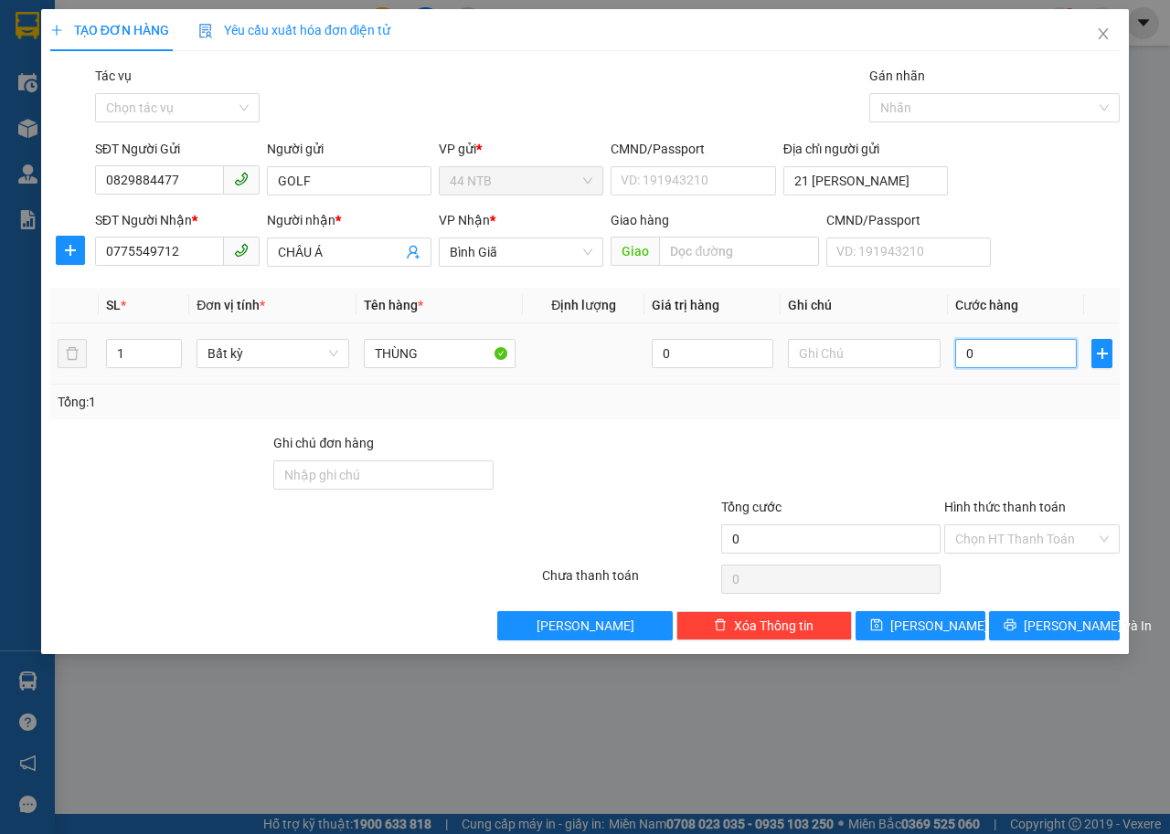
type input "3"
type input "30"
type input "30.000"
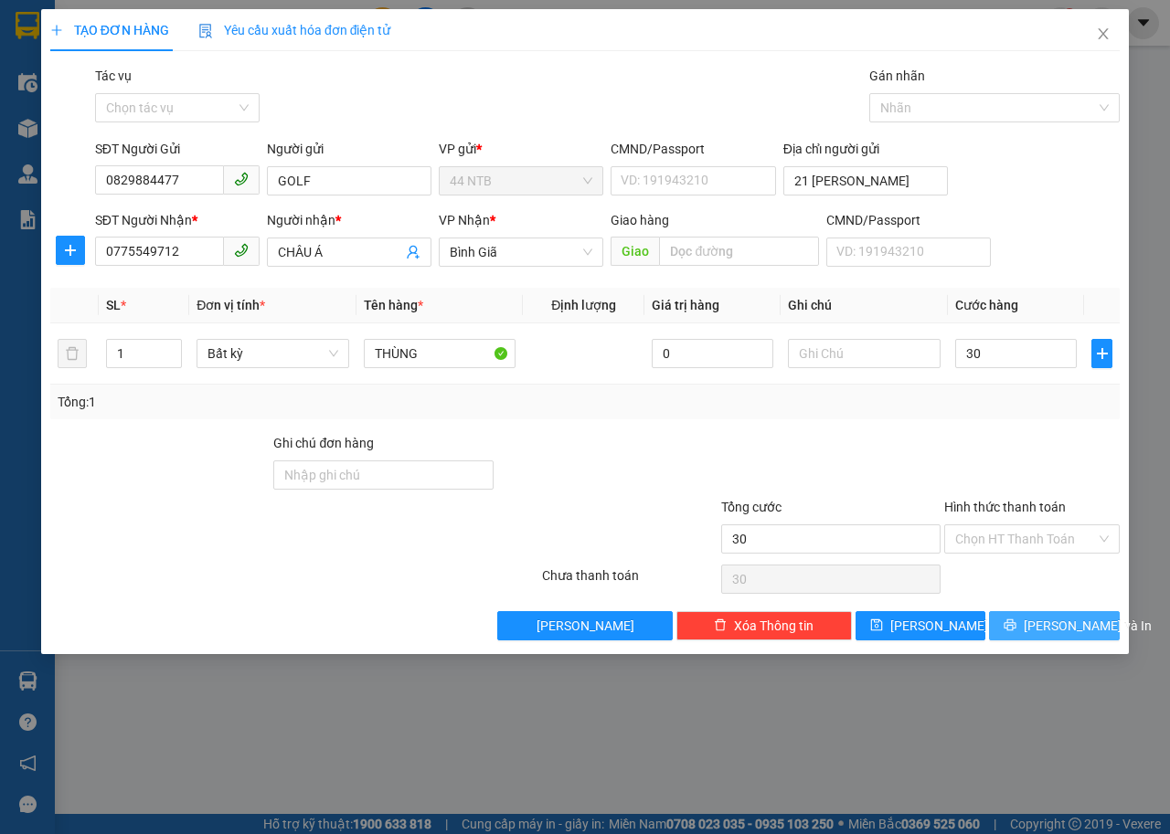
type input "30.000"
click at [1050, 621] on span "[PERSON_NAME] và In" at bounding box center [1088, 626] width 128 height 20
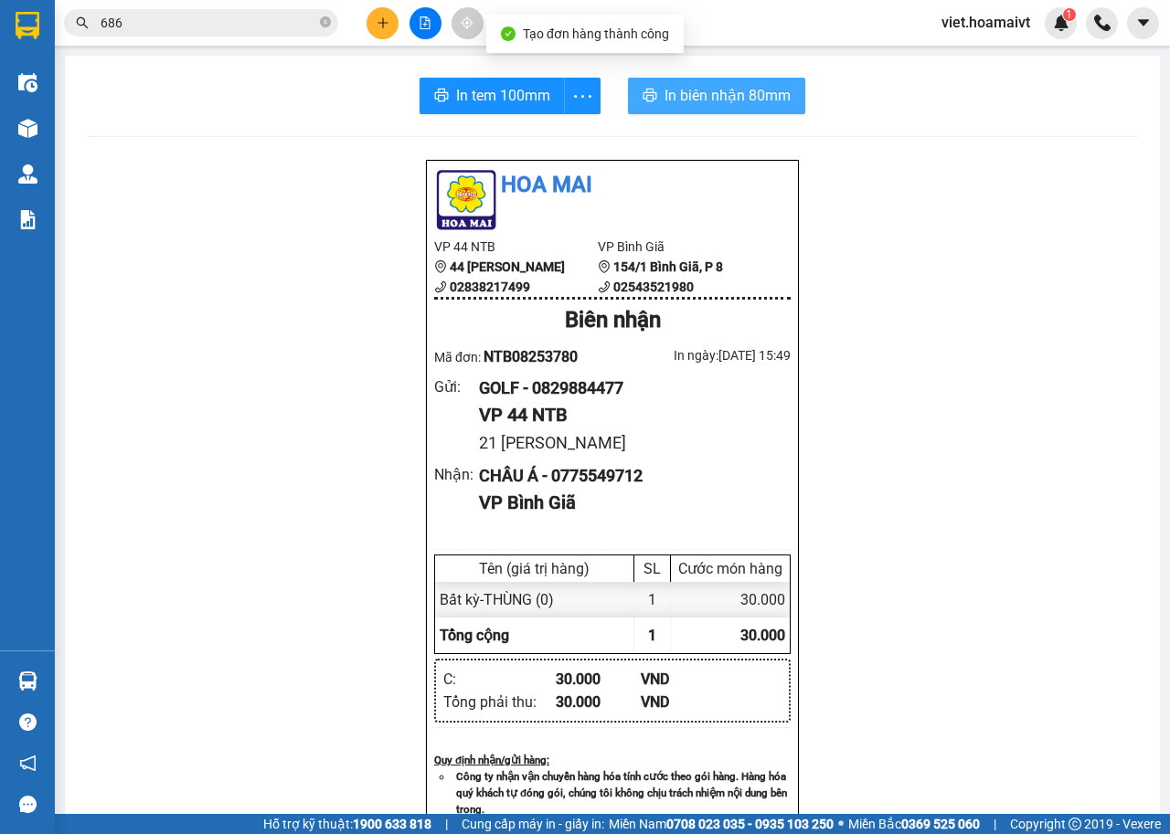
click at [692, 100] on span "In biên nhận 80mm" at bounding box center [727, 95] width 126 height 23
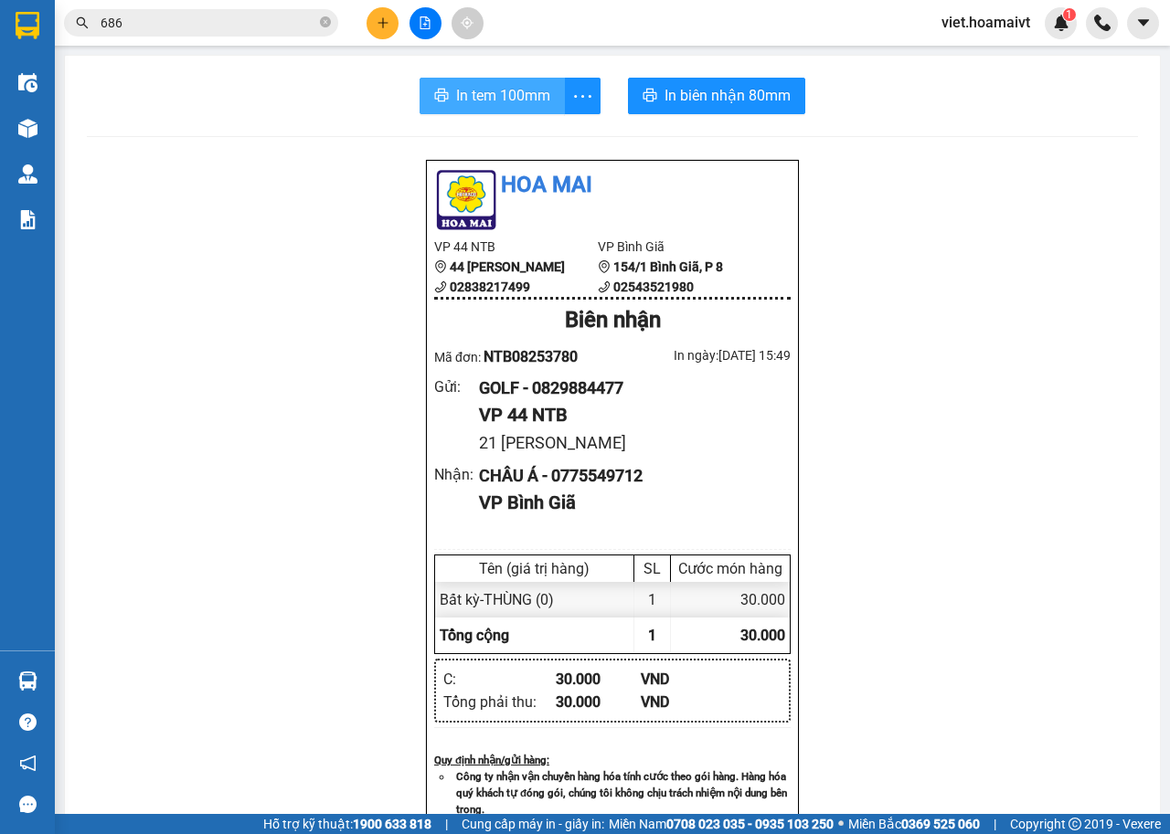
click at [526, 97] on span "In tem 100mm" at bounding box center [503, 95] width 94 height 23
click at [387, 23] on icon "plus" at bounding box center [382, 22] width 10 height 1
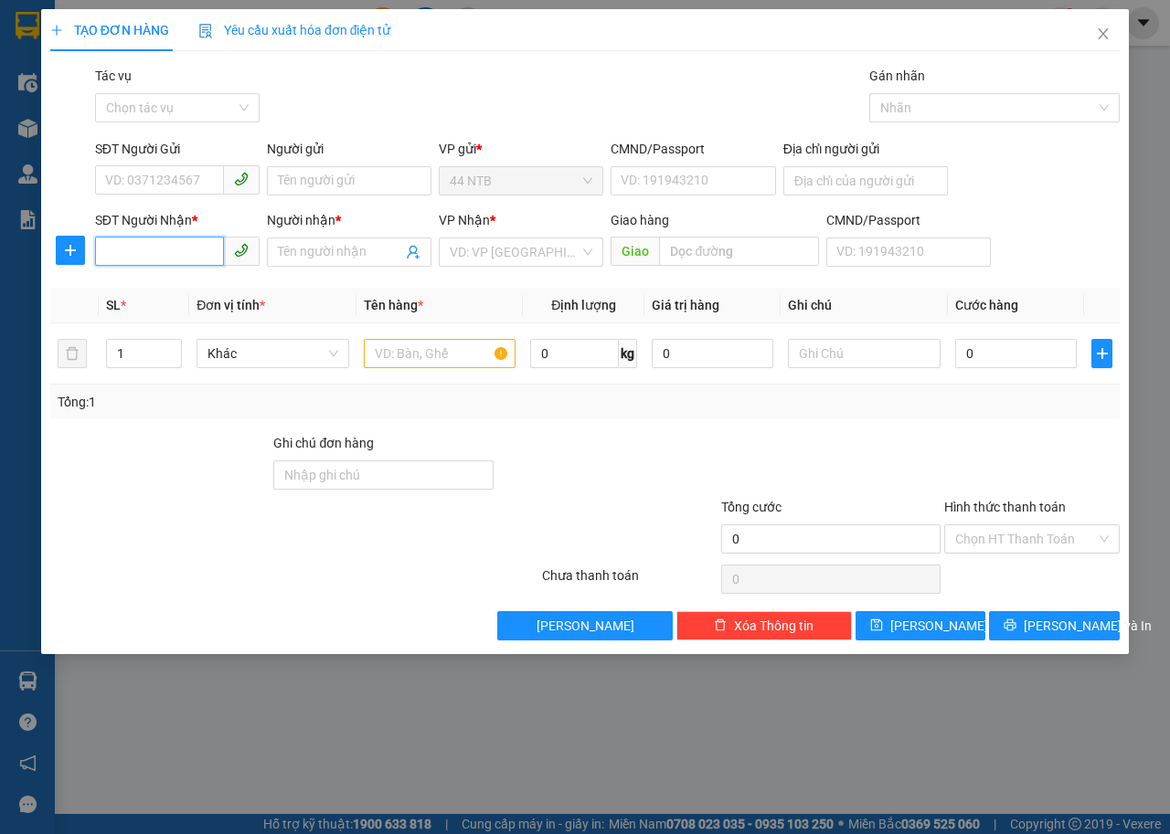
click at [186, 240] on input "SĐT Người Nhận *" at bounding box center [159, 251] width 129 height 29
click at [101, 250] on input "776891" at bounding box center [159, 251] width 129 height 29
type input "0913776891"
click at [222, 279] on div "0913776891 - GIÁC THÀNH" at bounding box center [184, 289] width 157 height 20
type input "GIÁC THÀNH"
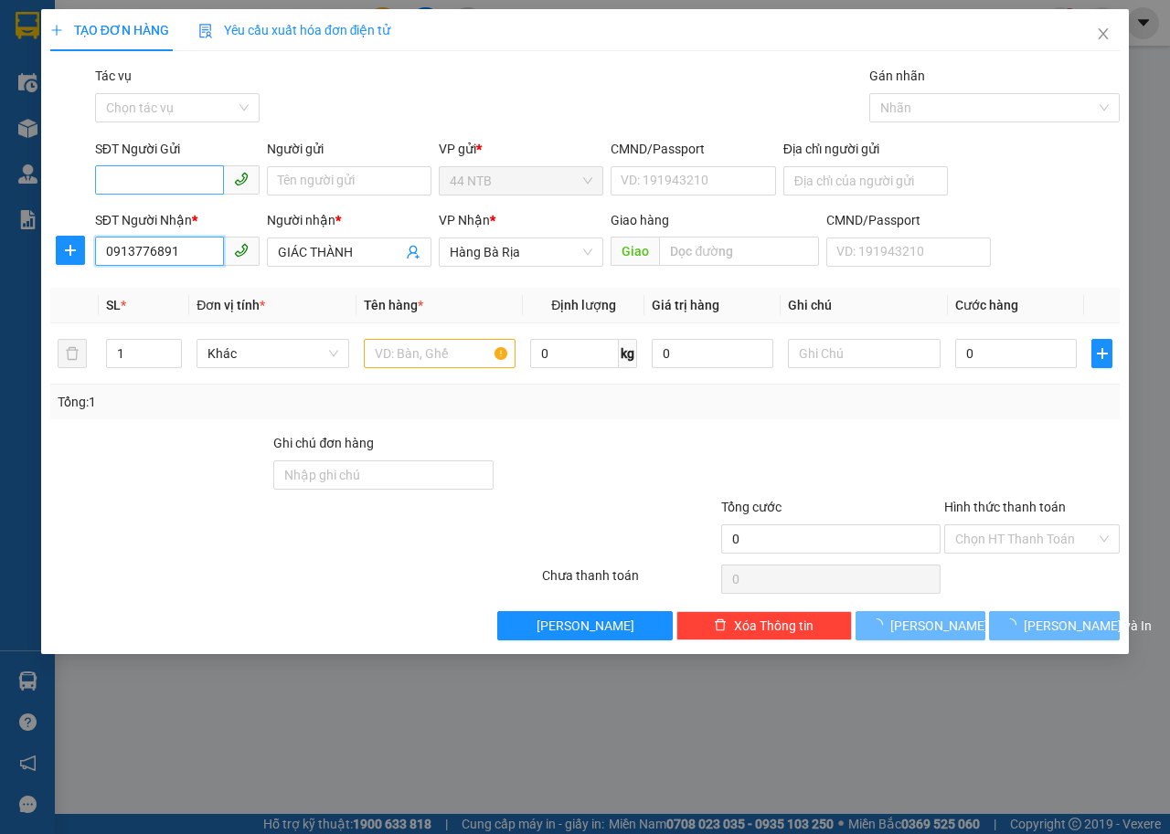
type input "0913776891"
click at [163, 155] on div "SĐT Người Gửi" at bounding box center [177, 149] width 165 height 20
click at [163, 165] on input "SĐT Người Gửi" at bounding box center [159, 179] width 129 height 29
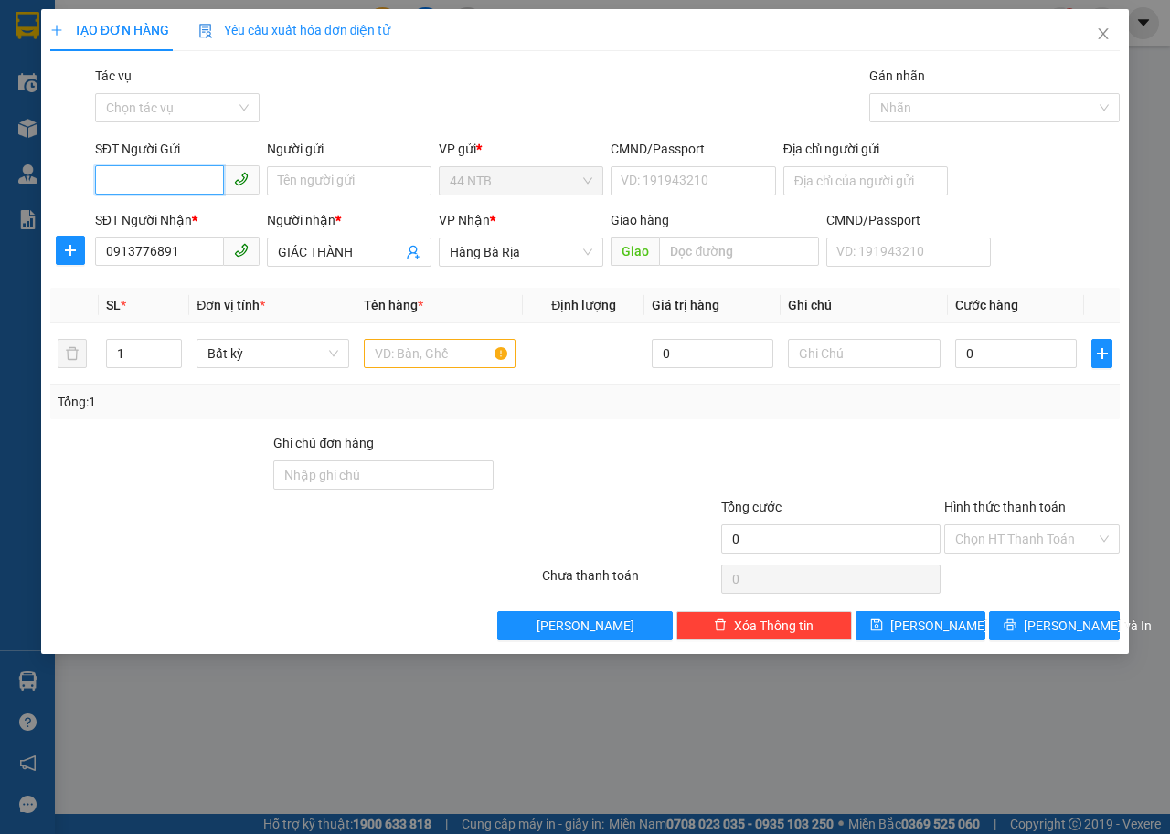
click at [172, 168] on input "SĐT Người Gửi" at bounding box center [159, 179] width 129 height 29
click at [184, 211] on div "0914824994 - TAM" at bounding box center [177, 217] width 143 height 20
type input "0914824994"
type input "TAM"
type input "079070035688"
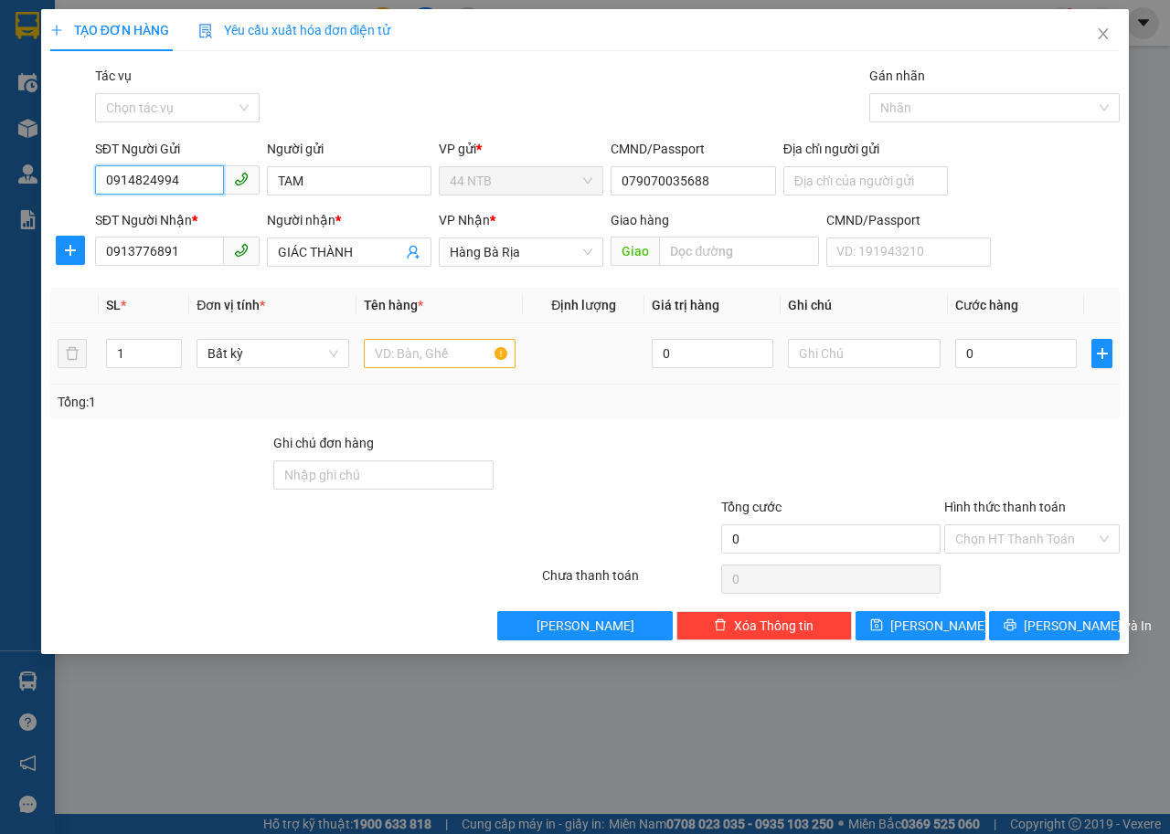
type input "0914824994"
click at [416, 364] on input "text" at bounding box center [440, 353] width 153 height 29
type input "THÙNG"
click at [994, 352] on input "0" at bounding box center [1016, 353] width 122 height 29
type input "3"
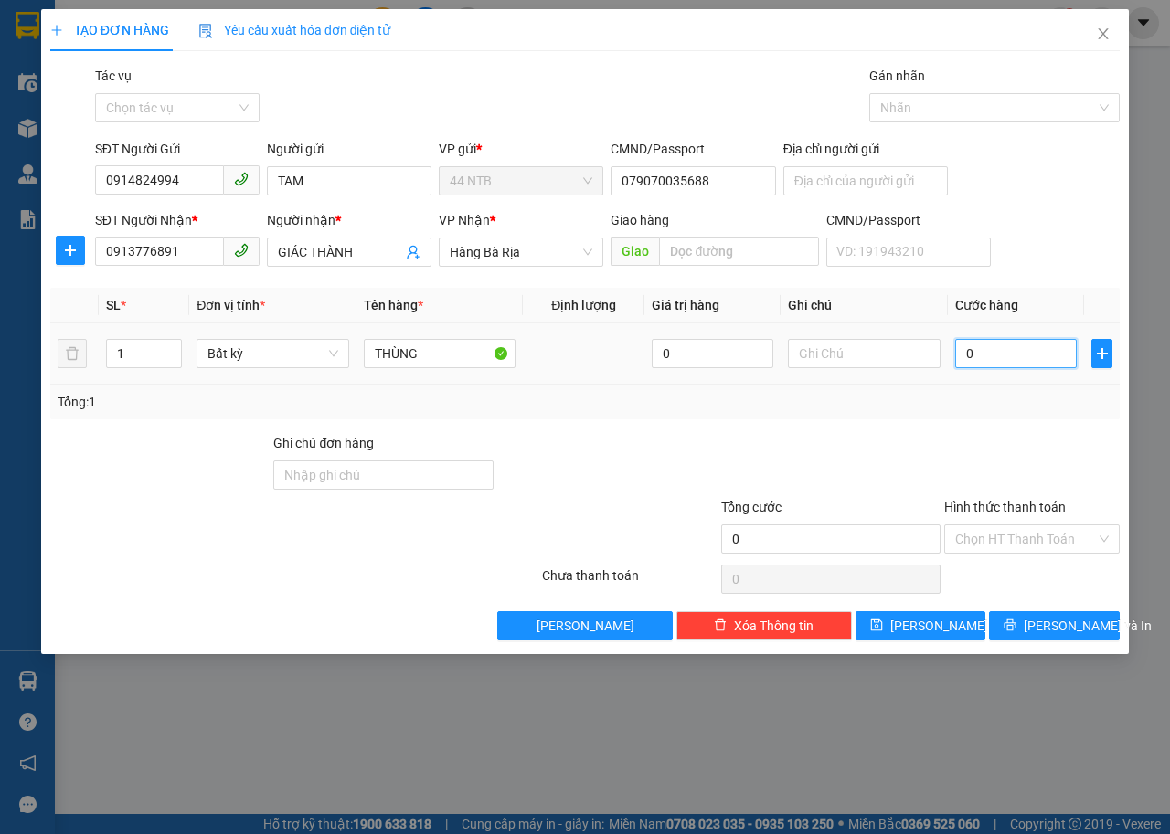
type input "3"
type input "30"
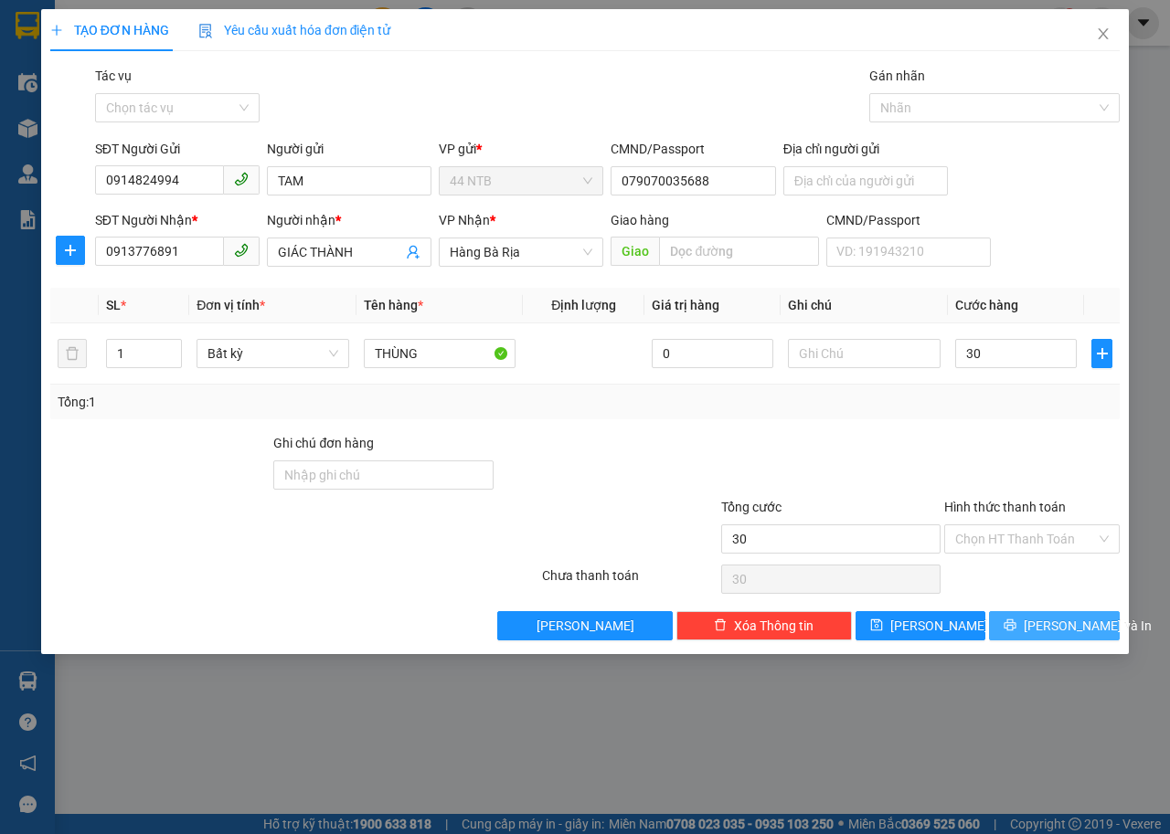
type input "30.000"
click at [1050, 625] on span "[PERSON_NAME] và In" at bounding box center [1088, 626] width 128 height 20
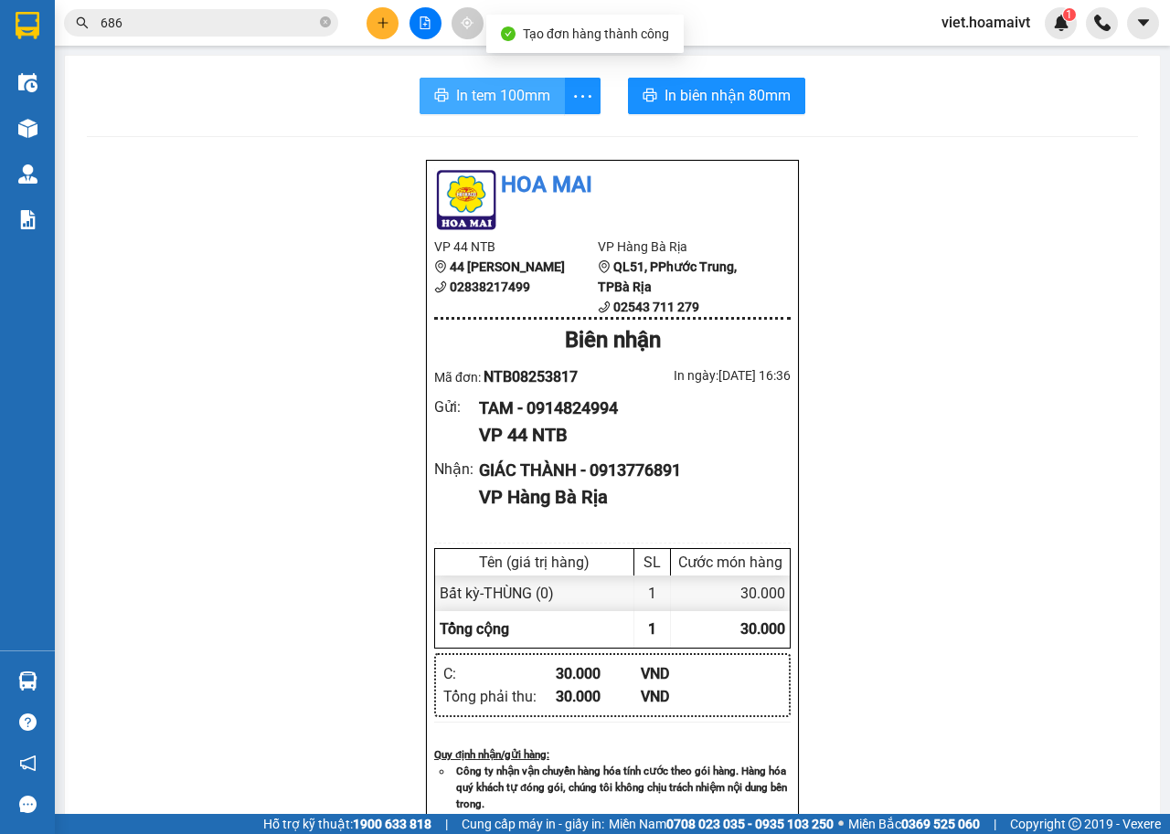
click at [491, 100] on span "In tem 100mm" at bounding box center [503, 95] width 94 height 23
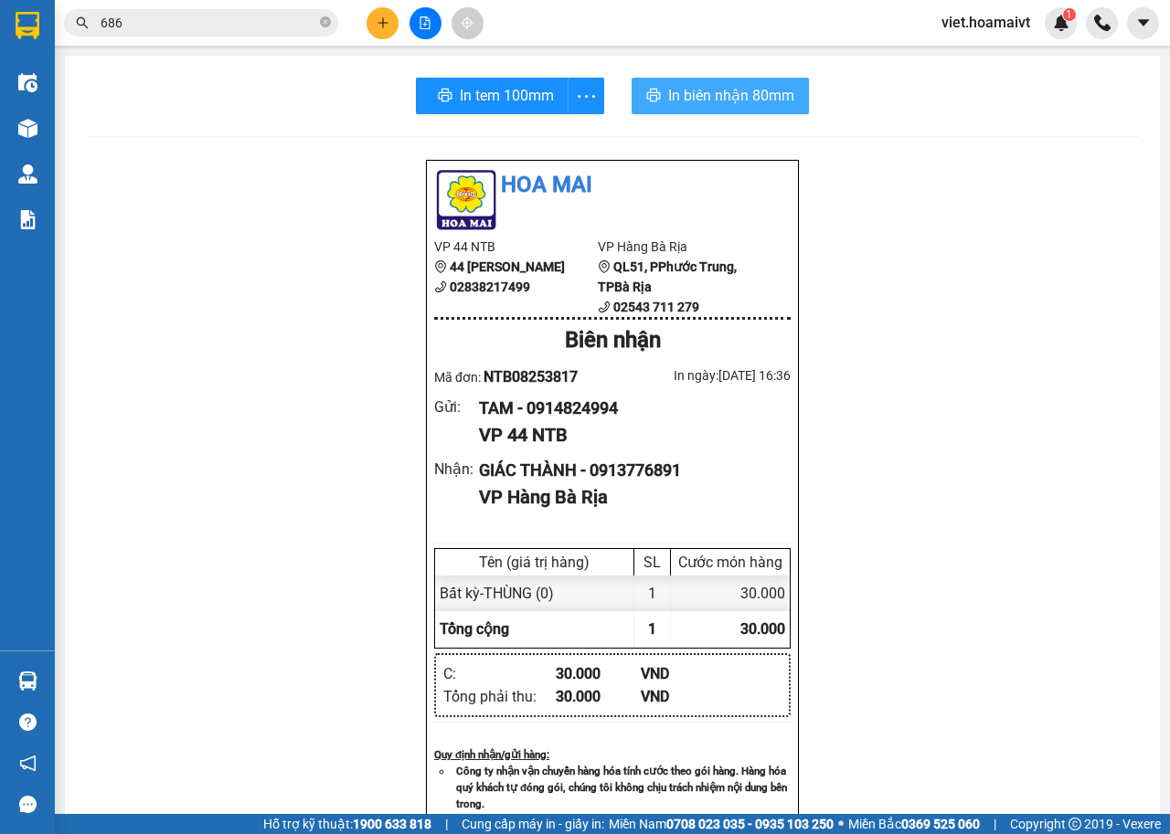
drag, startPoint x: 733, startPoint y: 87, endPoint x: 843, endPoint y: 135, distance: 119.9
click at [733, 87] on span "In biên nhận 80mm" at bounding box center [731, 95] width 126 height 23
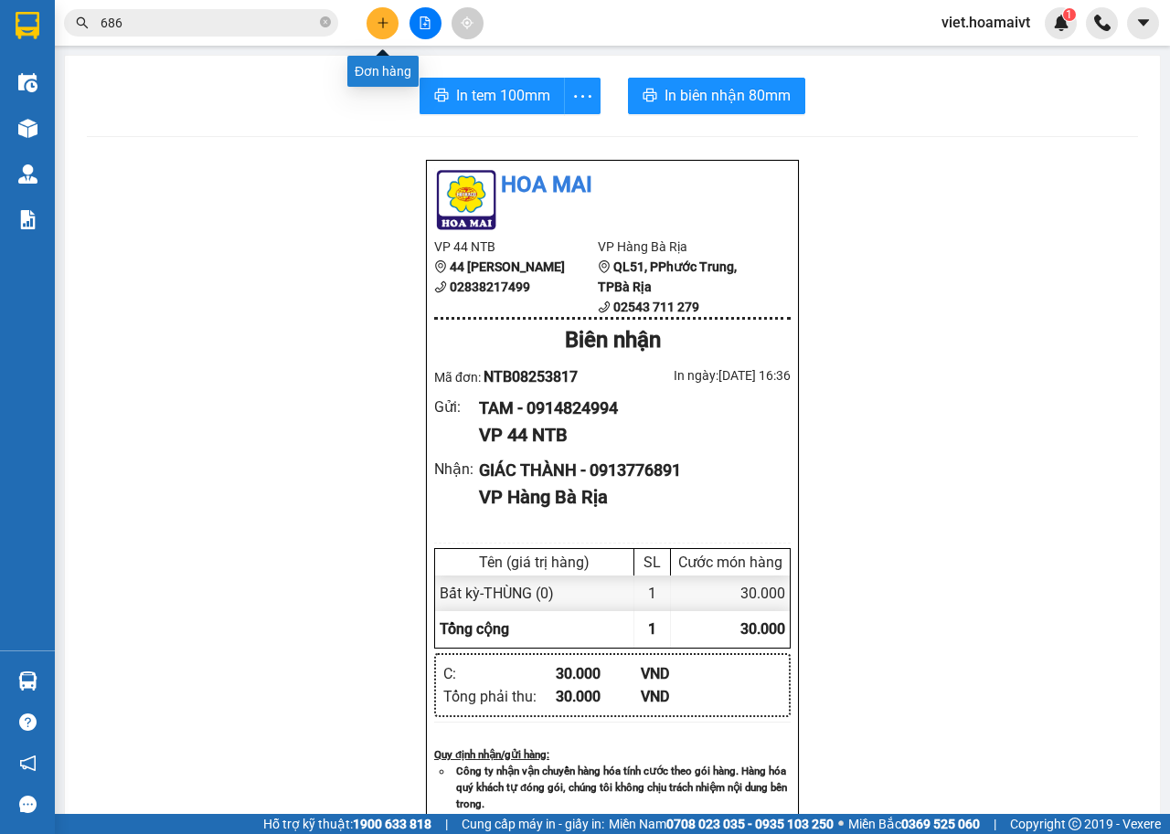
click at [385, 26] on icon "plus" at bounding box center [383, 22] width 13 height 13
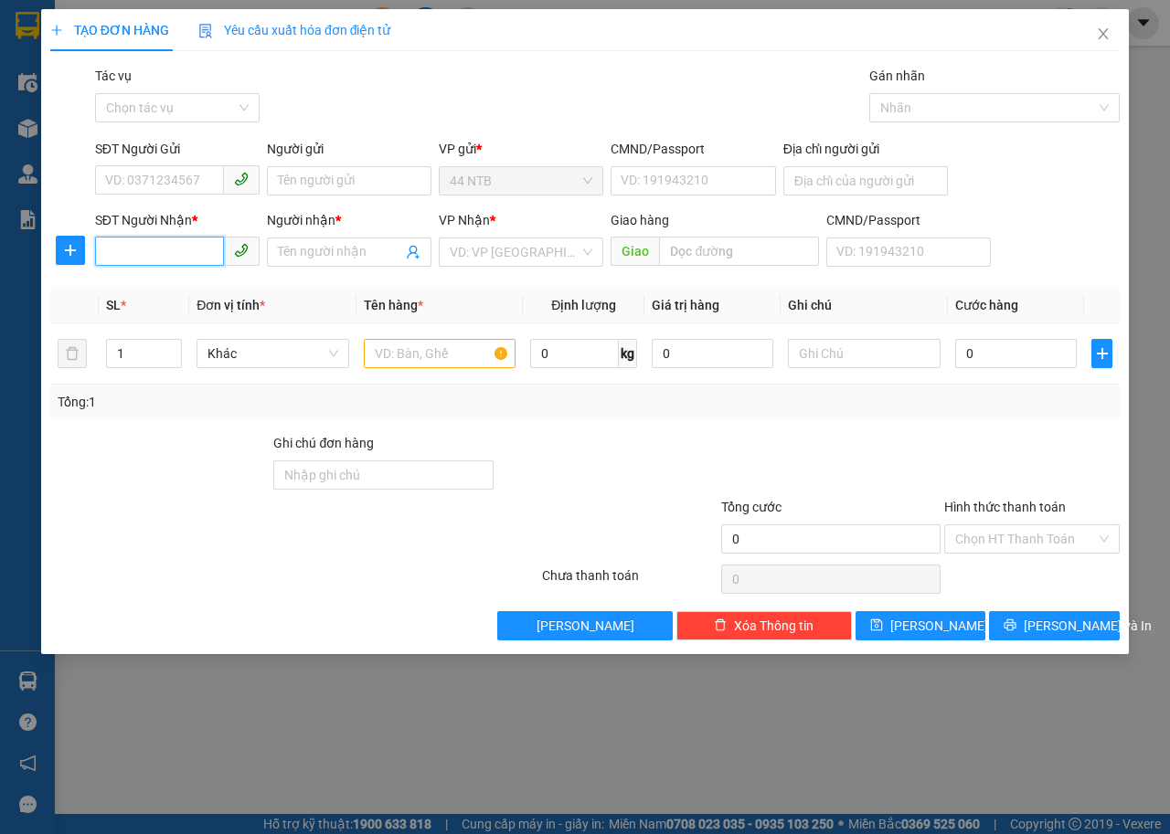
click at [199, 250] on input "SĐT Người Nhận *" at bounding box center [159, 251] width 129 height 29
type input "0379199975"
click at [292, 258] on input "Người nhận *" at bounding box center [340, 252] width 124 height 20
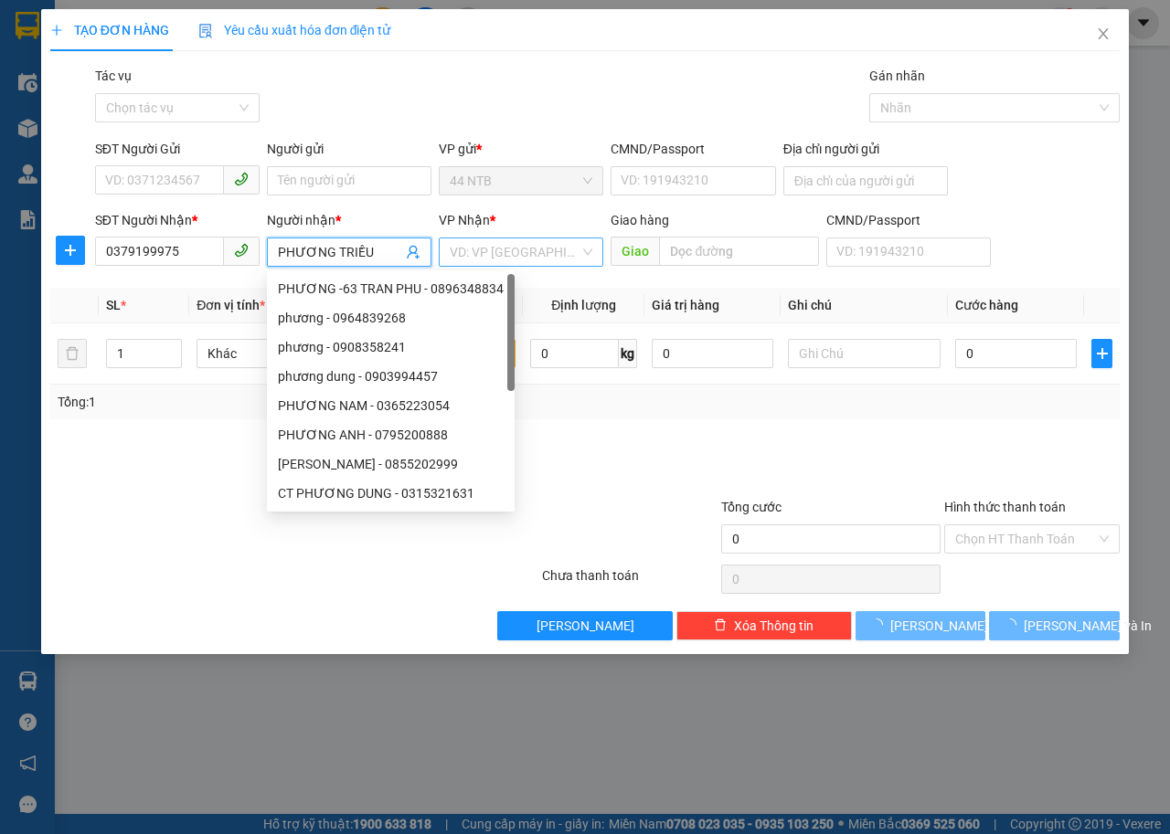
type input "PHƯƠNG TRIỀU"
click at [516, 256] on input "search" at bounding box center [515, 252] width 130 height 27
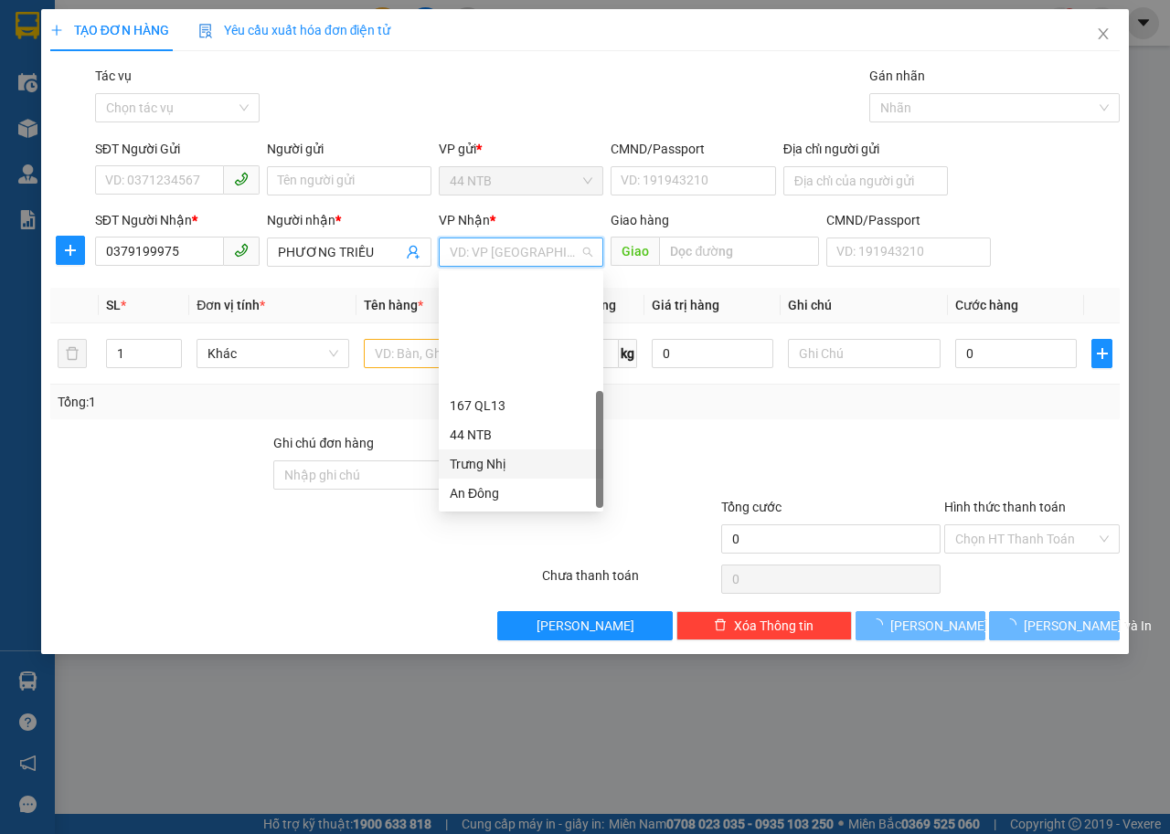
scroll to position [146, 0]
click at [531, 460] on div "HANG NGOAI" at bounding box center [521, 464] width 143 height 20
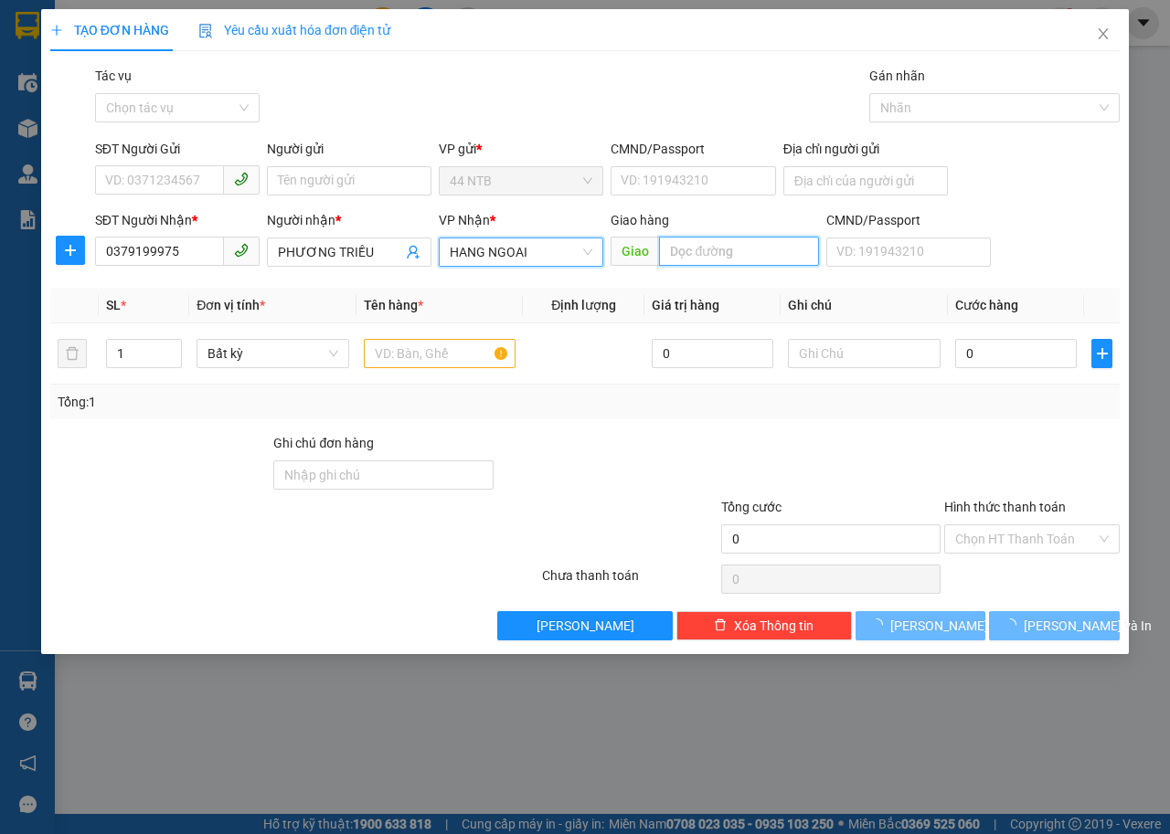
click at [668, 258] on input "text" at bounding box center [738, 251] width 159 height 29
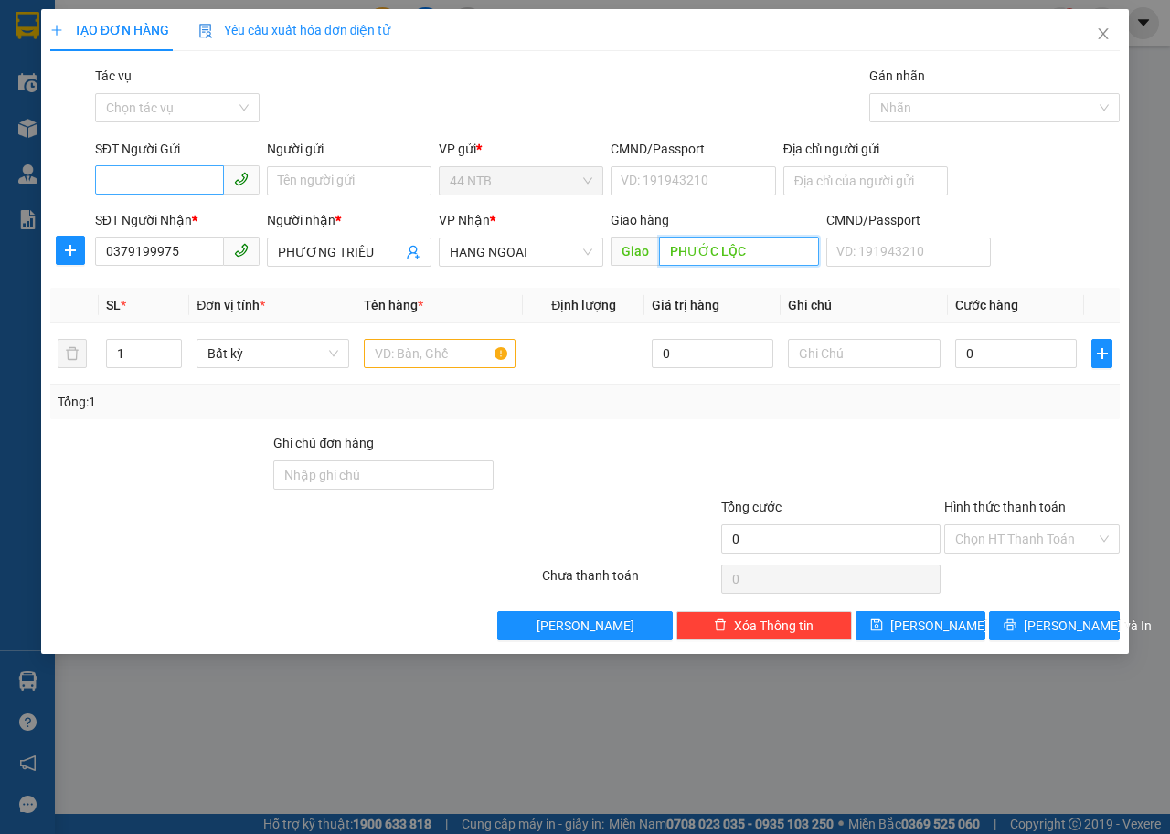
type input "PHƯỚC LỘC"
click at [206, 185] on input "SĐT Người Gửi" at bounding box center [159, 179] width 129 height 29
type input "0707025123"
click at [281, 175] on input "Người gửi" at bounding box center [349, 180] width 165 height 29
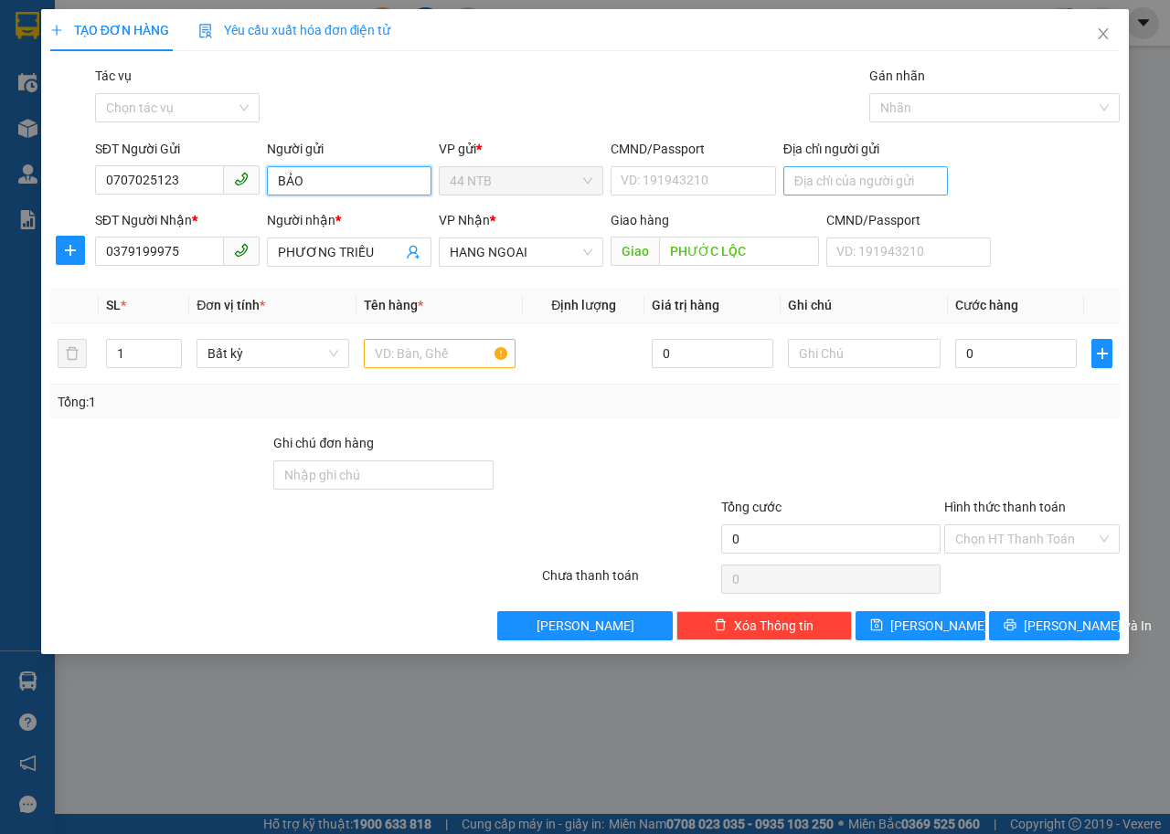
type input "BẢO"
click at [805, 184] on input "Địa chỉ người gửi" at bounding box center [865, 180] width 165 height 29
type input "125 NG TIỂU LA Q10 TP HCM"
click at [415, 356] on input "text" at bounding box center [440, 353] width 153 height 29
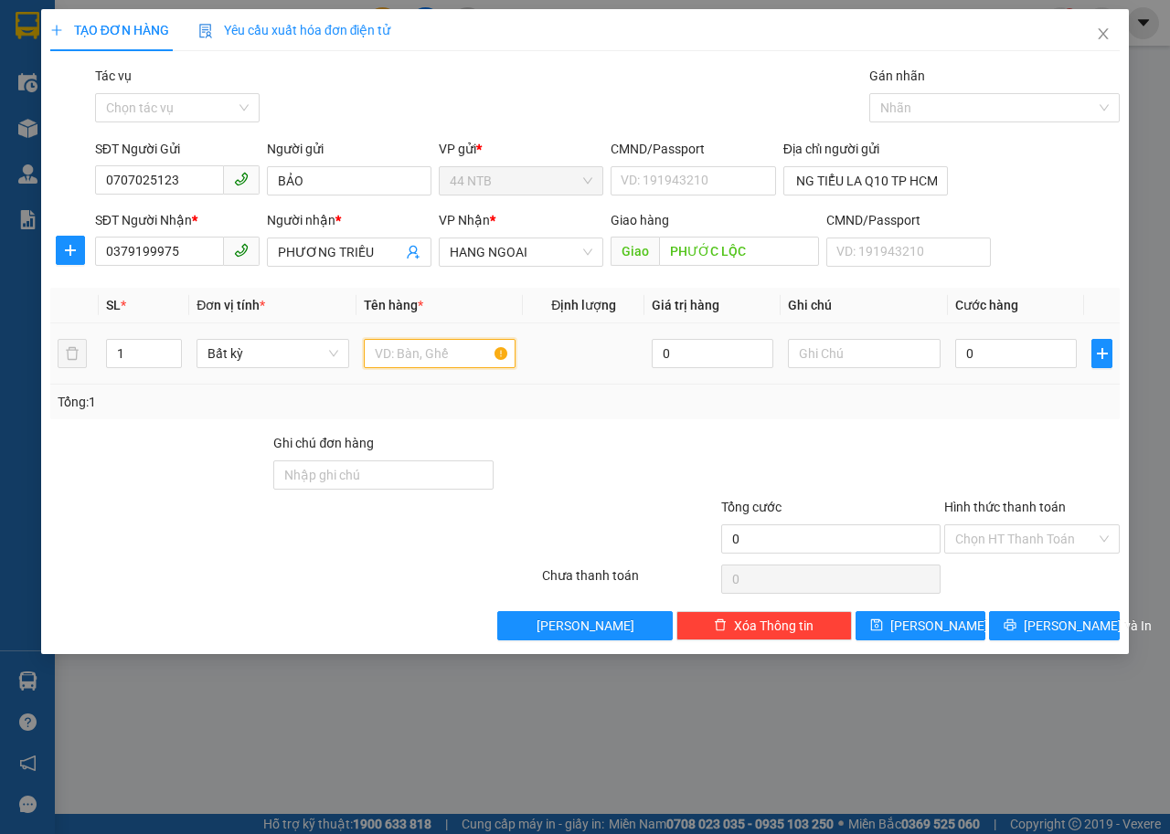
scroll to position [0, 0]
type input "HỘP LK"
click at [1003, 361] on input "0" at bounding box center [1016, 353] width 122 height 29
type input "4"
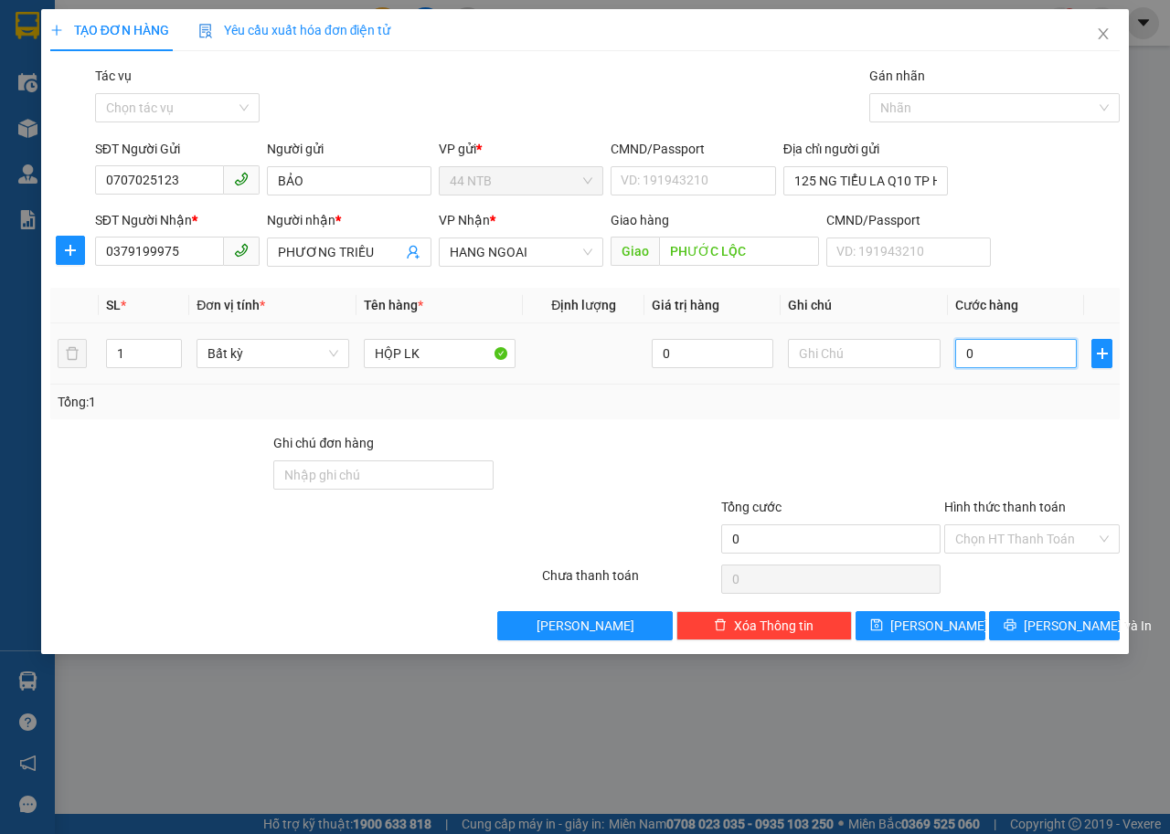
type input "4"
type input "40"
type input "40.000"
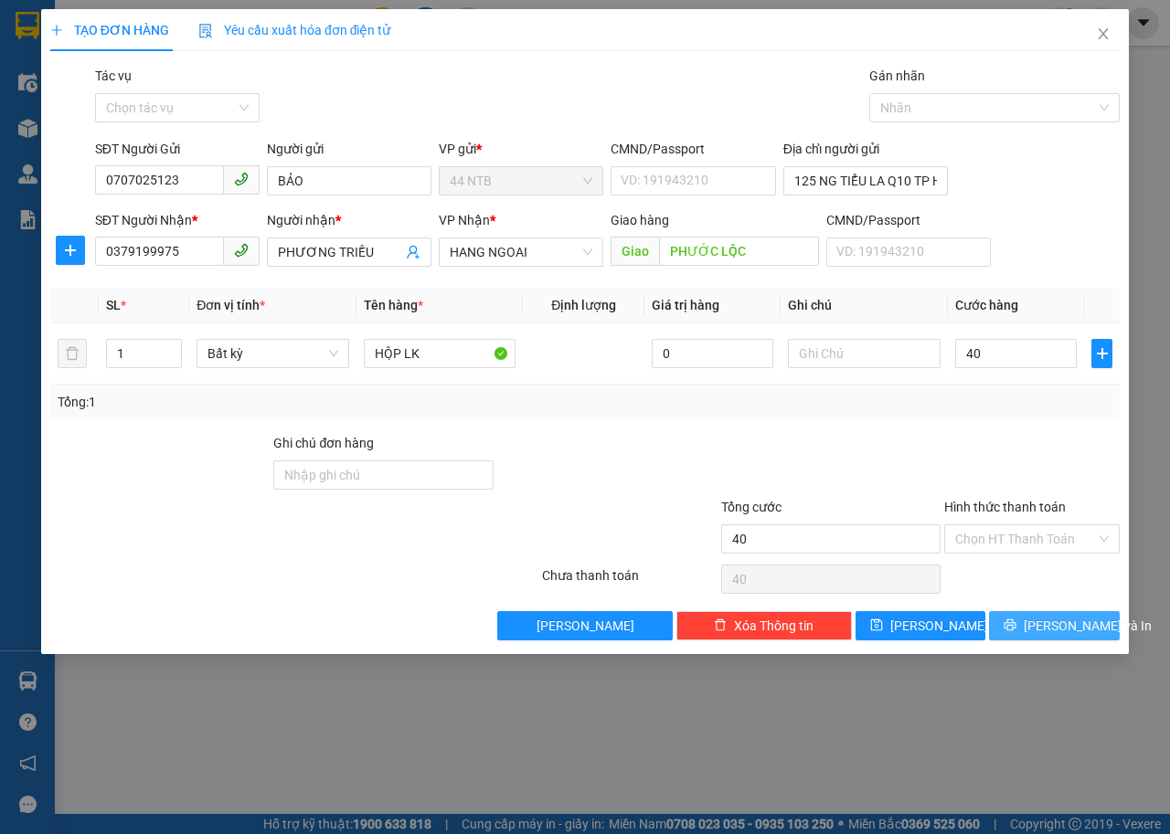
type input "40.000"
click at [1005, 625] on button "[PERSON_NAME] và In" at bounding box center [1054, 625] width 131 height 29
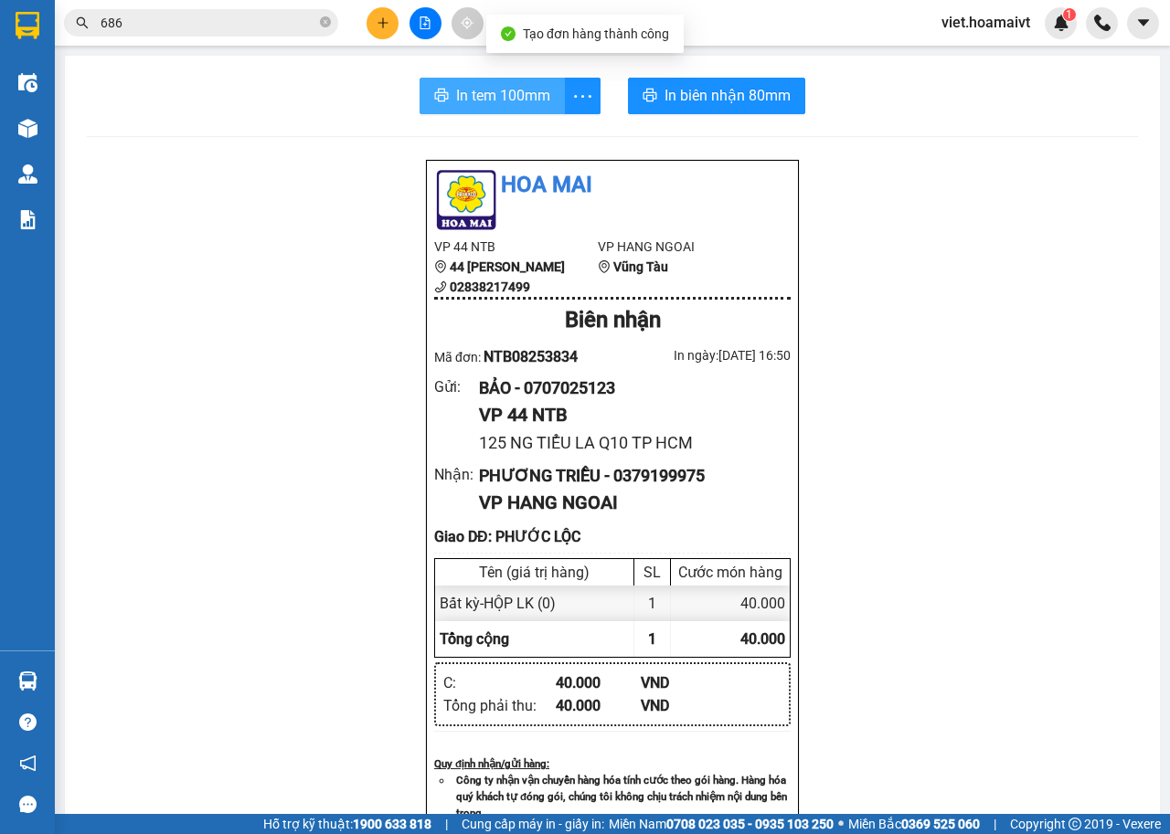
click at [513, 100] on span "In tem 100mm" at bounding box center [503, 95] width 94 height 23
click at [378, 30] on button at bounding box center [382, 23] width 32 height 32
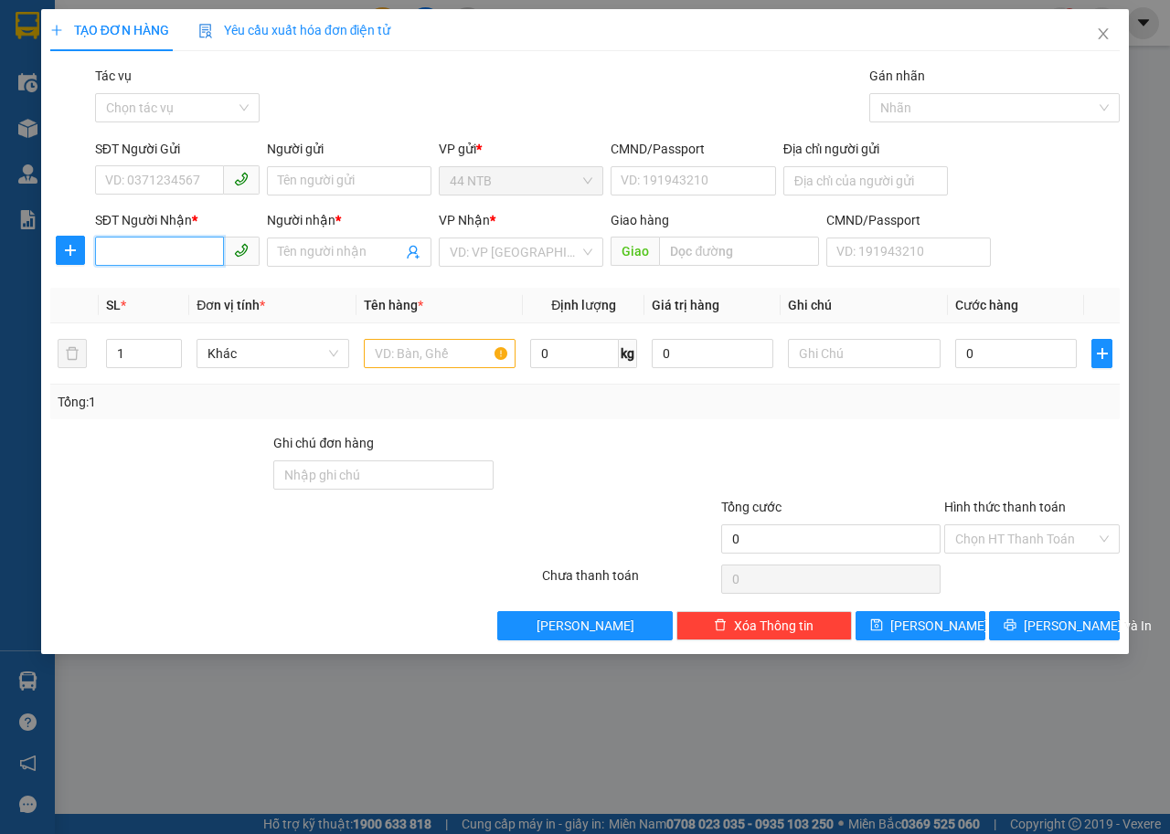
click at [197, 255] on input "SĐT Người Nhận *" at bounding box center [159, 251] width 129 height 29
type input "0843242526"
click at [201, 293] on div "0843242526 - Sang" at bounding box center [177, 289] width 143 height 20
type input "26.đường.21_Bình.Chánh"
type input "Sang"
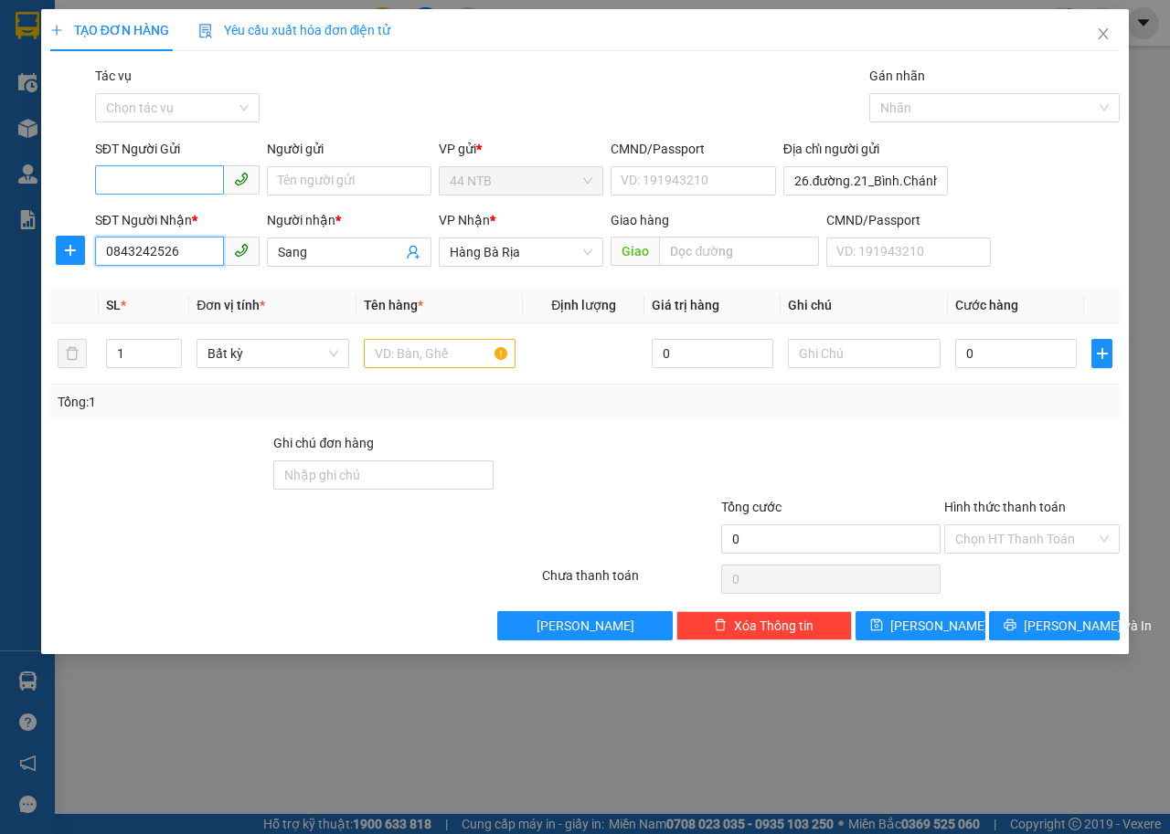
type input "0843242526"
click at [201, 173] on input "SĐT Người Gửi" at bounding box center [159, 179] width 129 height 29
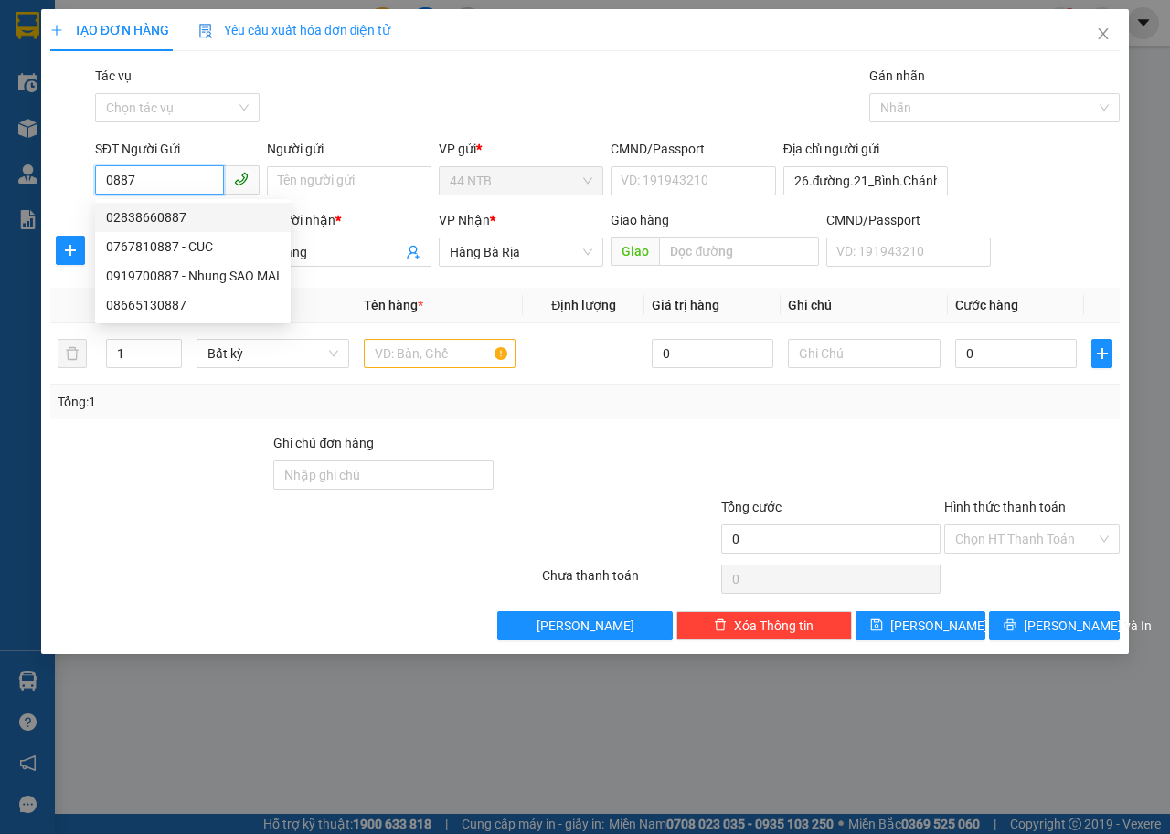
click at [104, 181] on input "0887" at bounding box center [159, 179] width 129 height 29
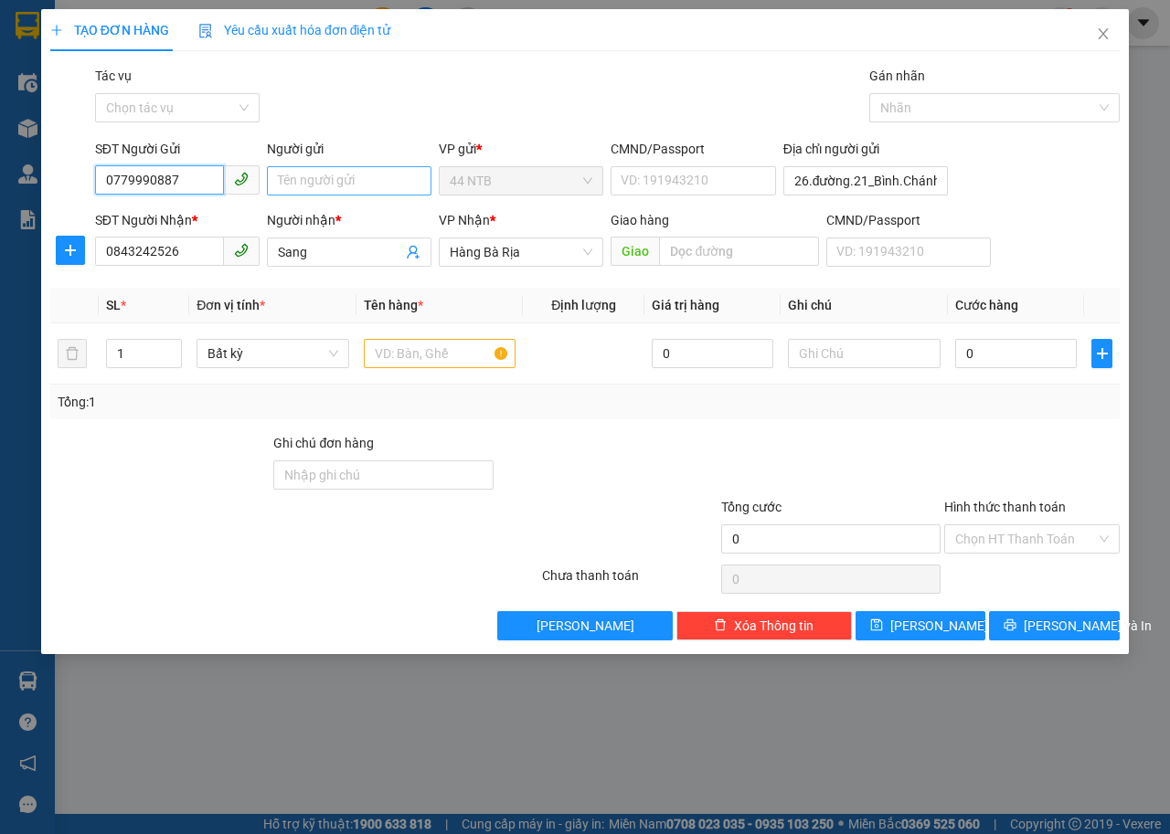
type input "0779990887"
click at [334, 181] on input "Người gửi" at bounding box center [349, 180] width 165 height 29
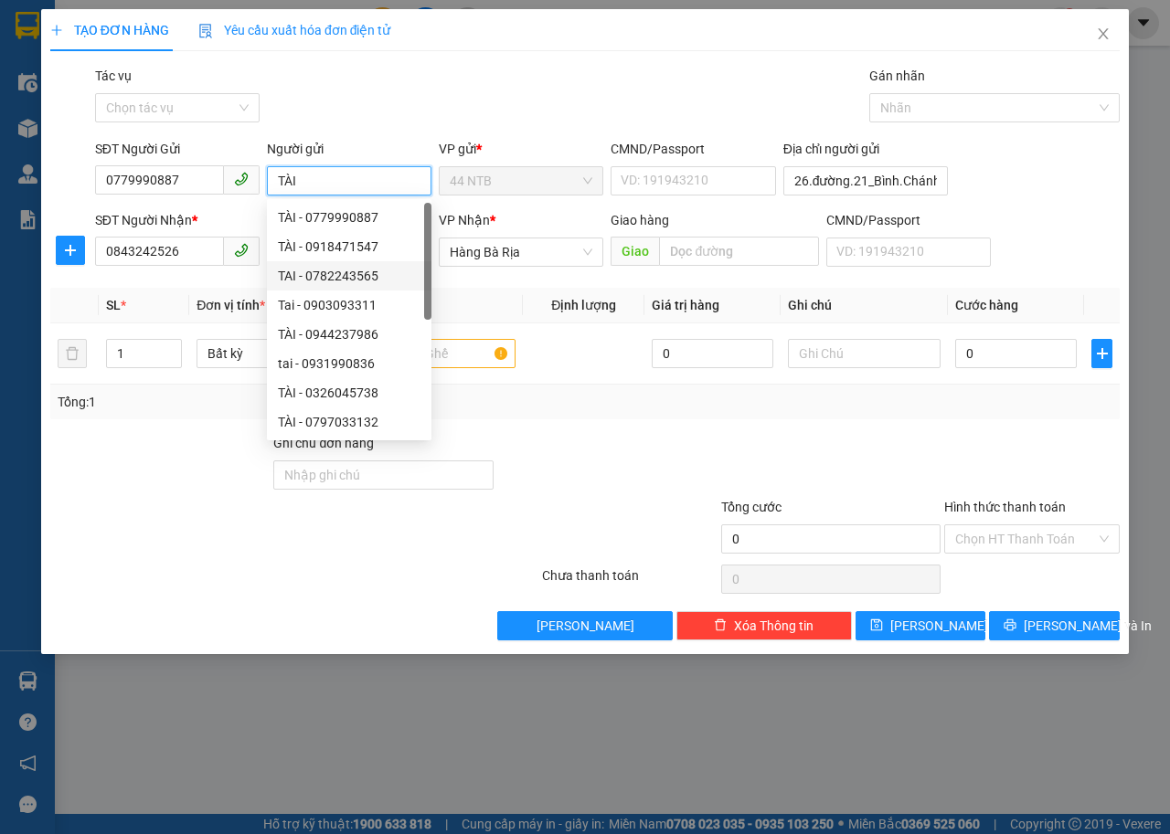
type input "TÀI"
click at [543, 404] on div "Tổng: 1" at bounding box center [585, 402] width 1055 height 20
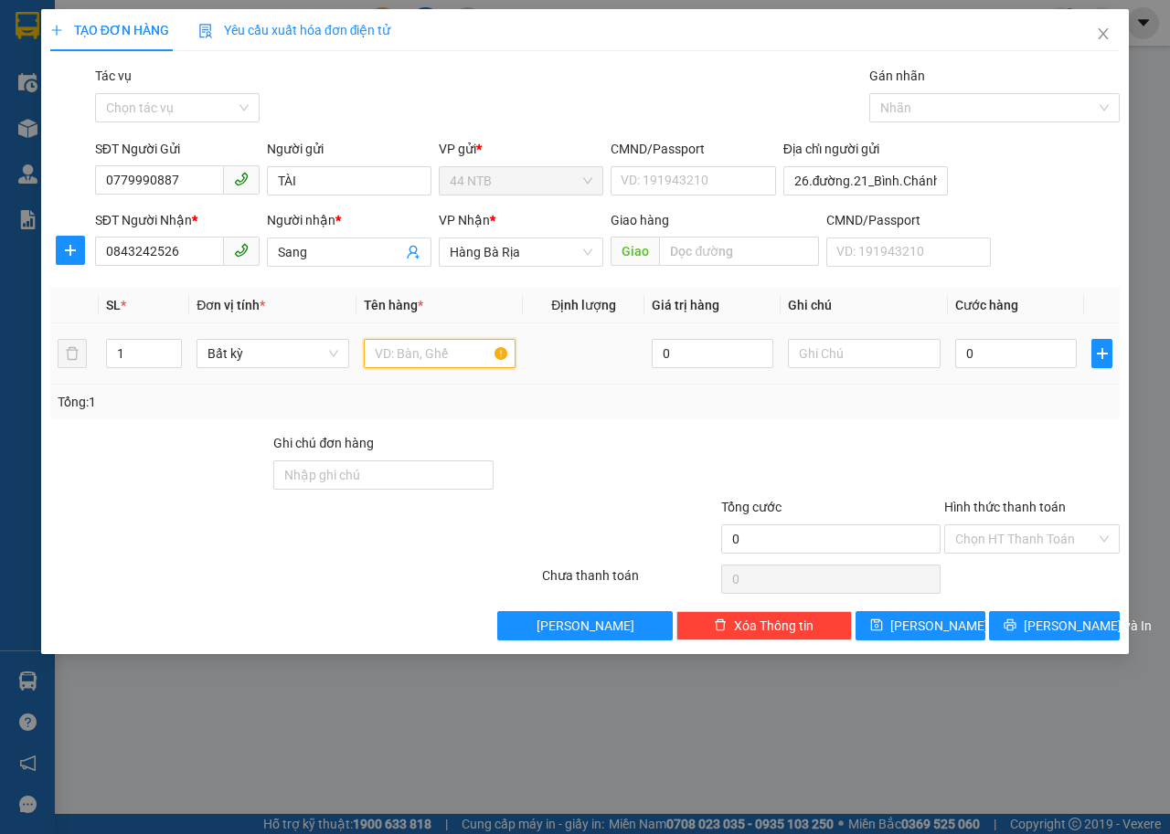
click at [451, 353] on input "text" at bounding box center [440, 353] width 153 height 29
type input "TẤM B ĐEN PT"
click at [1000, 356] on input "0" at bounding box center [1016, 353] width 122 height 29
type input "3"
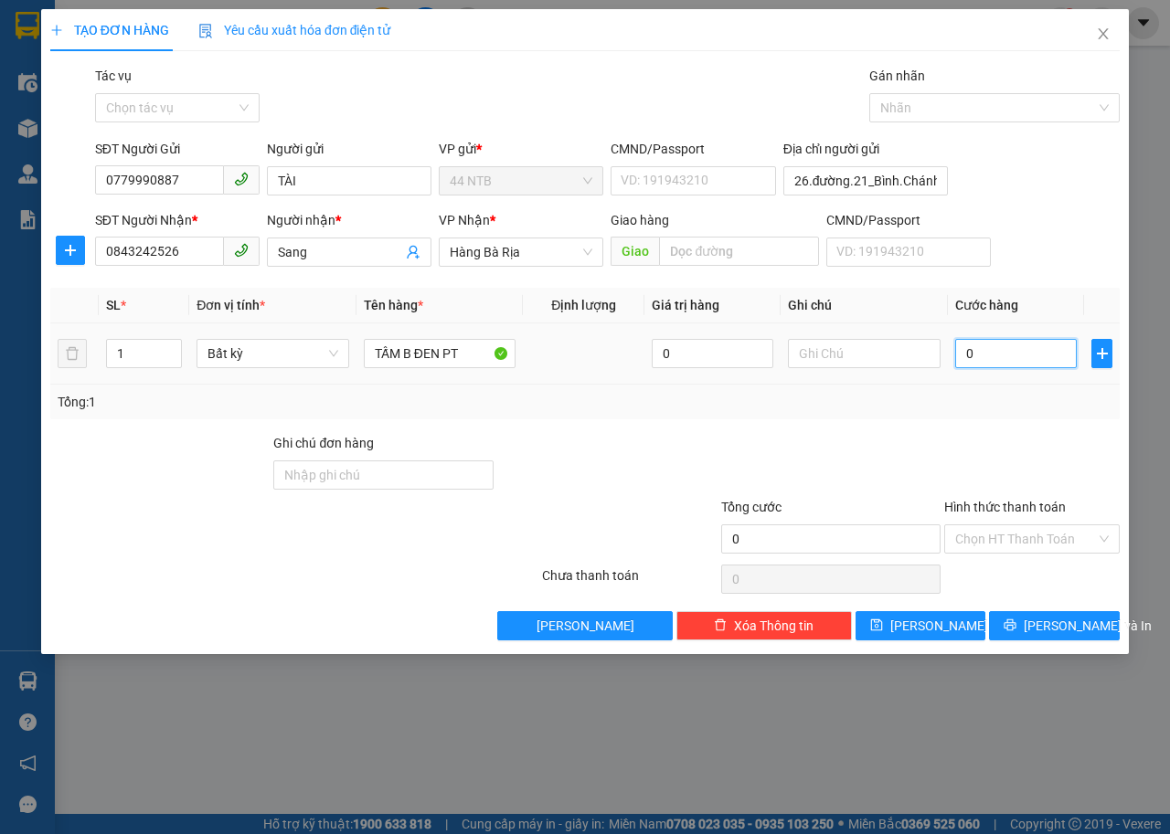
type input "3"
type input "30"
type input "30.000"
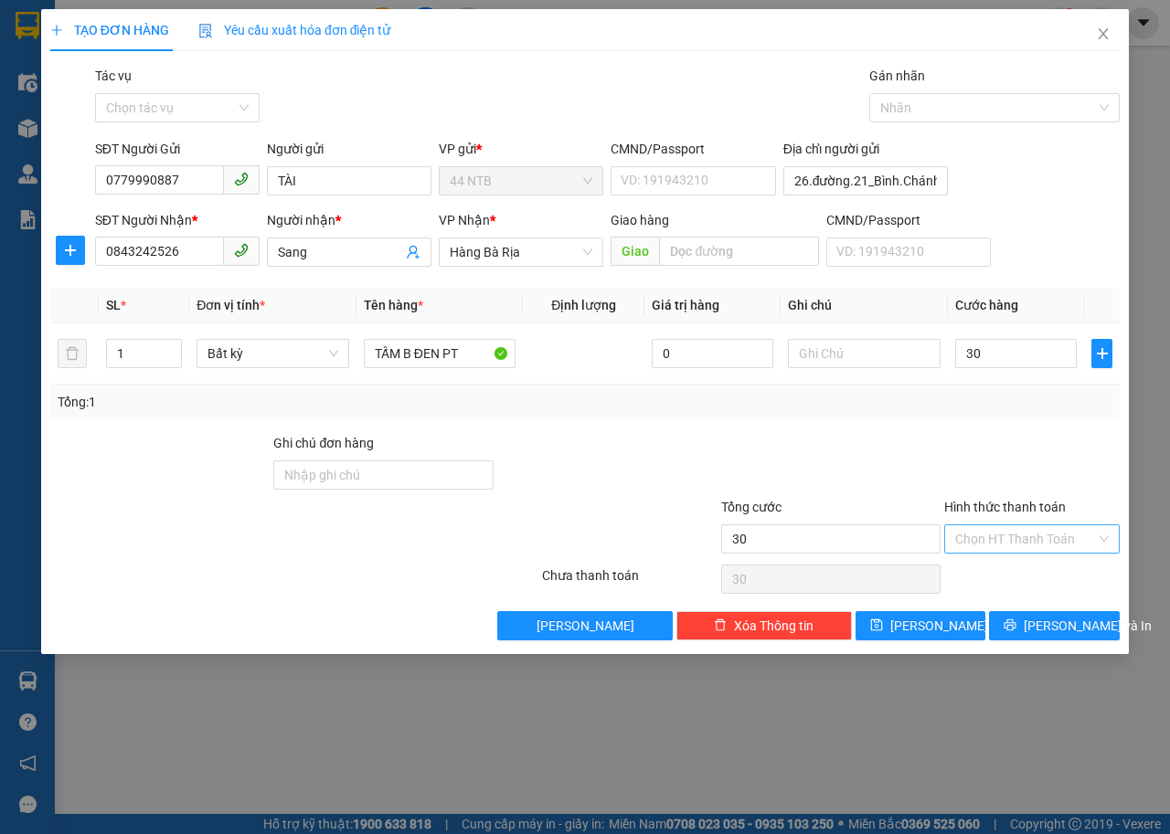
type input "30.000"
click at [1004, 536] on input "Hình thức thanh toán" at bounding box center [1025, 539] width 141 height 27
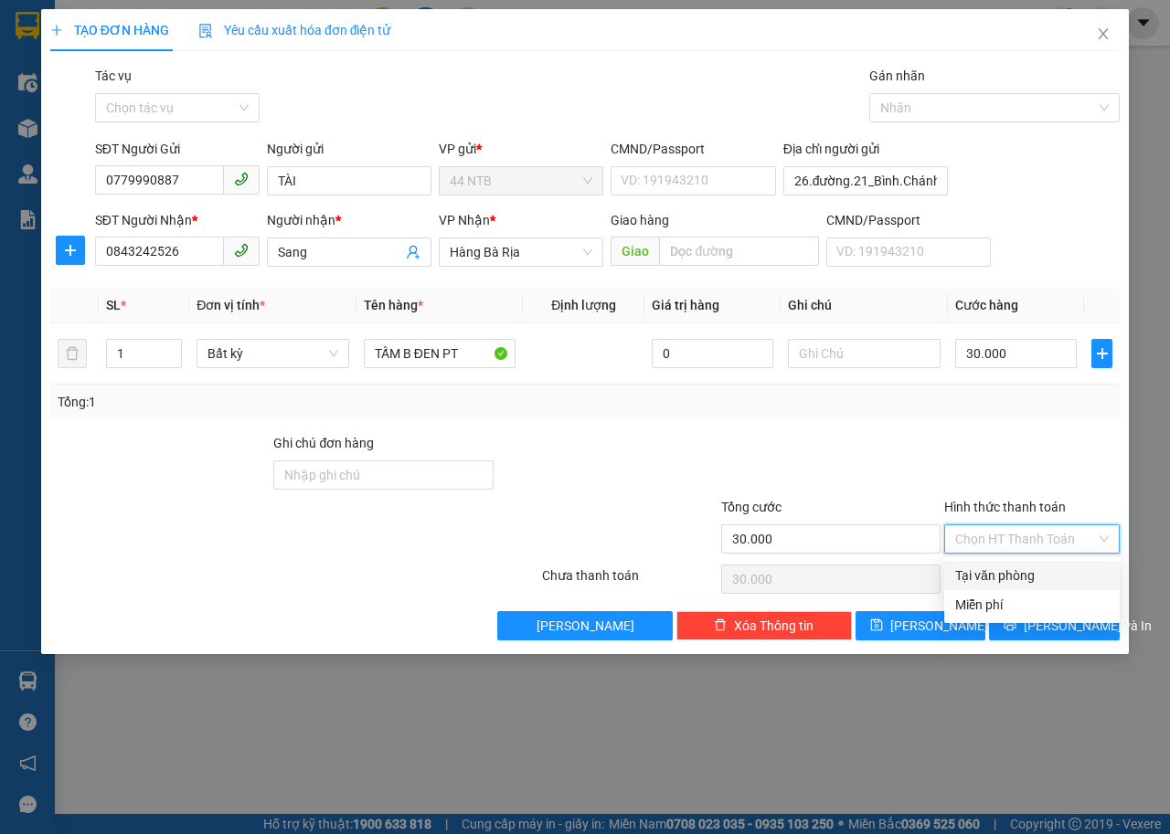
click at [994, 572] on div "Tại văn phòng" at bounding box center [1032, 576] width 154 height 20
type input "0"
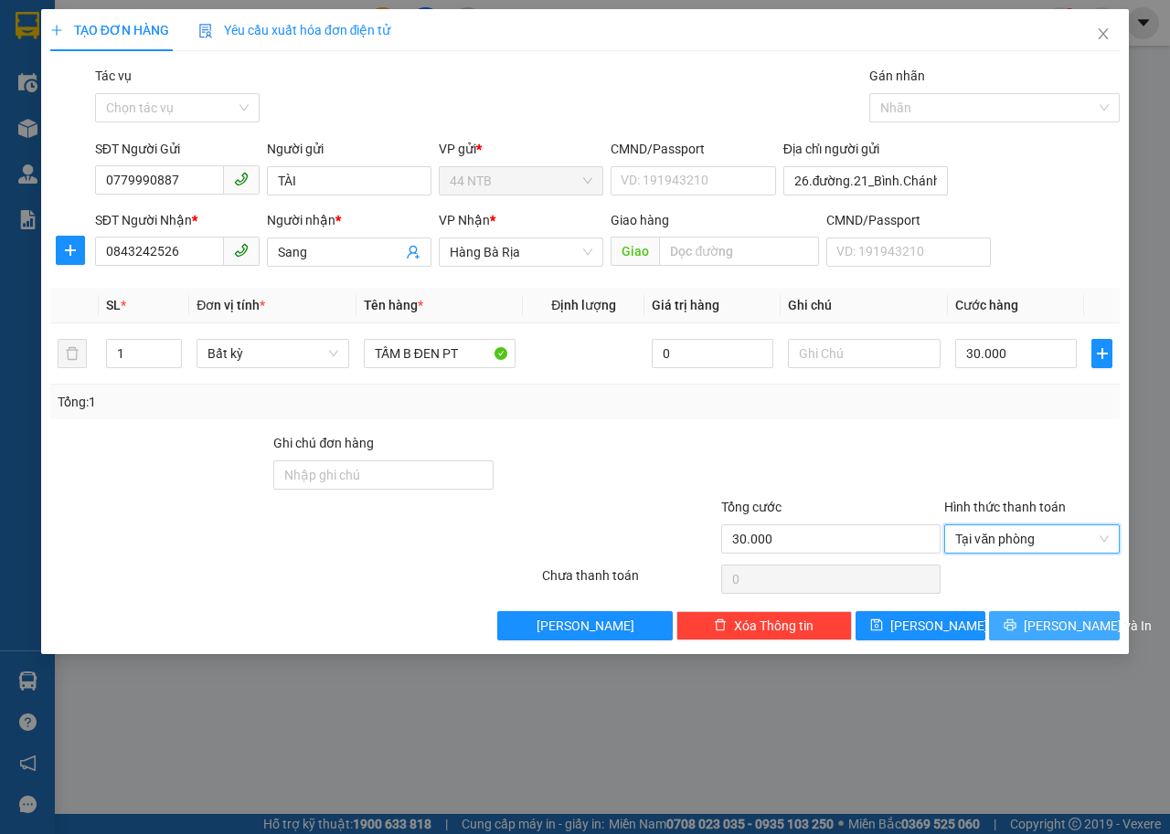
click at [1016, 630] on icon "printer" at bounding box center [1009, 625] width 13 height 13
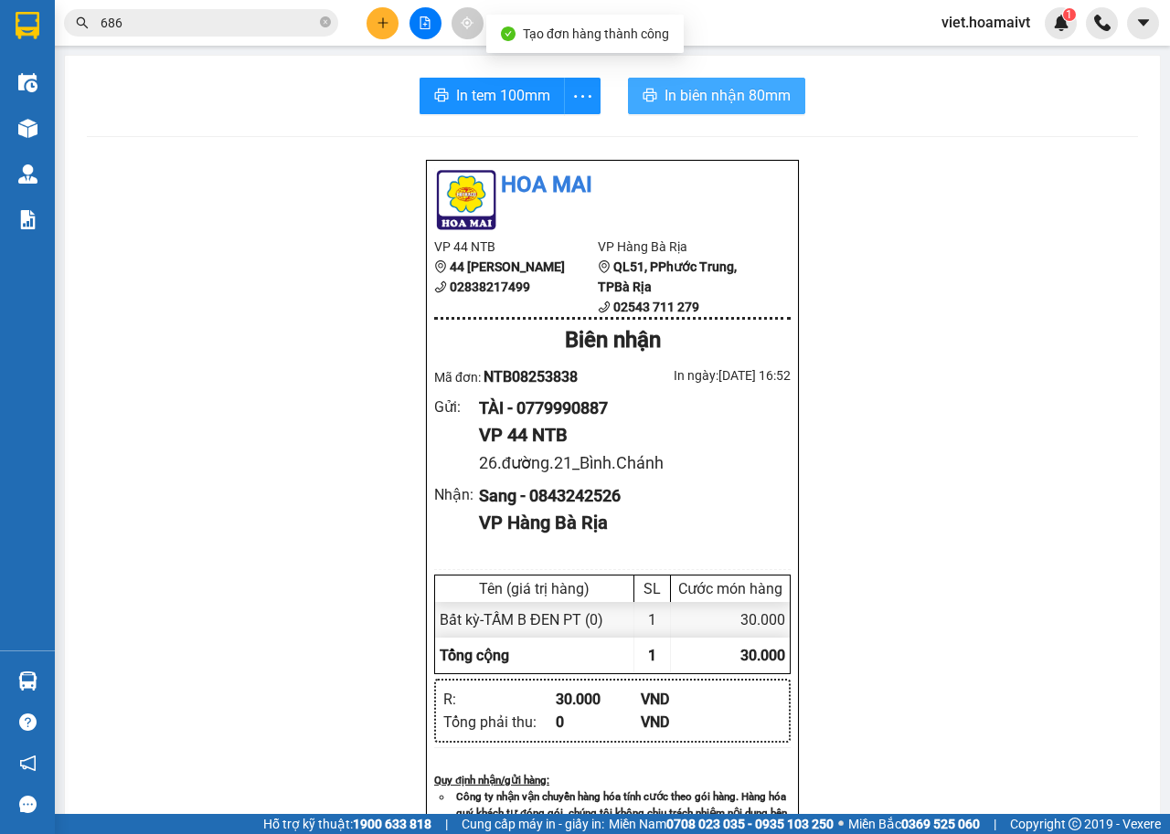
drag, startPoint x: 646, startPoint y: 102, endPoint x: 930, endPoint y: 197, distance: 299.7
click at [647, 101] on icon "printer" at bounding box center [649, 95] width 15 height 15
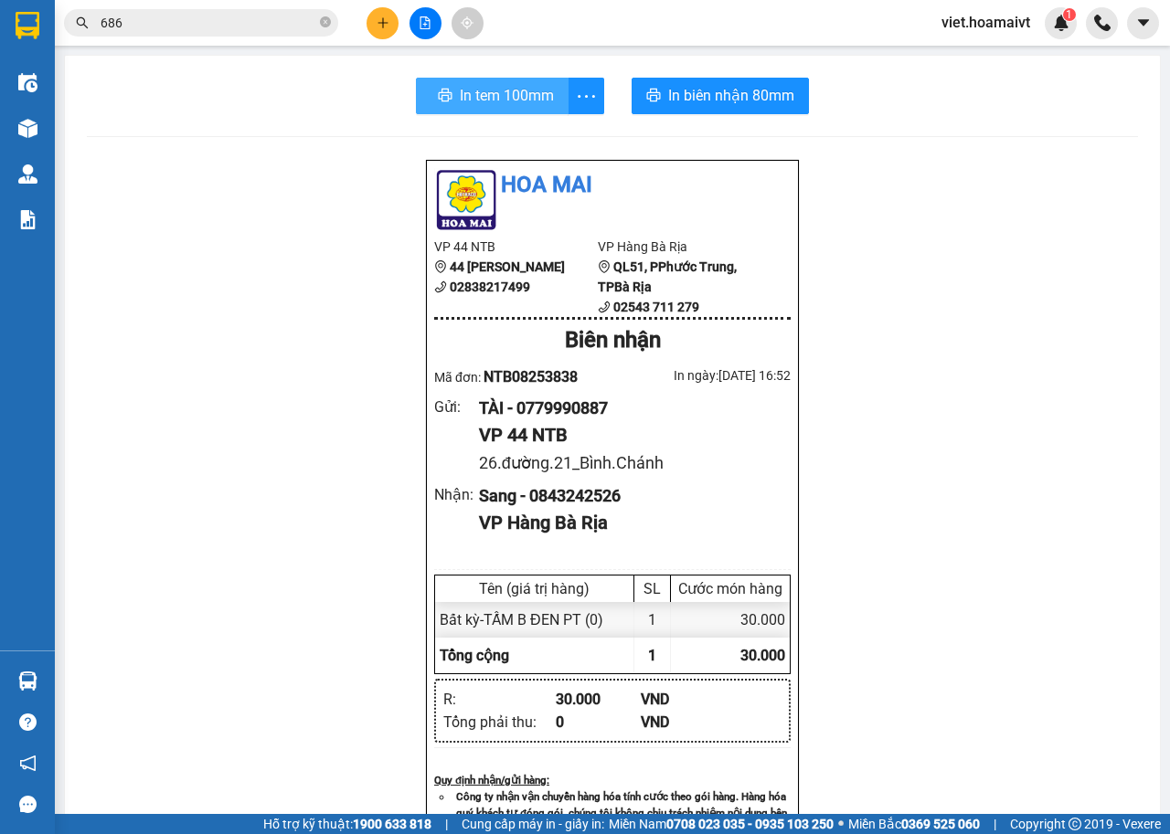
click at [512, 99] on span "In tem 100mm" at bounding box center [507, 95] width 94 height 23
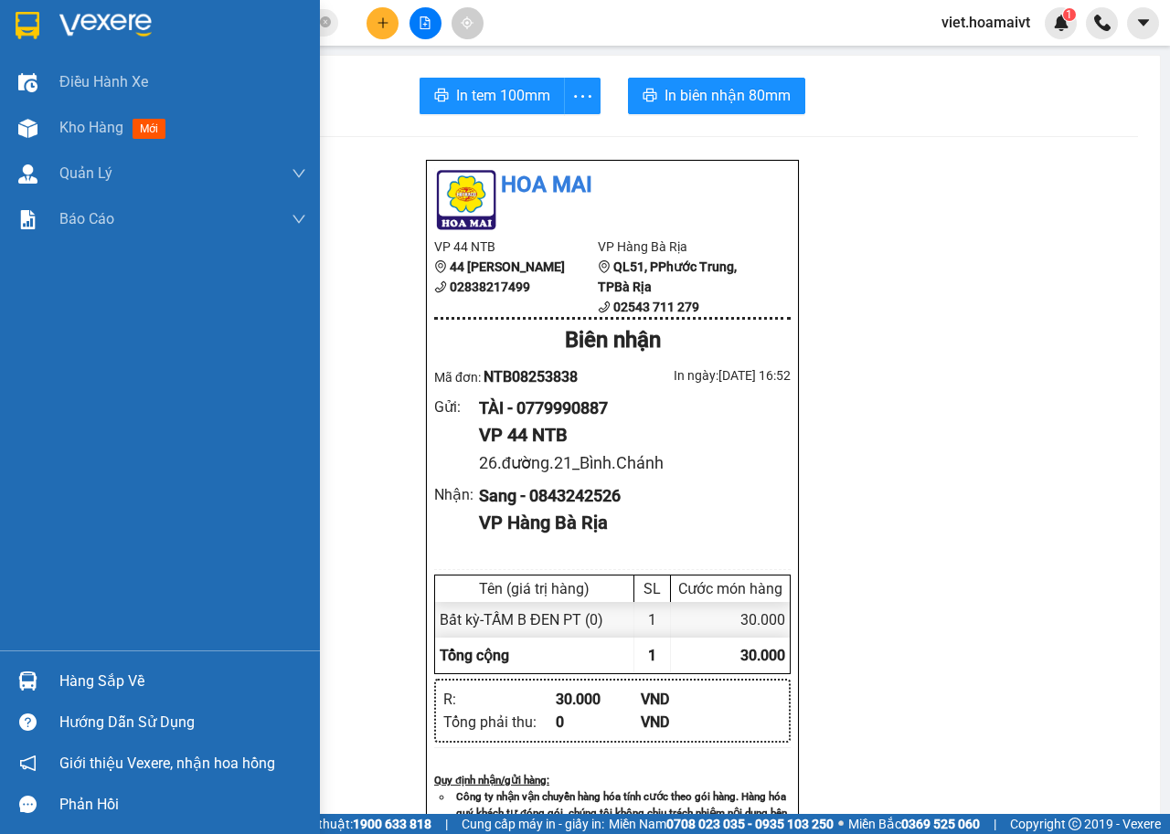
click at [90, 25] on img at bounding box center [105, 25] width 92 height 27
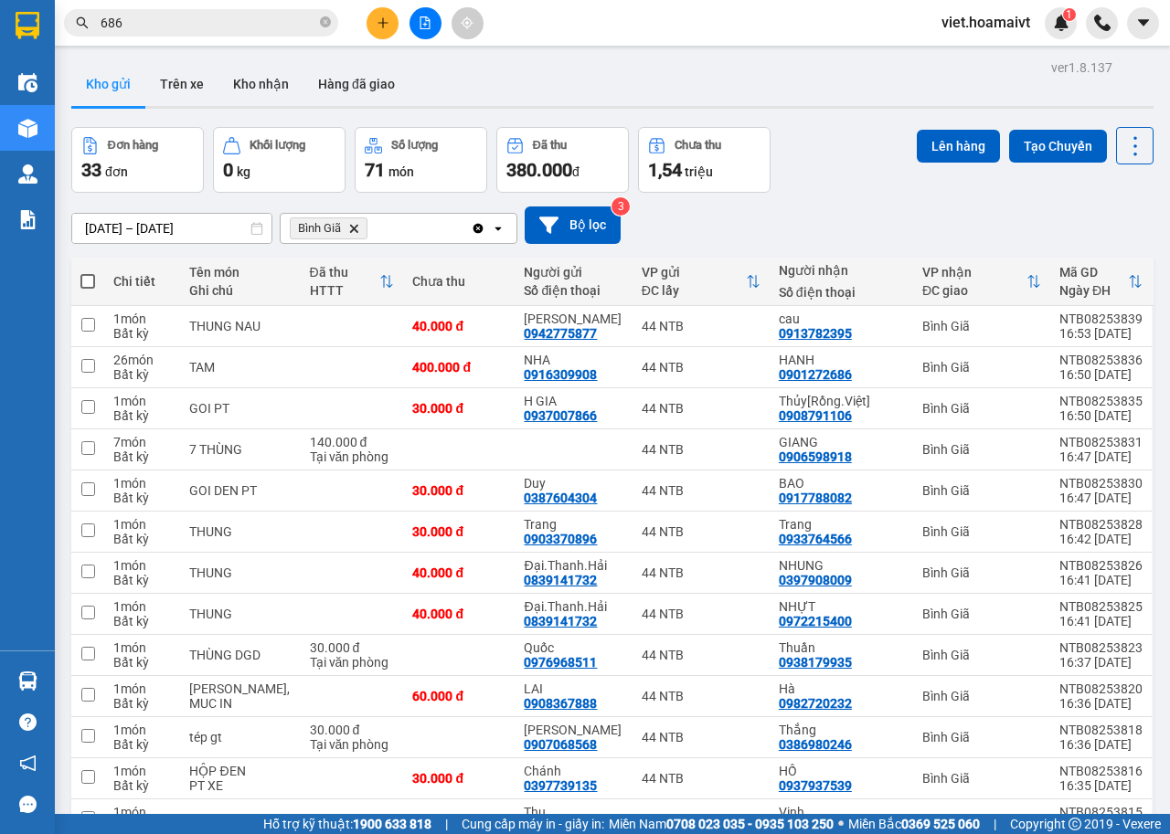
click at [349, 227] on icon "Delete" at bounding box center [353, 228] width 11 height 11
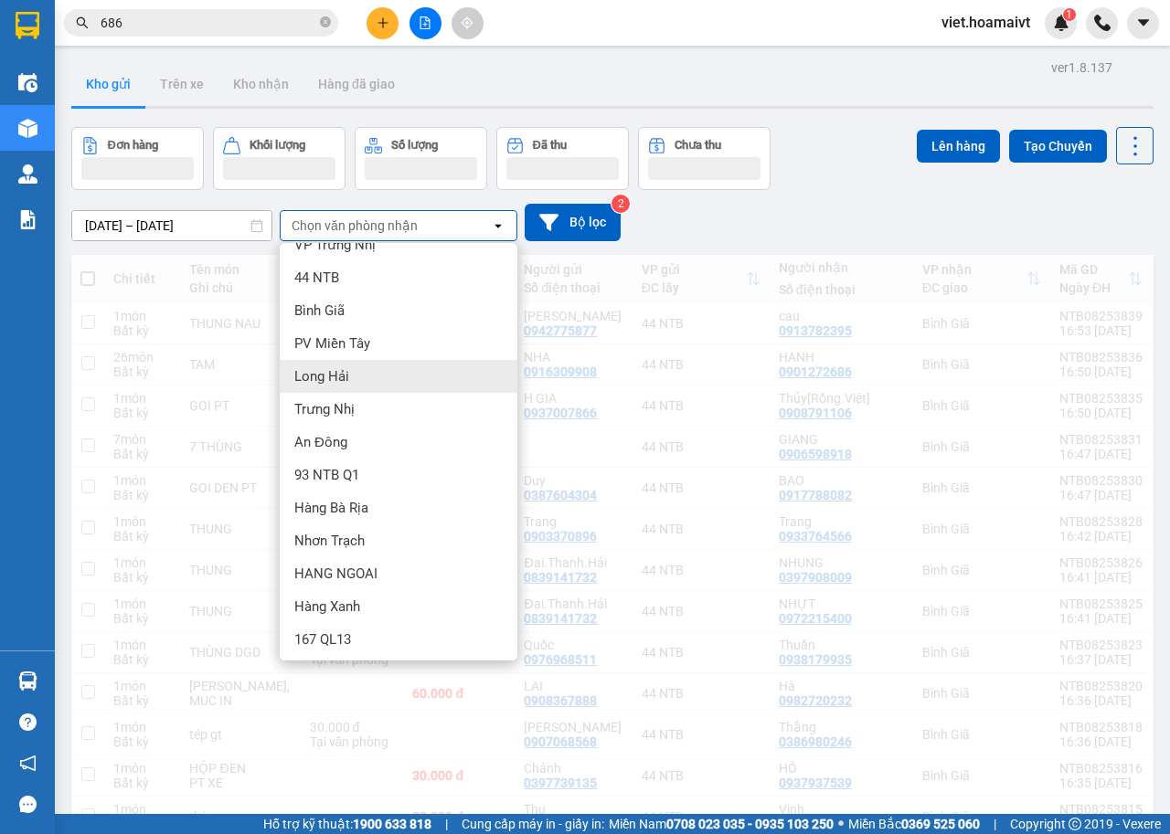
scroll to position [25, 0]
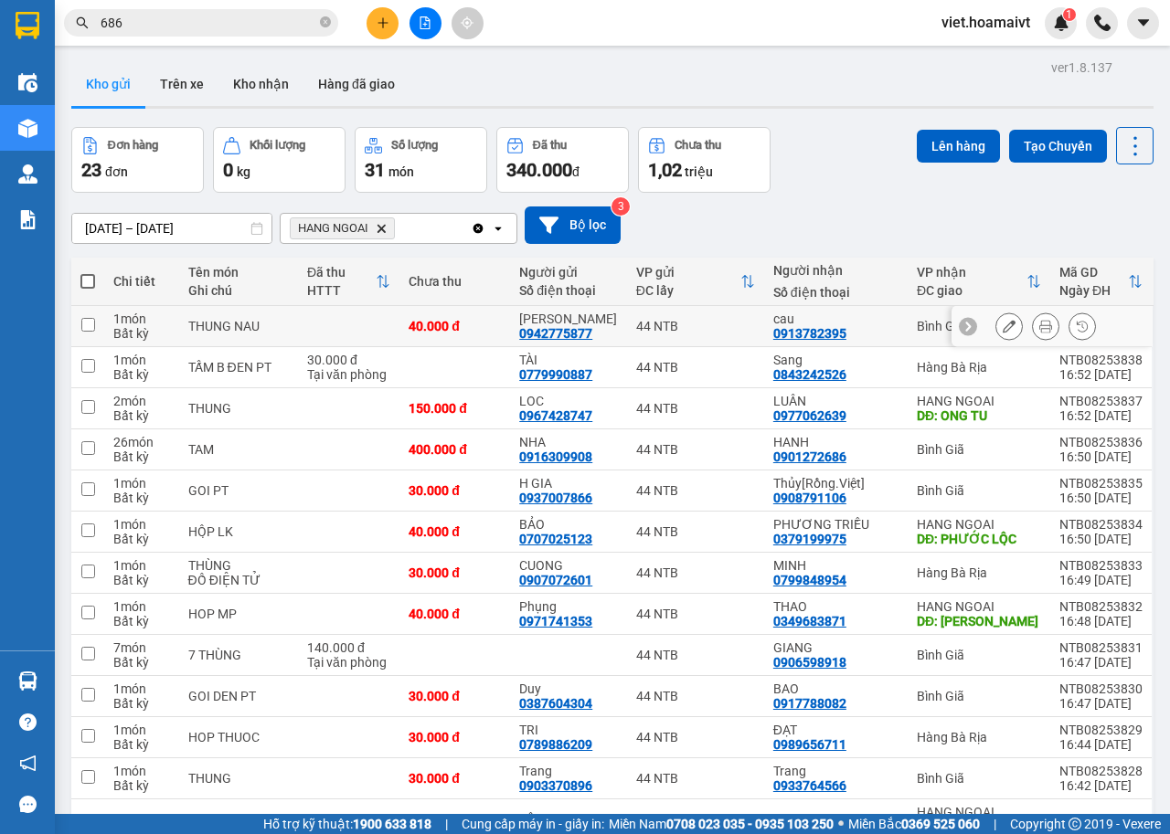
click at [869, 218] on div "11/08/2025 – 12/08/2025 Press the down arrow key to interact with the calendar …" at bounding box center [612, 225] width 1082 height 37
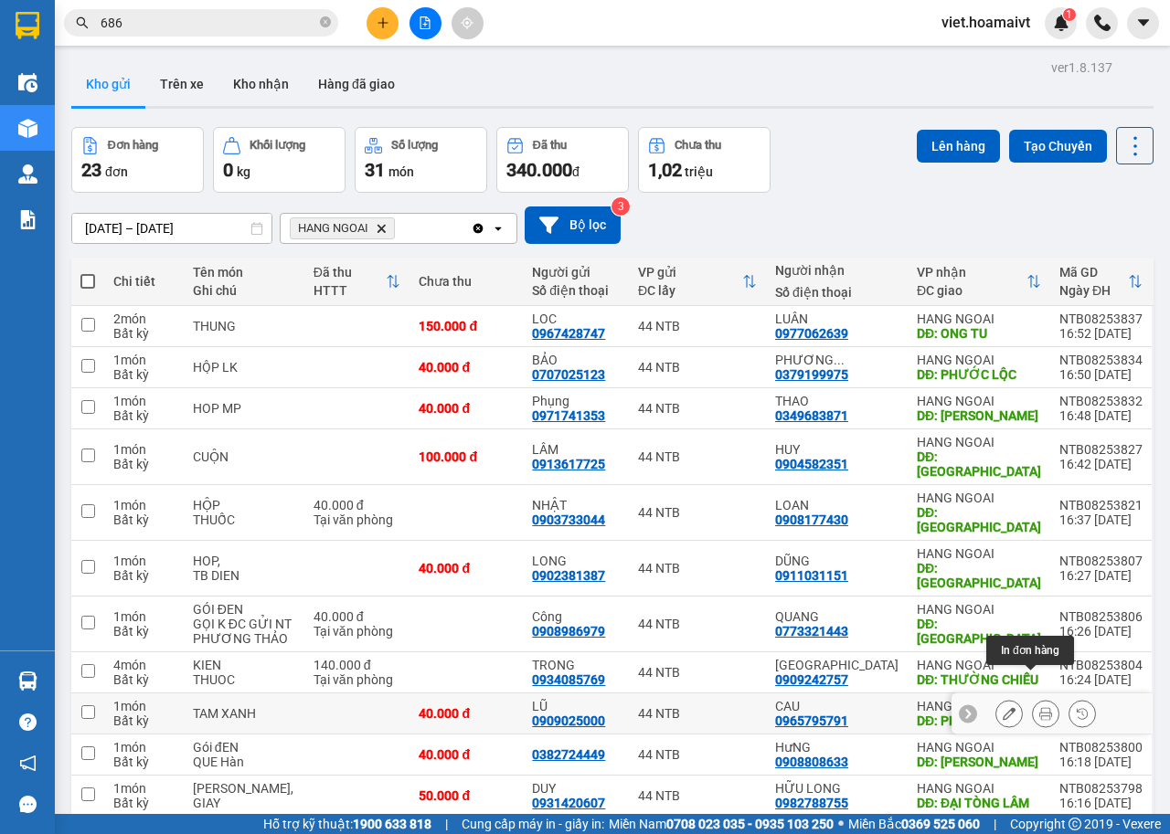
click at [1039, 707] on icon at bounding box center [1045, 713] width 13 height 13
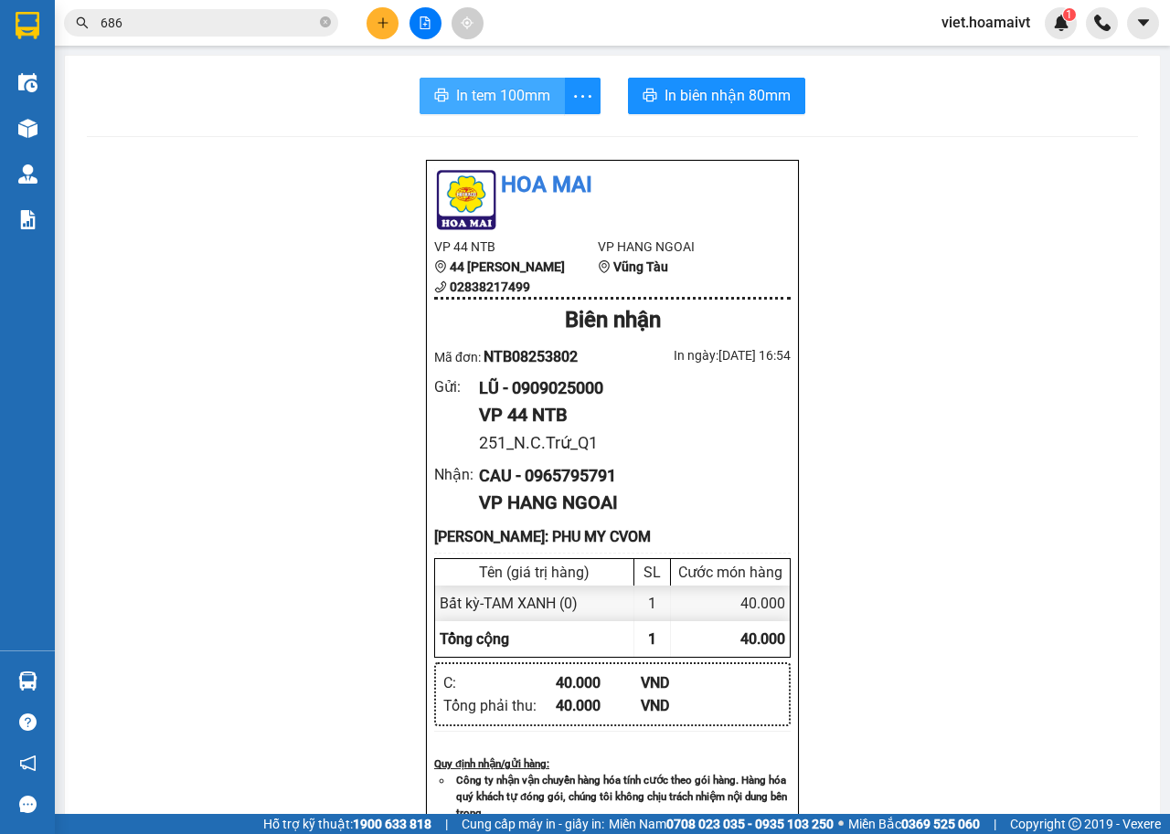
click at [462, 100] on span "In tem 100mm" at bounding box center [503, 95] width 94 height 23
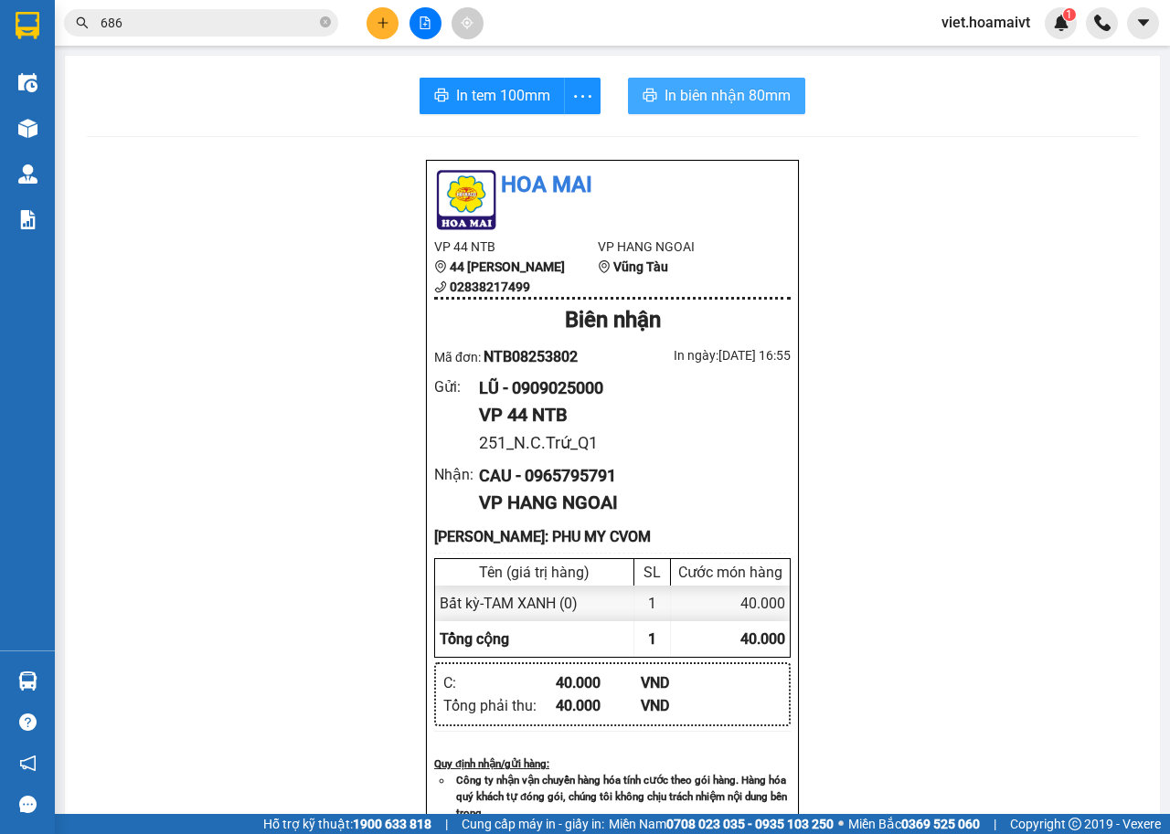
click at [668, 97] on span "In biên nhận 80mm" at bounding box center [727, 95] width 126 height 23
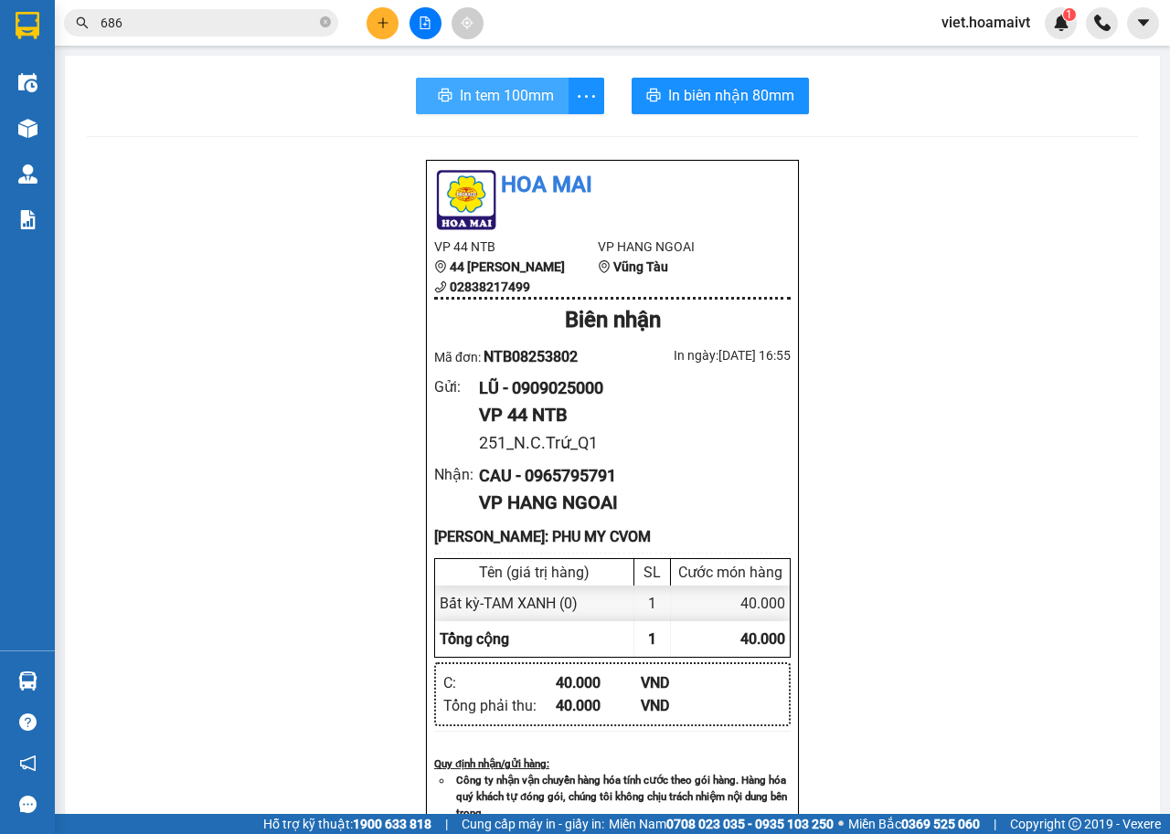
click at [460, 89] on span "In tem 100mm" at bounding box center [507, 95] width 94 height 23
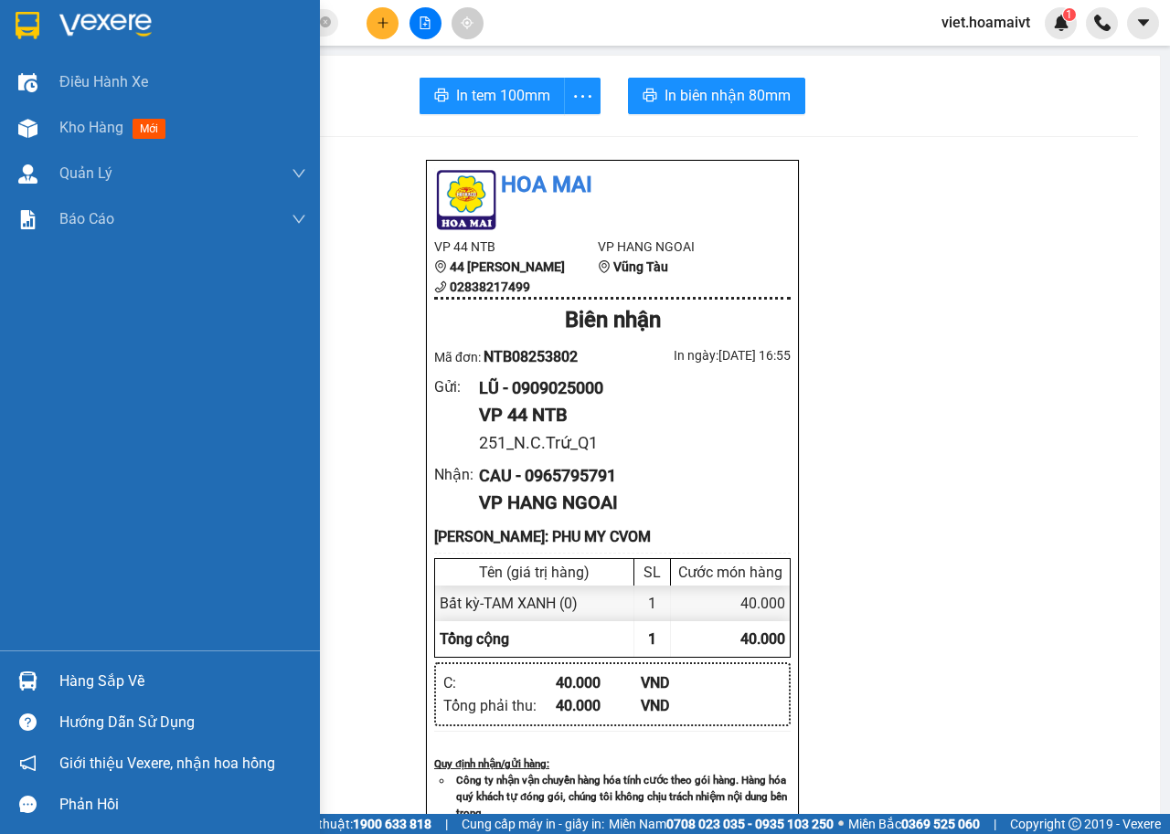
click at [92, 20] on img at bounding box center [105, 25] width 92 height 27
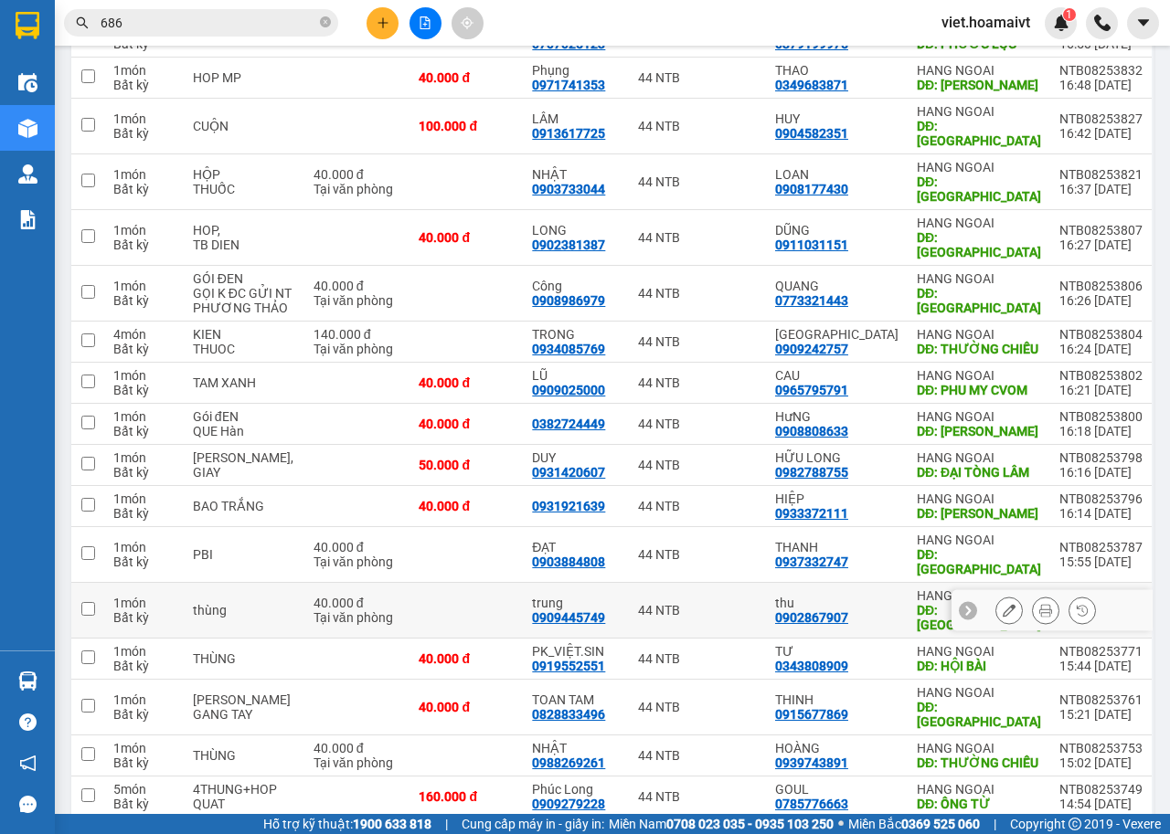
scroll to position [366, 0]
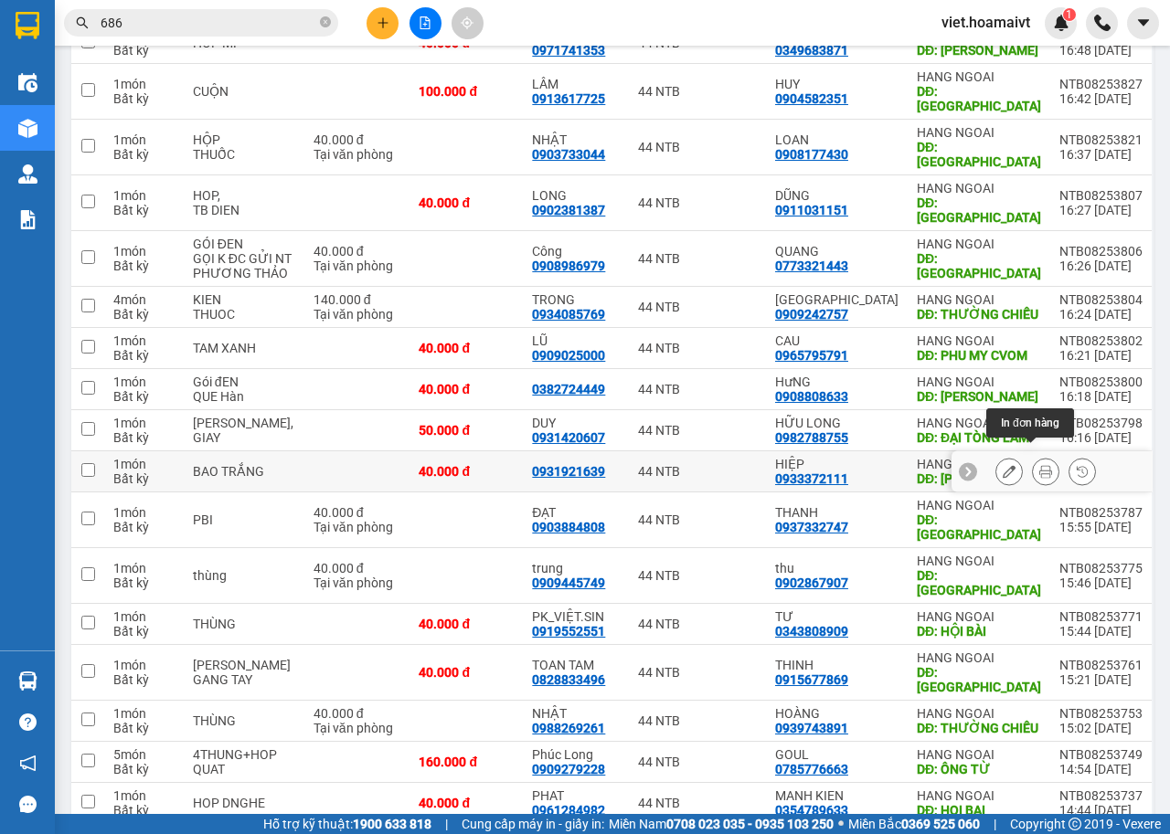
click at [1039, 457] on button at bounding box center [1046, 472] width 26 height 32
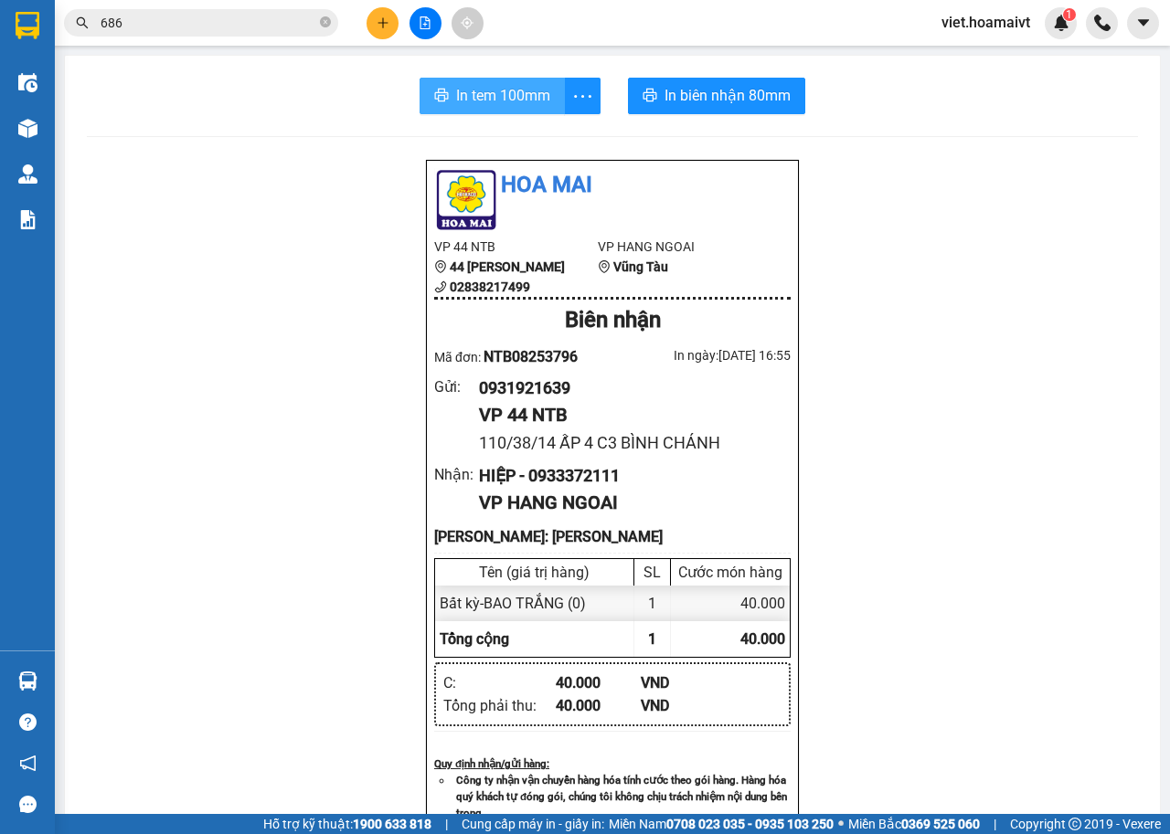
click at [524, 89] on span "In tem 100mm" at bounding box center [503, 95] width 94 height 23
click at [916, 341] on div "Hoa Mai VP 44 NTB 44 Nguyễn Thái Bình 02838217499 VP HANG NGOAI Vũng Tàu Biên n…" at bounding box center [612, 791] width 1051 height 1264
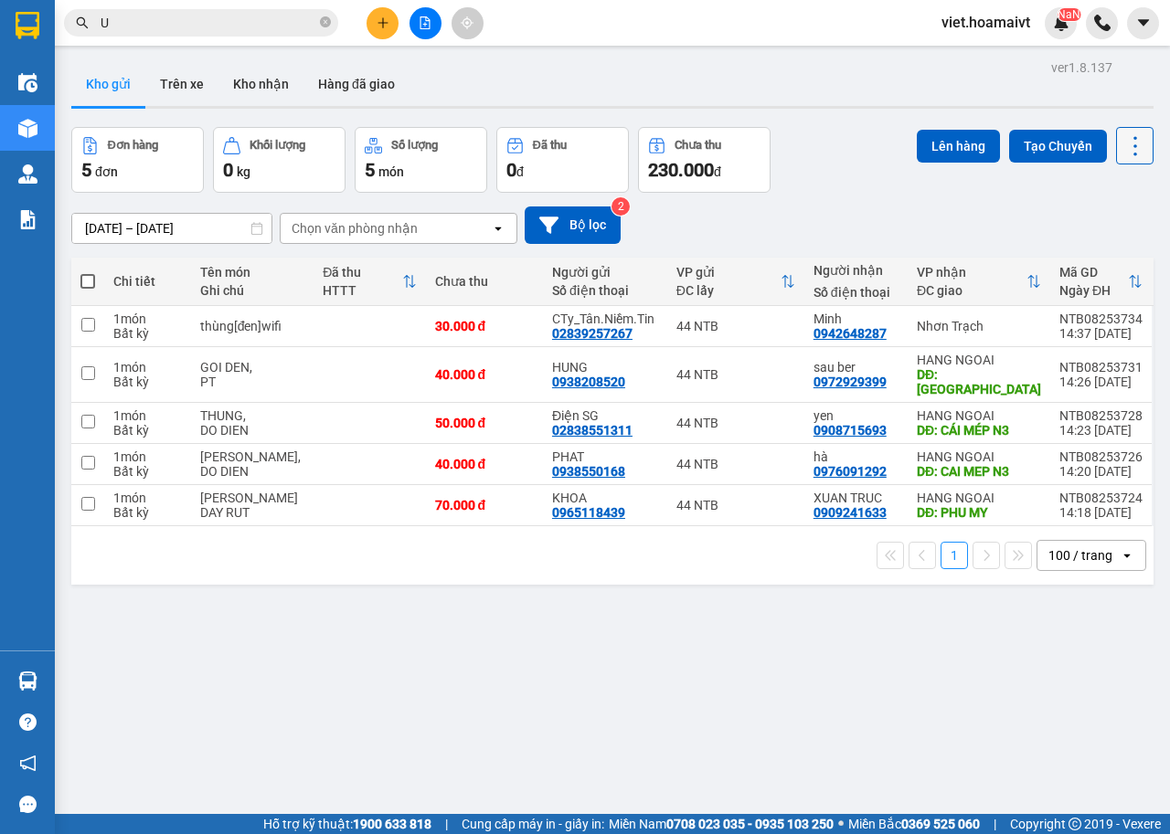
click at [1123, 138] on icon at bounding box center [1135, 146] width 26 height 26
drag, startPoint x: 1111, startPoint y: 254, endPoint x: 888, endPoint y: 217, distance: 226.1
click at [1109, 254] on span "Làm mới" at bounding box center [1093, 261] width 50 height 18
click at [897, 217] on div "[DATE] – [DATE] Press the down arrow key to interact with the calendar and sele…" at bounding box center [612, 225] width 1082 height 37
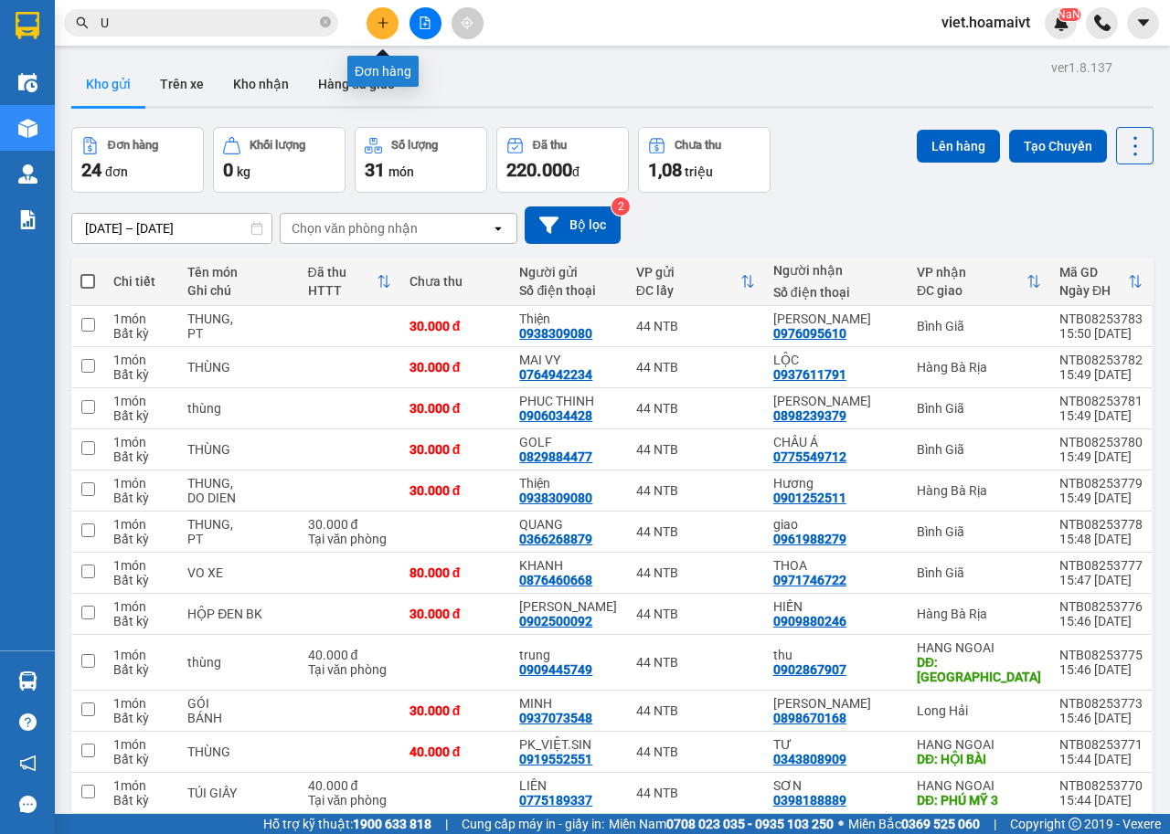
click at [381, 33] on button at bounding box center [382, 23] width 32 height 32
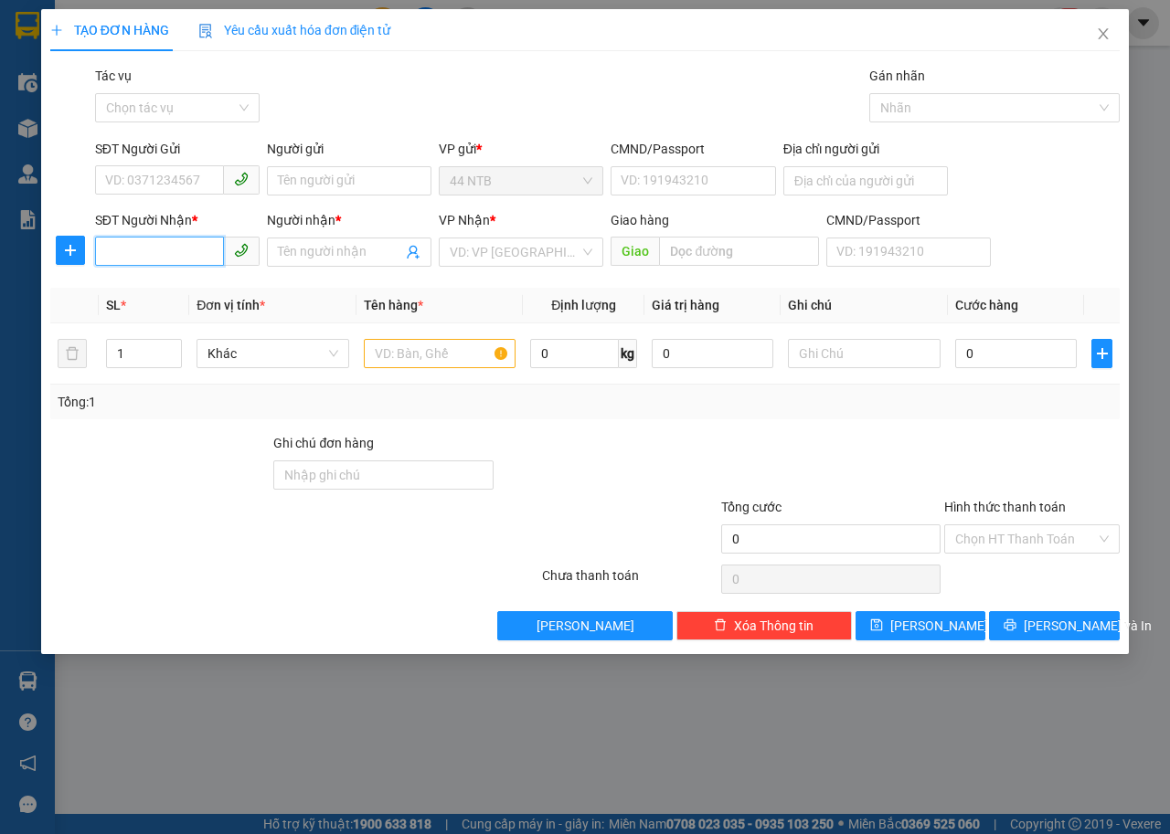
click at [188, 249] on input "SĐT Người Nhận *" at bounding box center [159, 251] width 129 height 29
type input "0933372111"
click at [208, 284] on div "0933372111 - [PERSON_NAME]" at bounding box center [196, 289] width 180 height 20
type input "110/38/14 ẤP 4 C3 [PERSON_NAME]"
type input "HIỆP"
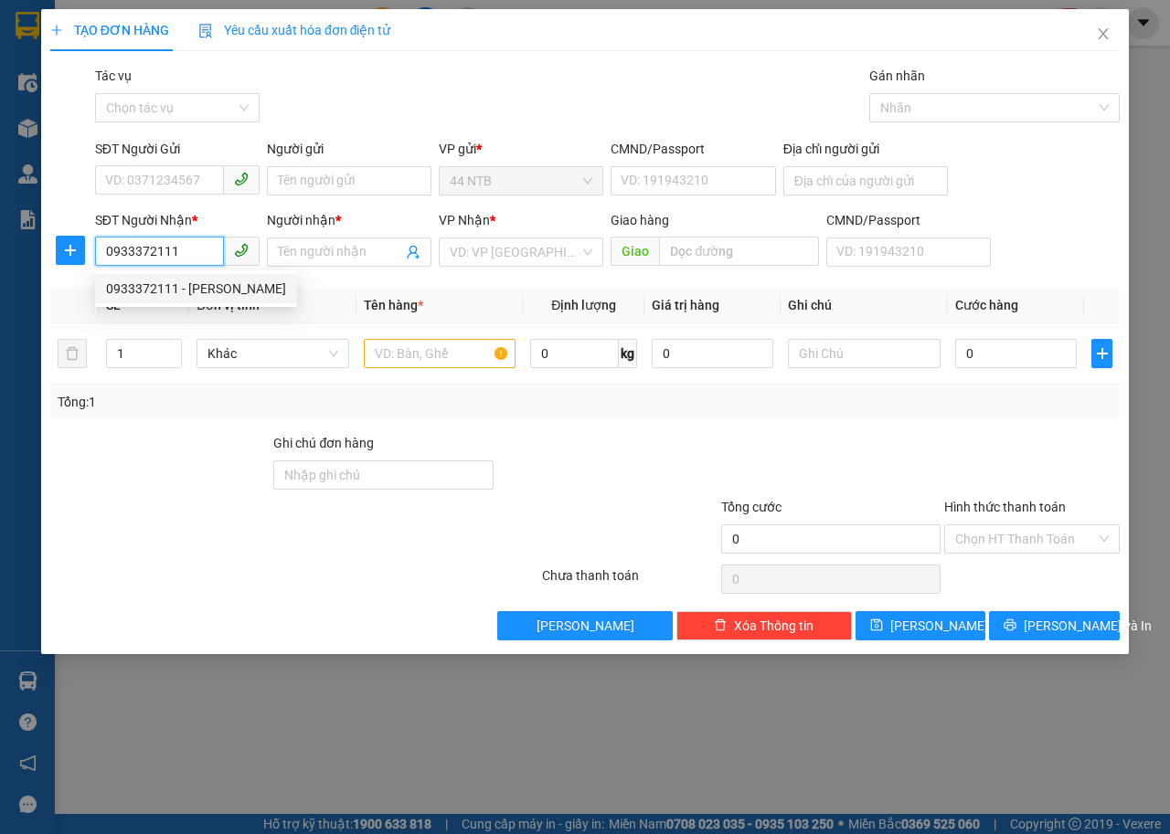
type input "[PERSON_NAME]"
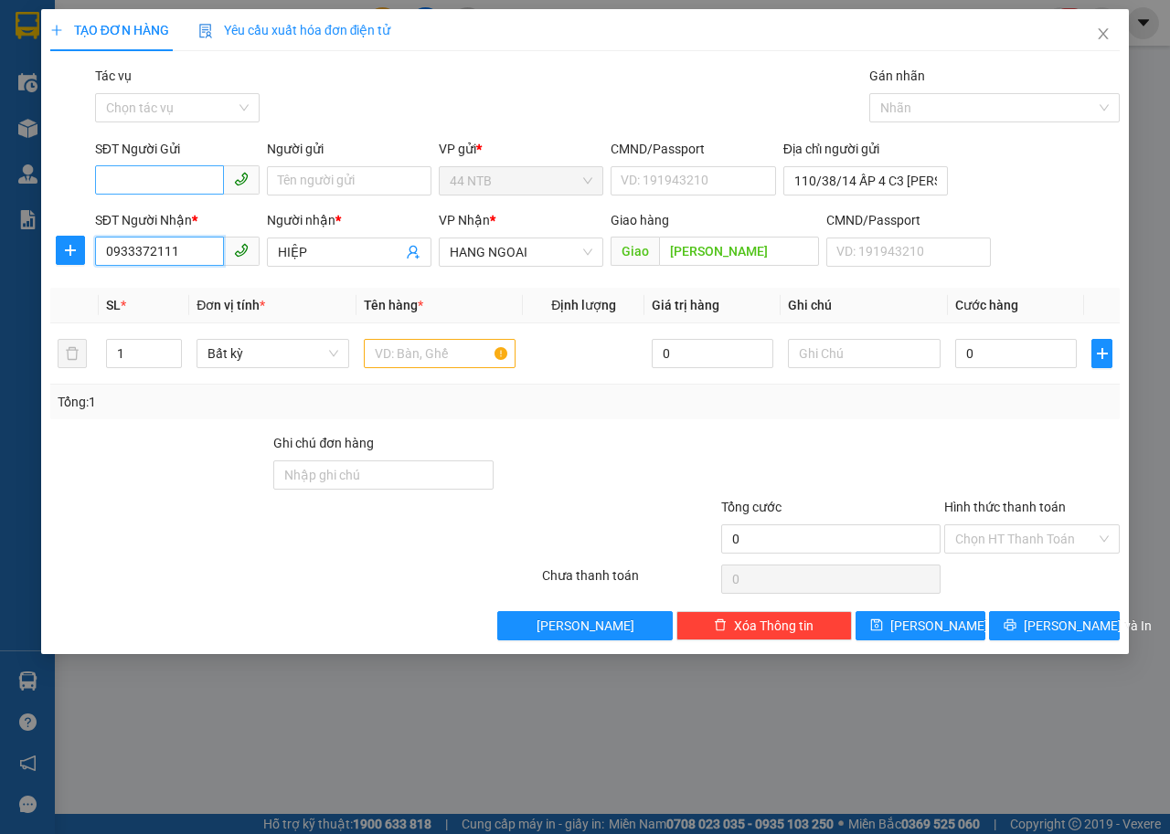
type input "0933372111"
click at [185, 185] on input "SĐT Người Gửi" at bounding box center [159, 179] width 129 height 29
type input "0931921639"
click at [440, 356] on input "text" at bounding box center [440, 353] width 153 height 29
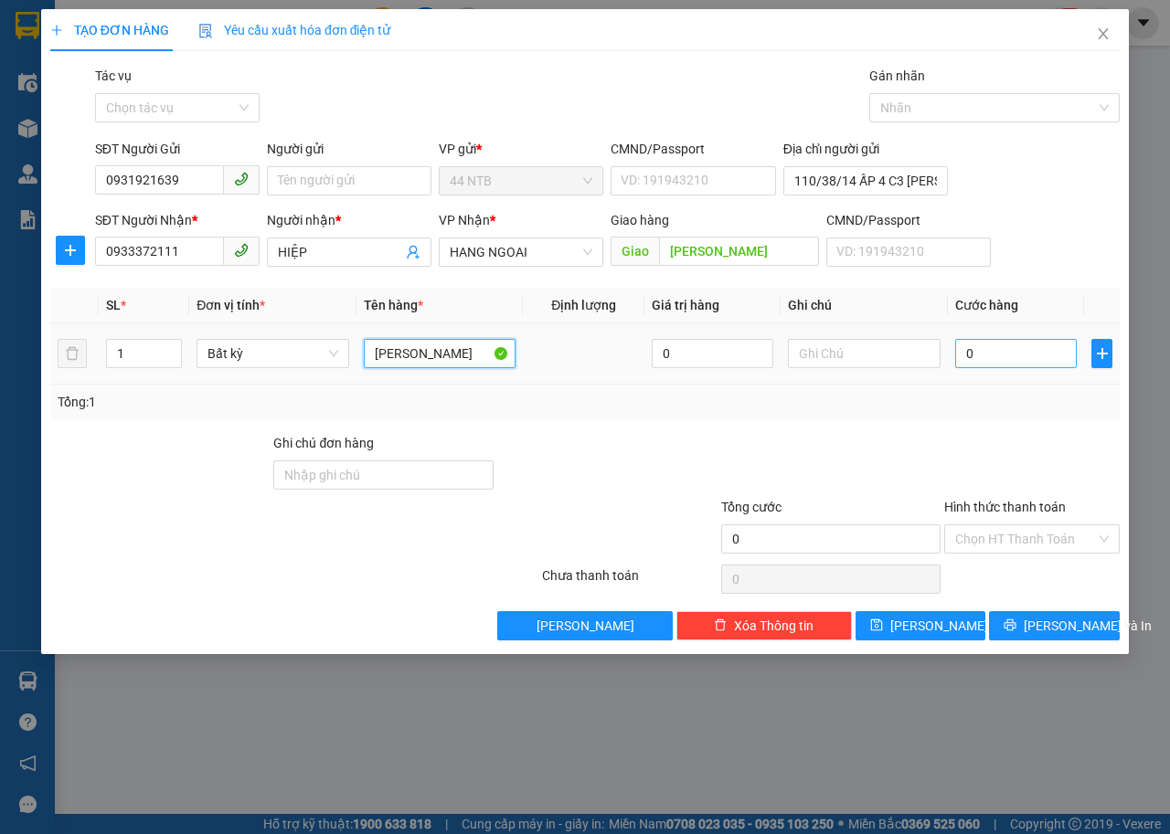
type input "[PERSON_NAME]"
click at [1008, 352] on input "0" at bounding box center [1016, 353] width 122 height 29
type input "4"
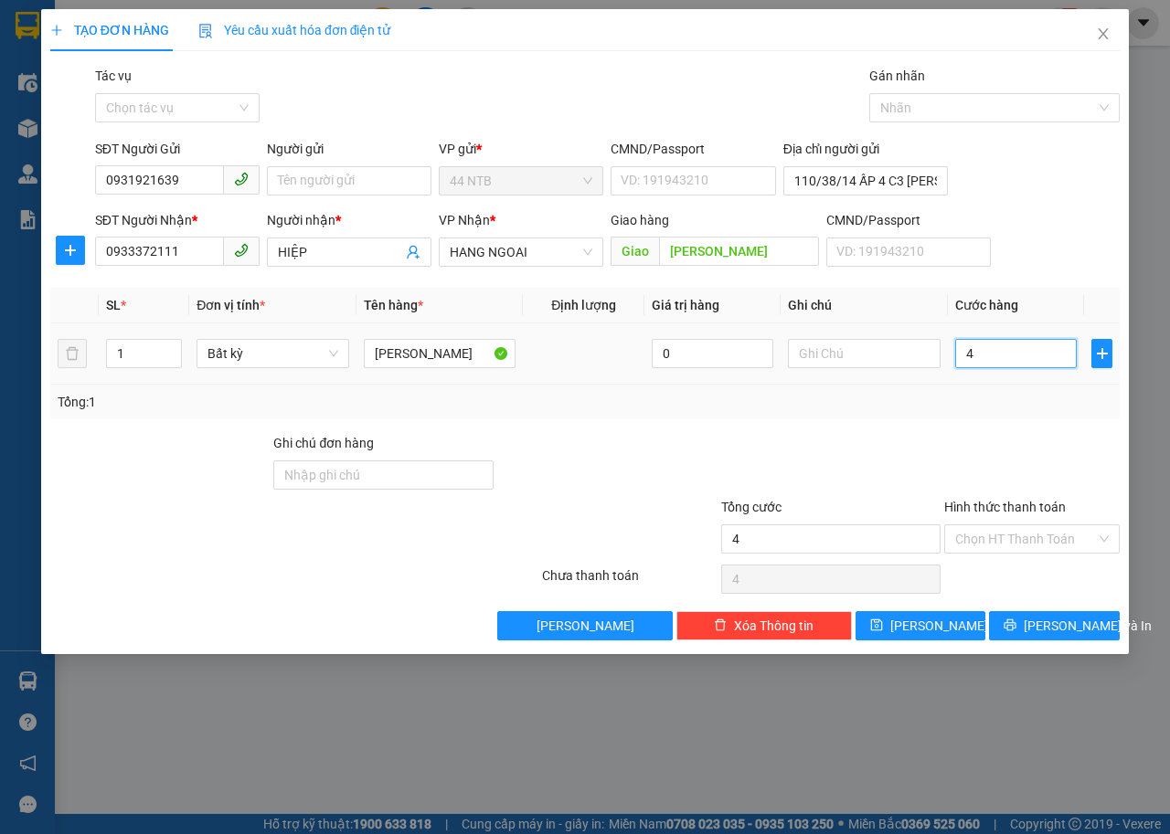
type input "40"
type input "40.000"
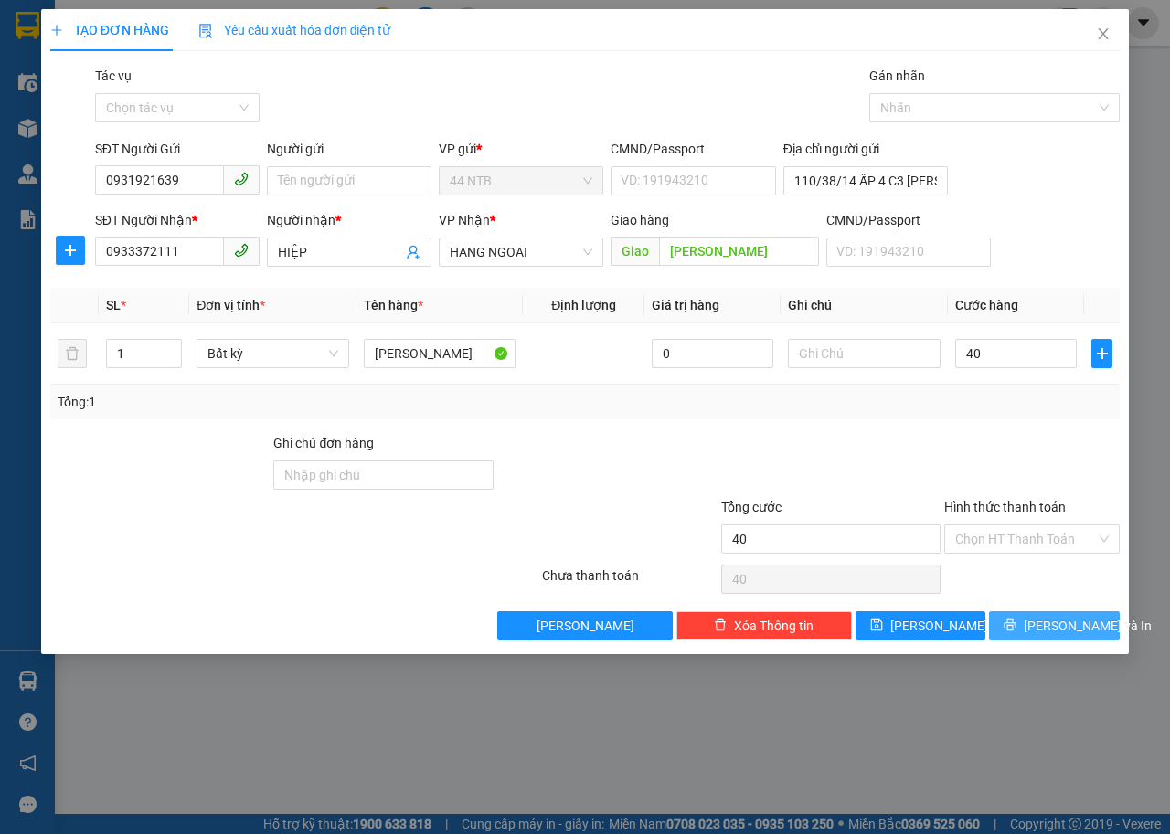
type input "40.000"
click at [1098, 628] on button "[PERSON_NAME] và In" at bounding box center [1054, 625] width 131 height 29
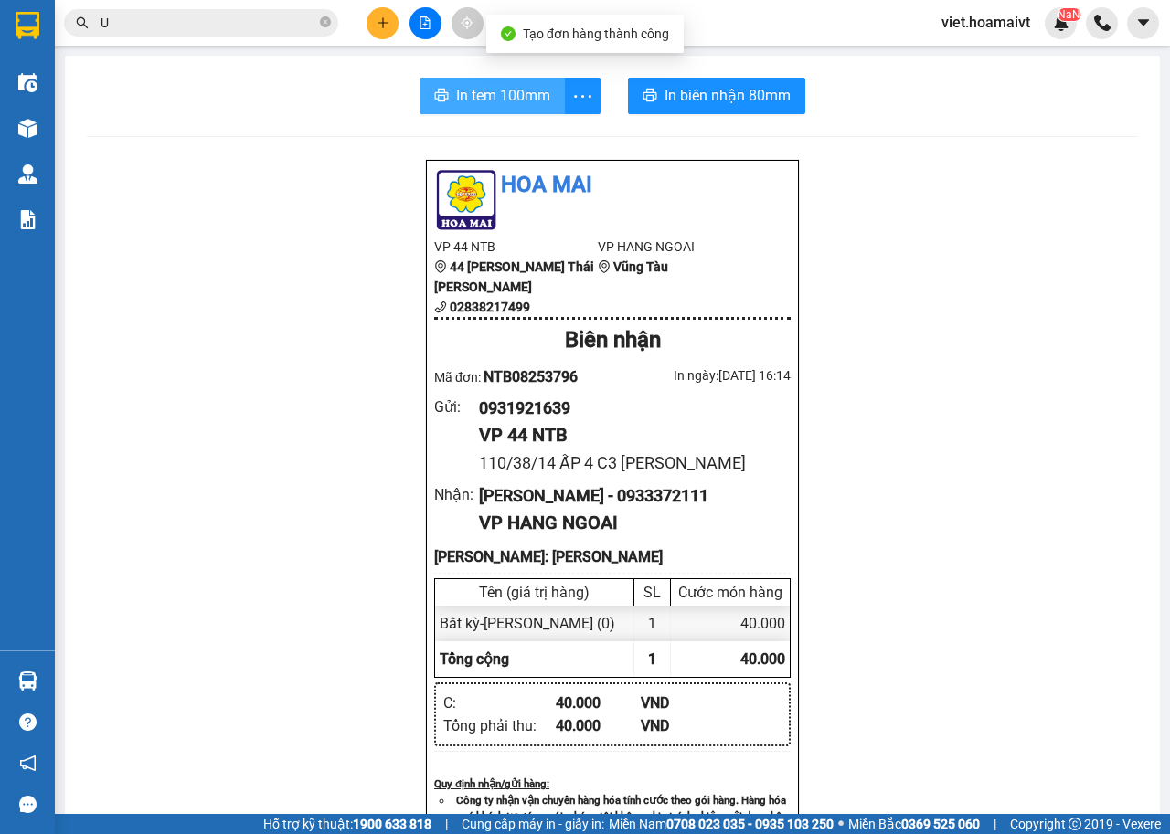
click at [501, 90] on span "In tem 100mm" at bounding box center [503, 95] width 94 height 23
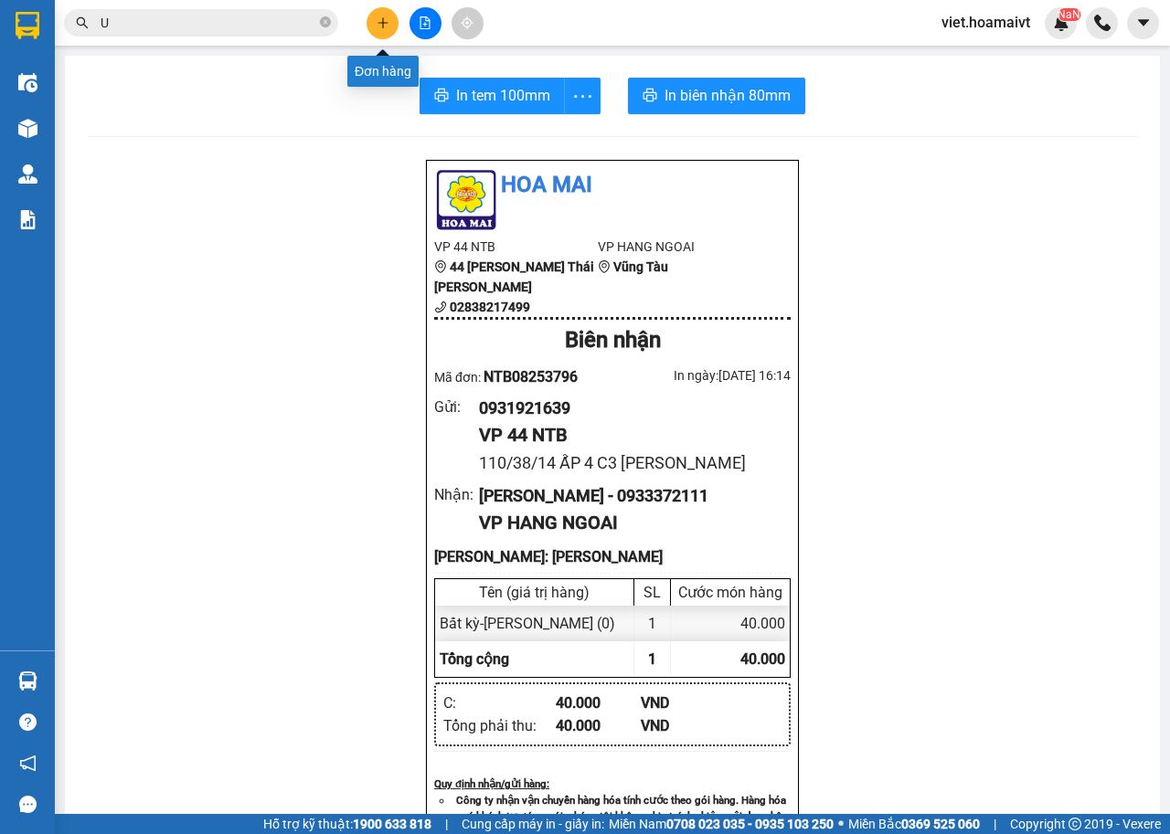
click at [394, 27] on button at bounding box center [382, 23] width 32 height 32
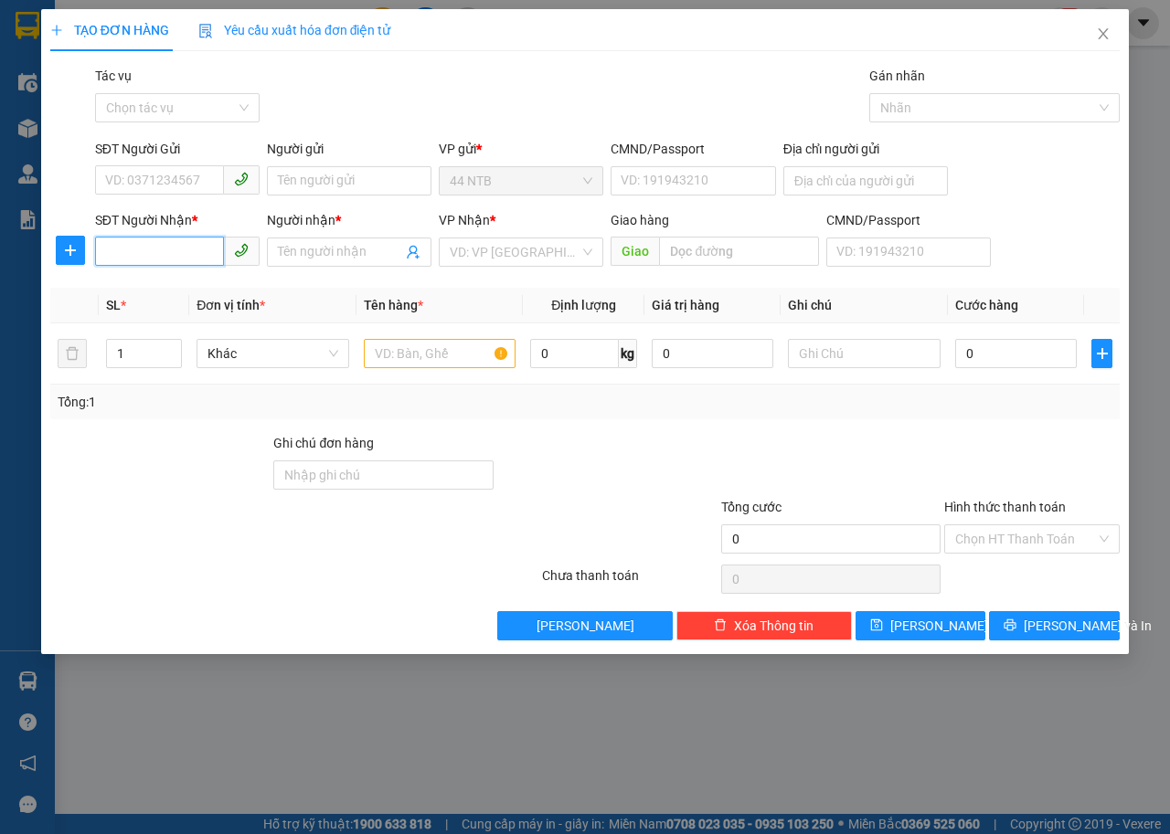
click at [133, 249] on input "SĐT Người Nhận *" at bounding box center [159, 251] width 129 height 29
type input "0903397693"
click at [169, 298] on div "0903397693 - [PERSON_NAME]" at bounding box center [196, 289] width 180 height 20
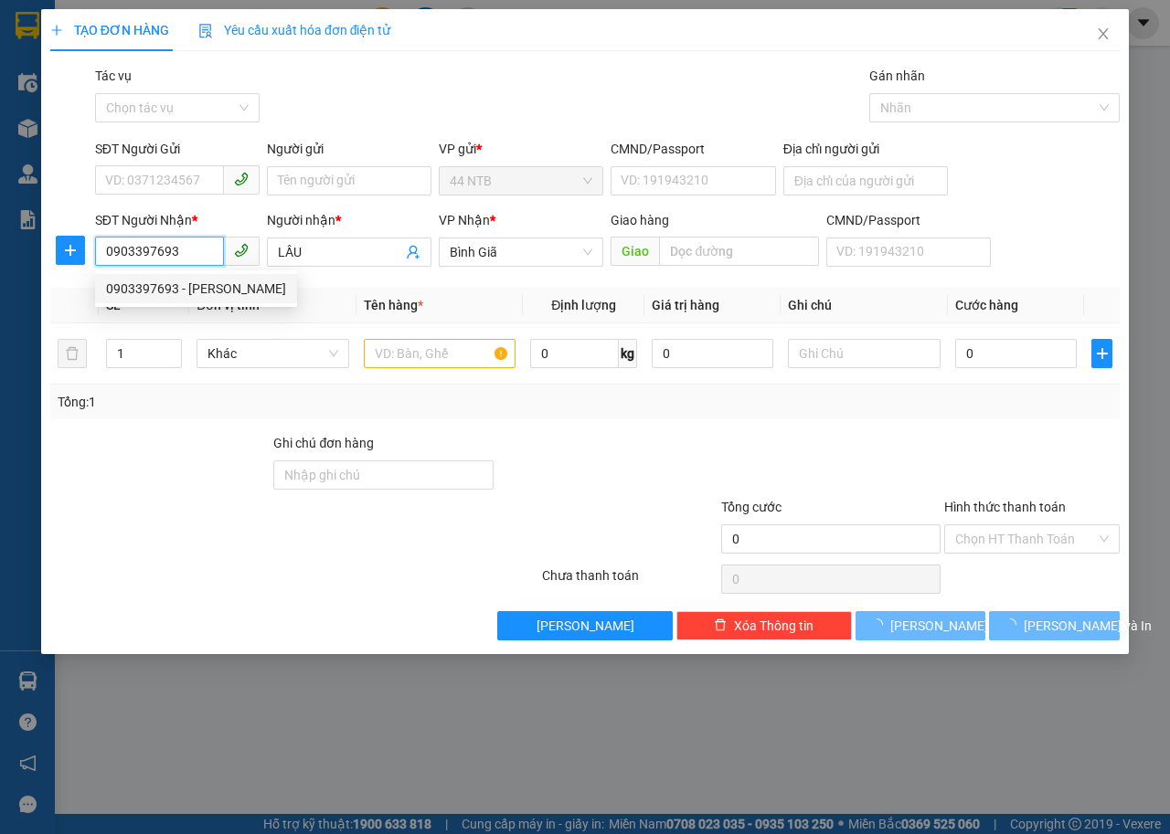
type input "LẦU"
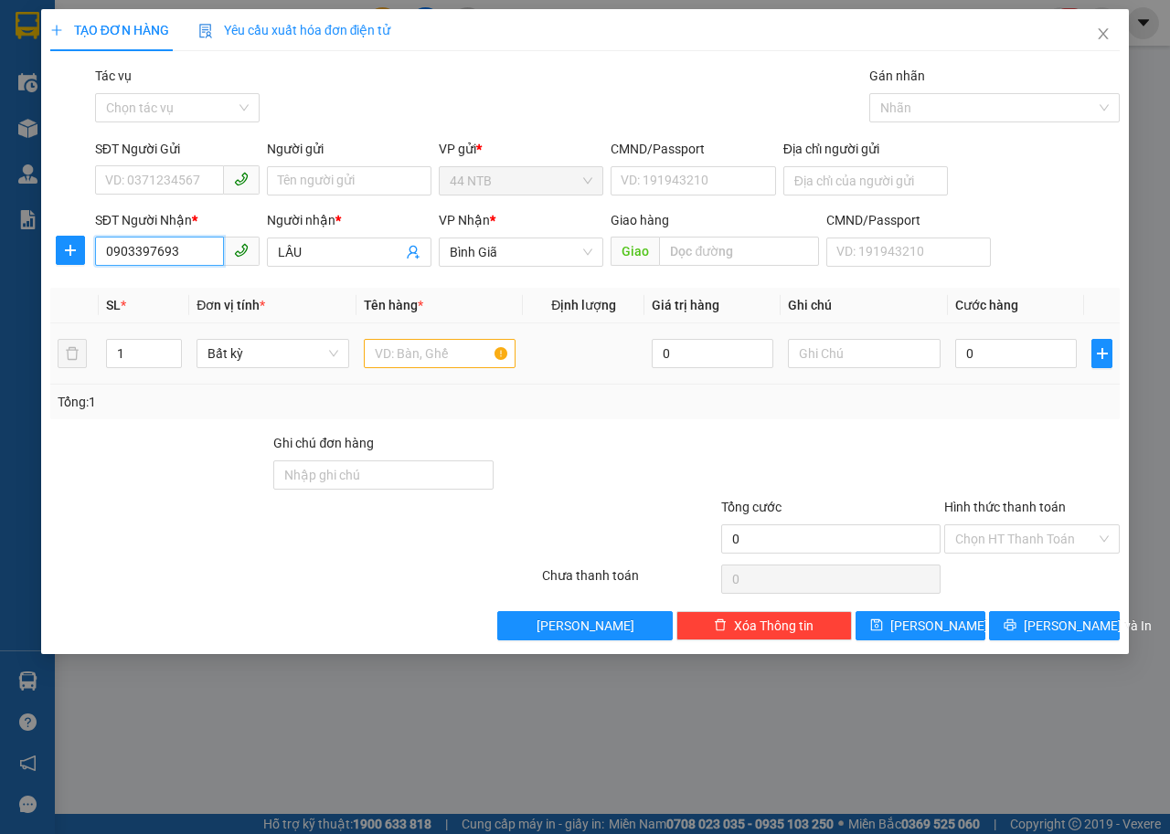
type input "0903397693"
drag, startPoint x: 392, startPoint y: 356, endPoint x: 402, endPoint y: 350, distance: 11.5
click at [395, 354] on input "text" at bounding box center [440, 353] width 153 height 29
type input "HỘP"
click at [1006, 349] on input "0" at bounding box center [1016, 353] width 122 height 29
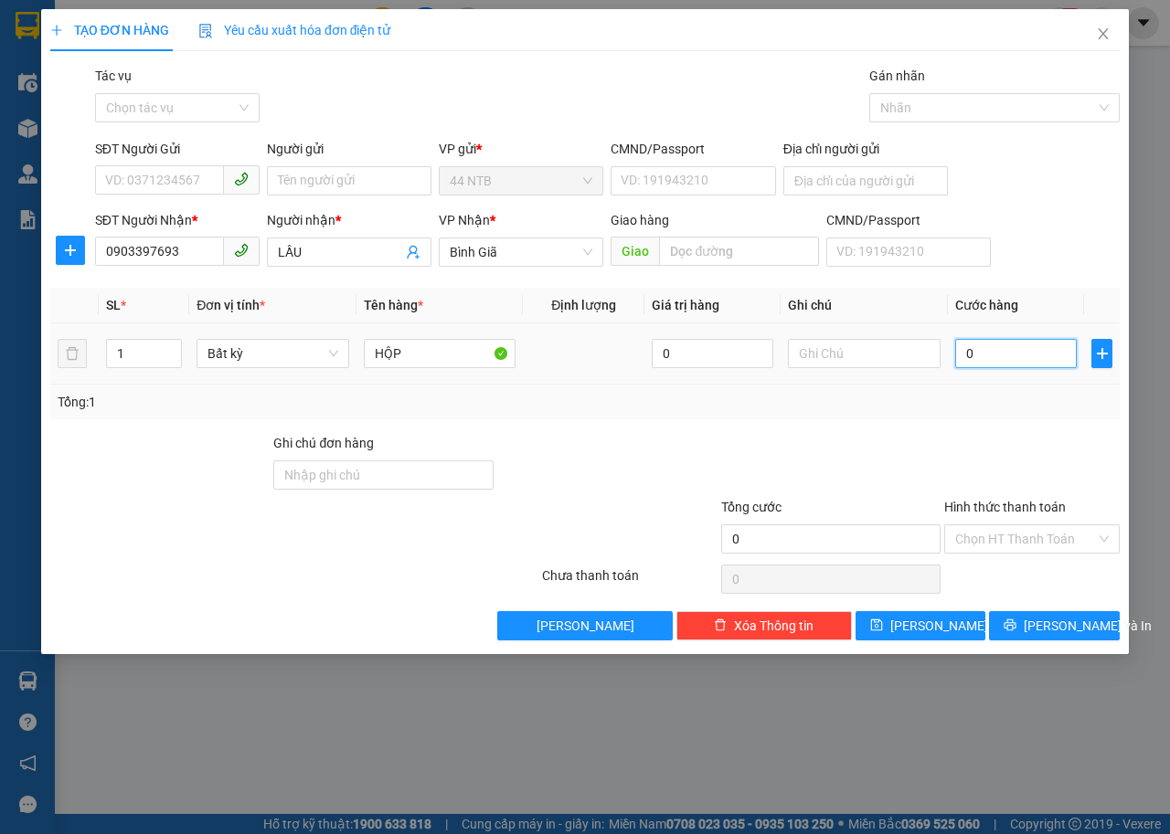
type input "3"
type input "30"
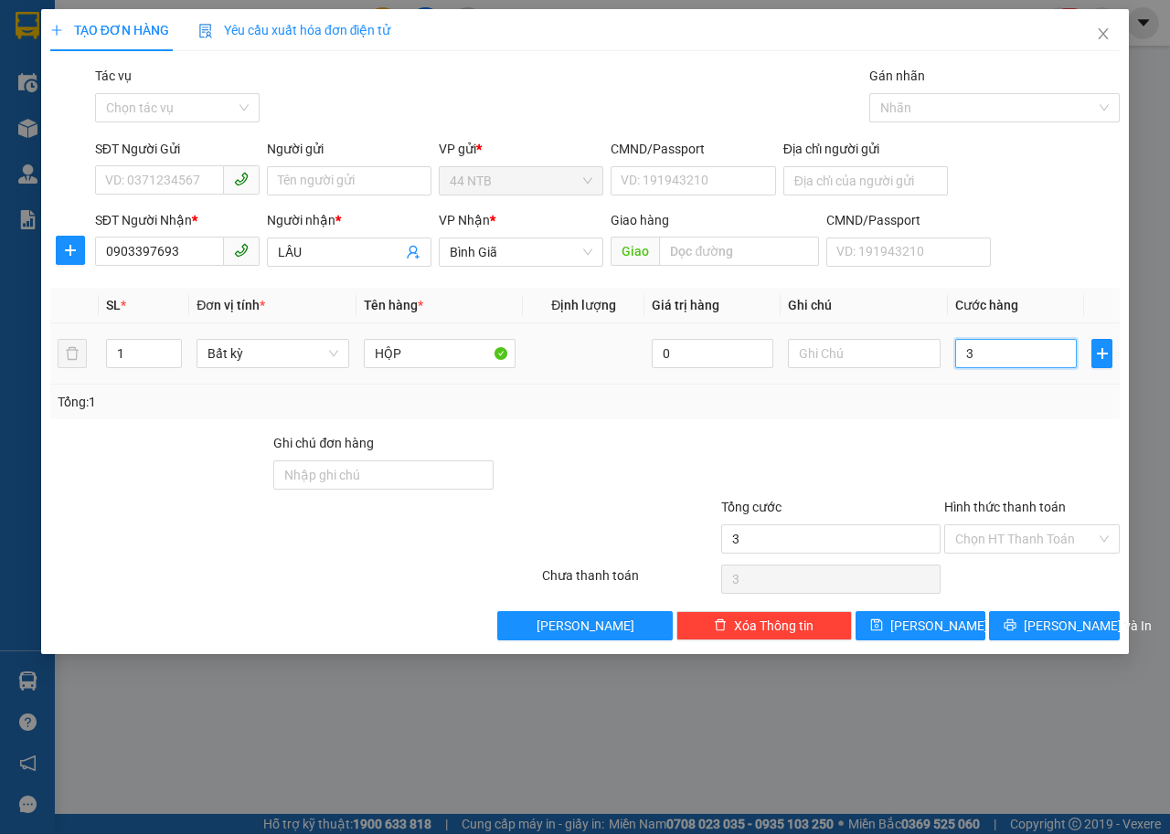
type input "30"
type input "30.000"
click at [1072, 621] on span "[PERSON_NAME] và In" at bounding box center [1088, 626] width 128 height 20
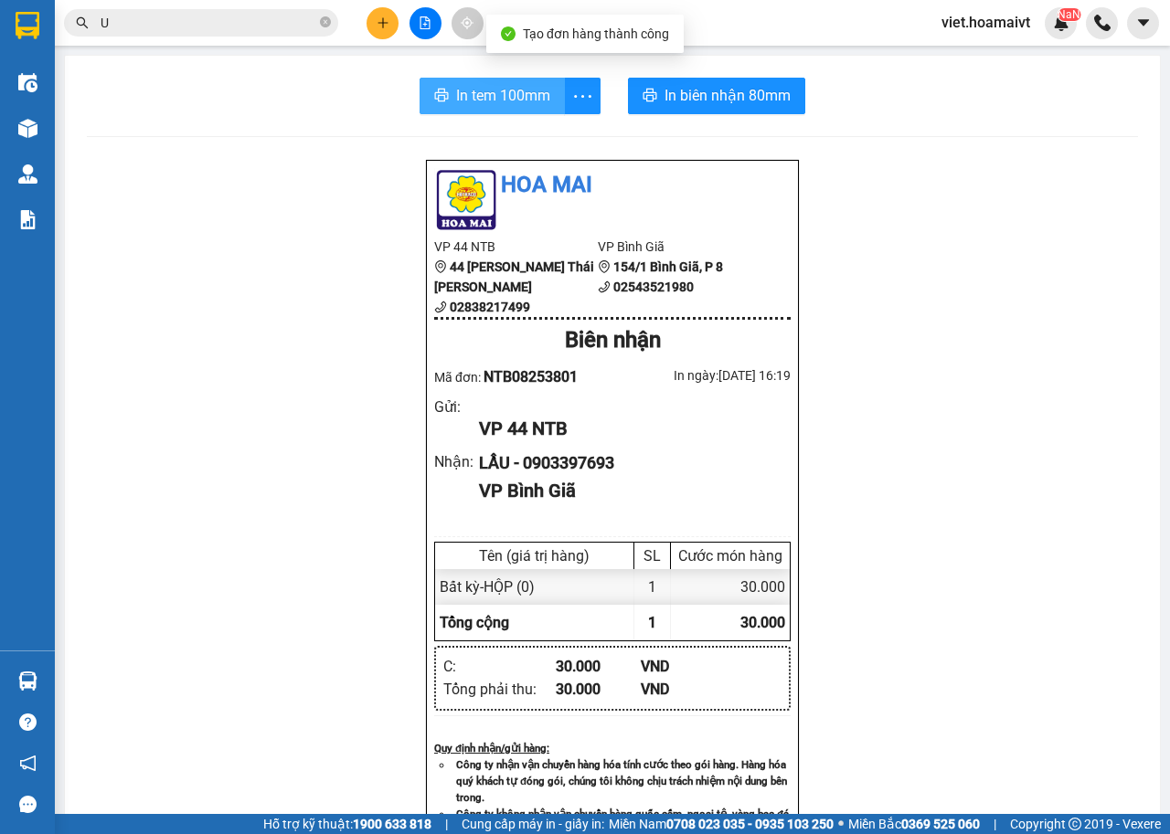
click at [477, 84] on span "In tem 100mm" at bounding box center [503, 95] width 94 height 23
